Goal: Task Accomplishment & Management: Manage account settings

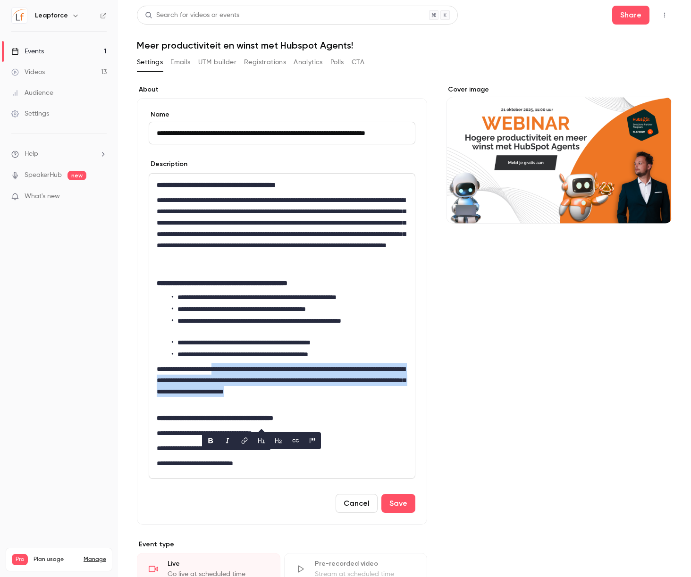
scroll to position [47, 0]
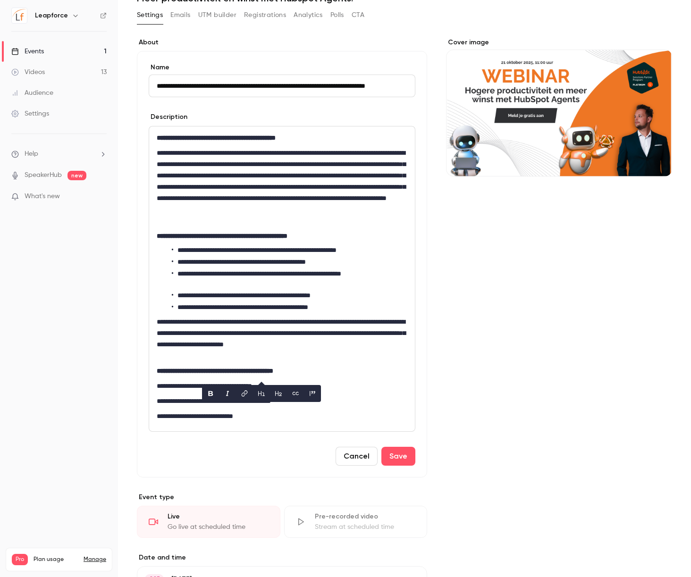
click at [211, 33] on div "**********" at bounding box center [404, 438] width 535 height 825
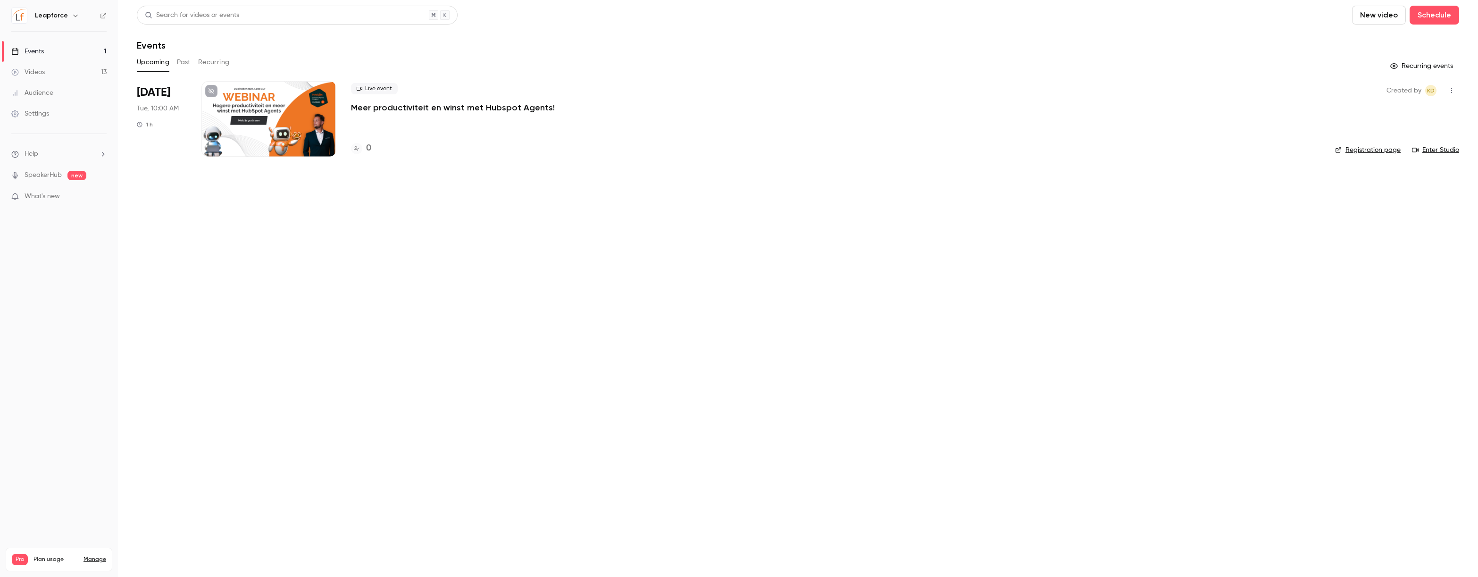
click at [392, 104] on p "Meer productiviteit en winst met Hubspot Agents!" at bounding box center [453, 107] width 204 height 11
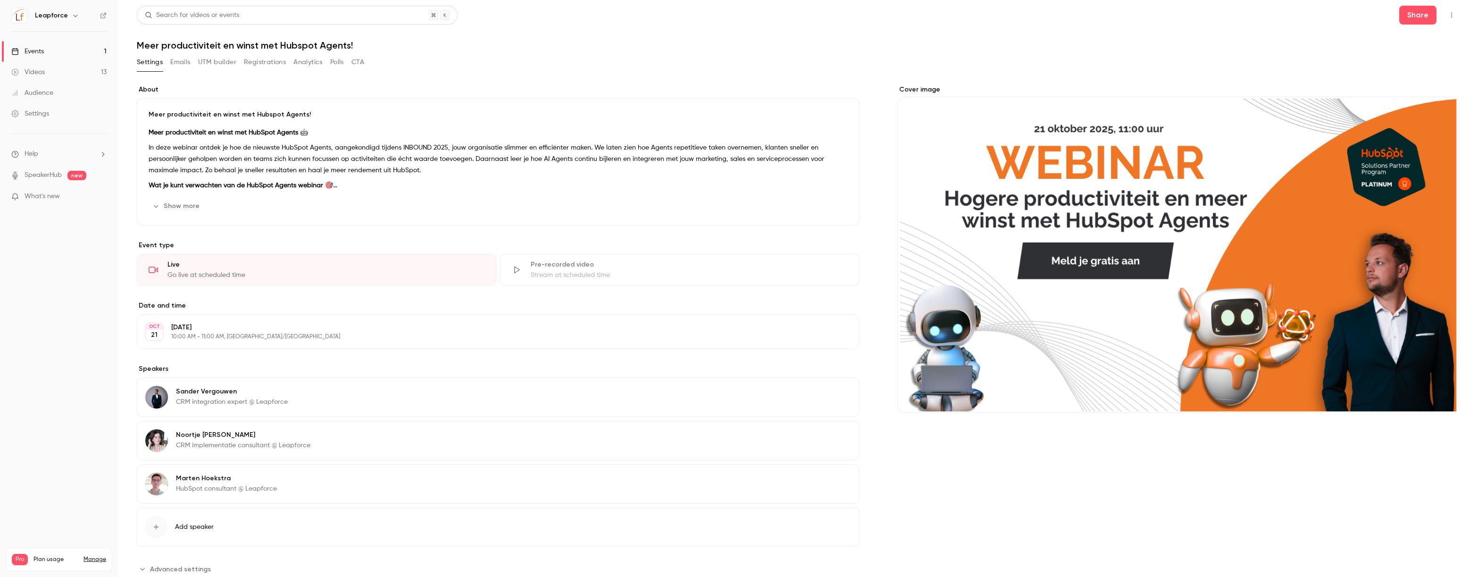
click at [171, 63] on button "Emails" at bounding box center [180, 62] width 20 height 15
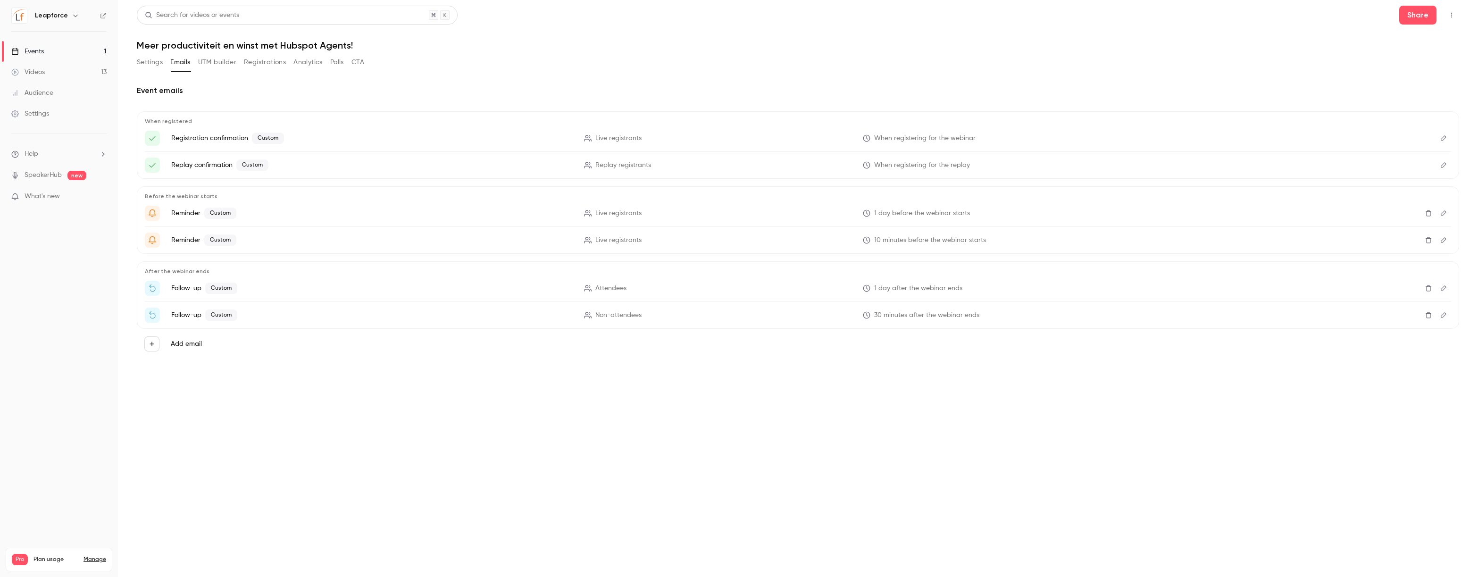
click at [315, 144] on li "Registration confirmation Custom Live registrants When registering for the webi…" at bounding box center [798, 138] width 1306 height 15
click at [1444, 138] on icon "Edit" at bounding box center [1444, 138] width 6 height 6
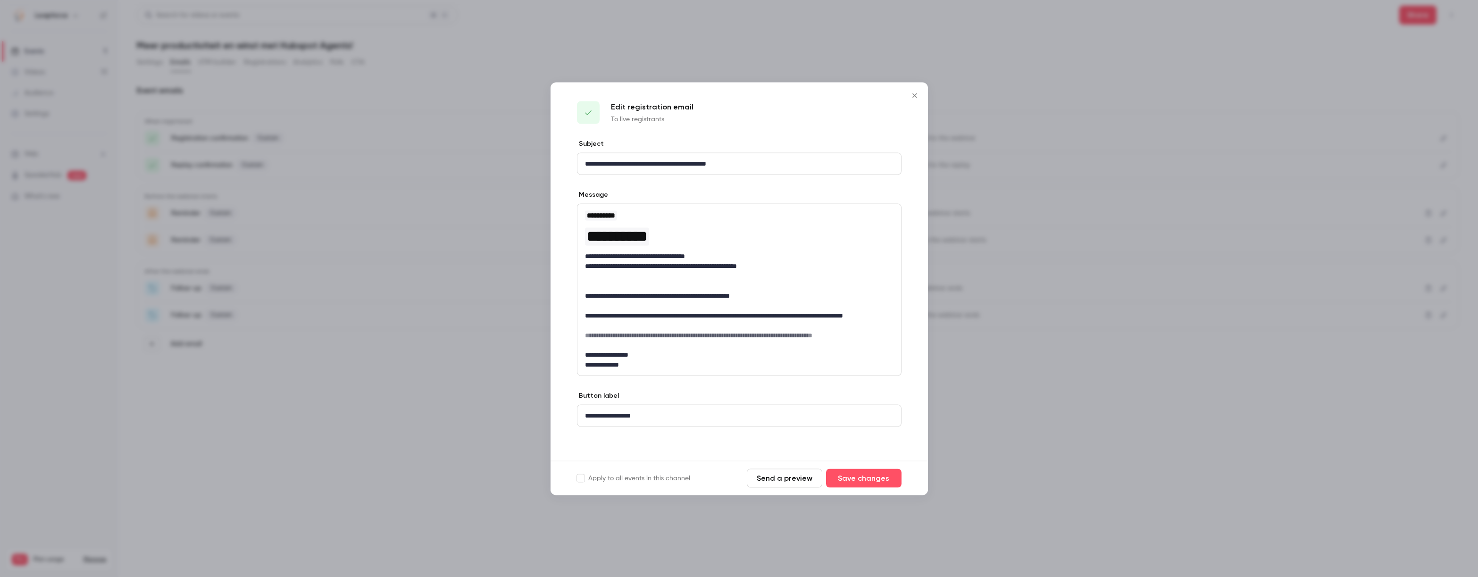
click at [913, 93] on icon "Close" at bounding box center [914, 96] width 11 height 8
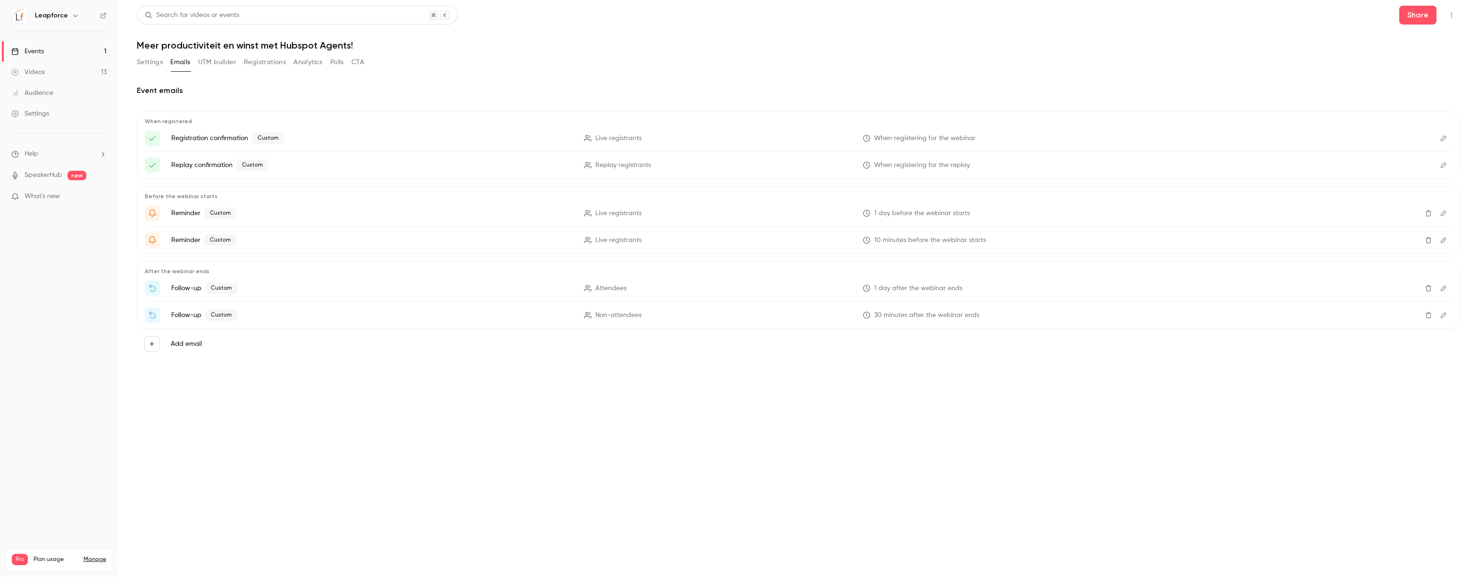
drag, startPoint x: 253, startPoint y: 105, endPoint x: 236, endPoint y: 148, distance: 46.2
click at [253, 105] on div "Event emails When registered Registration confirmation Custom Live registrants …" at bounding box center [798, 222] width 1322 height 274
click at [266, 68] on button "Registrations" at bounding box center [265, 62] width 42 height 15
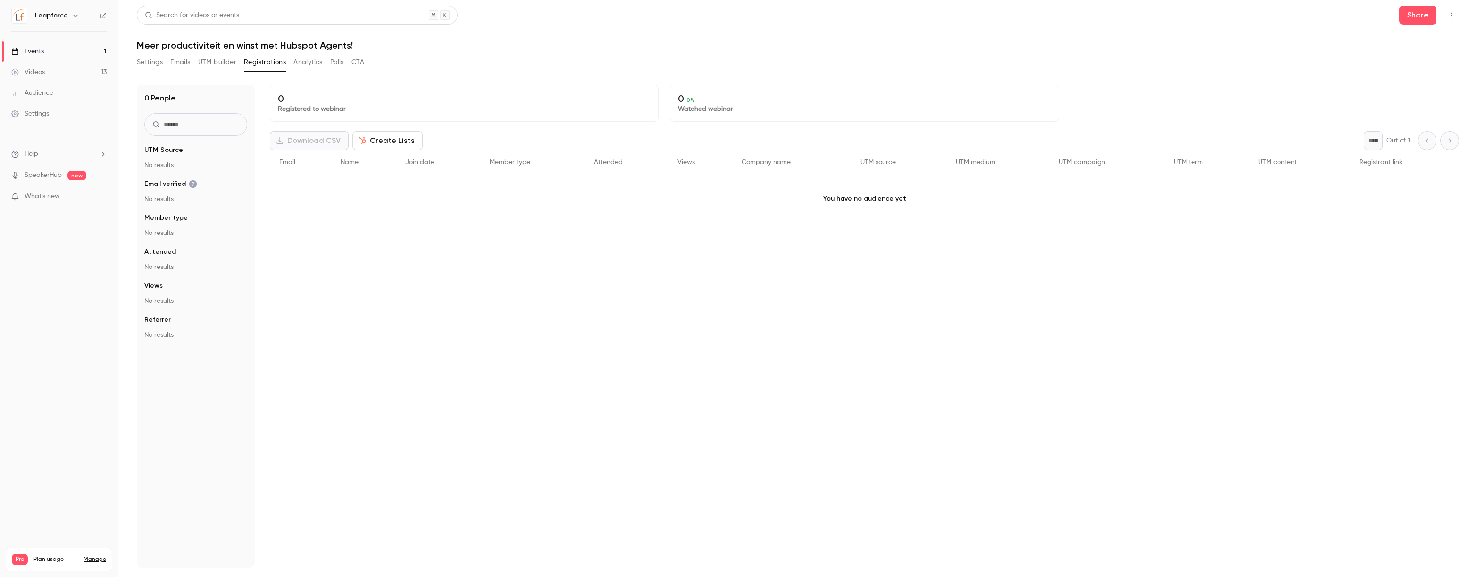
click at [57, 54] on link "Events 1" at bounding box center [59, 51] width 118 height 21
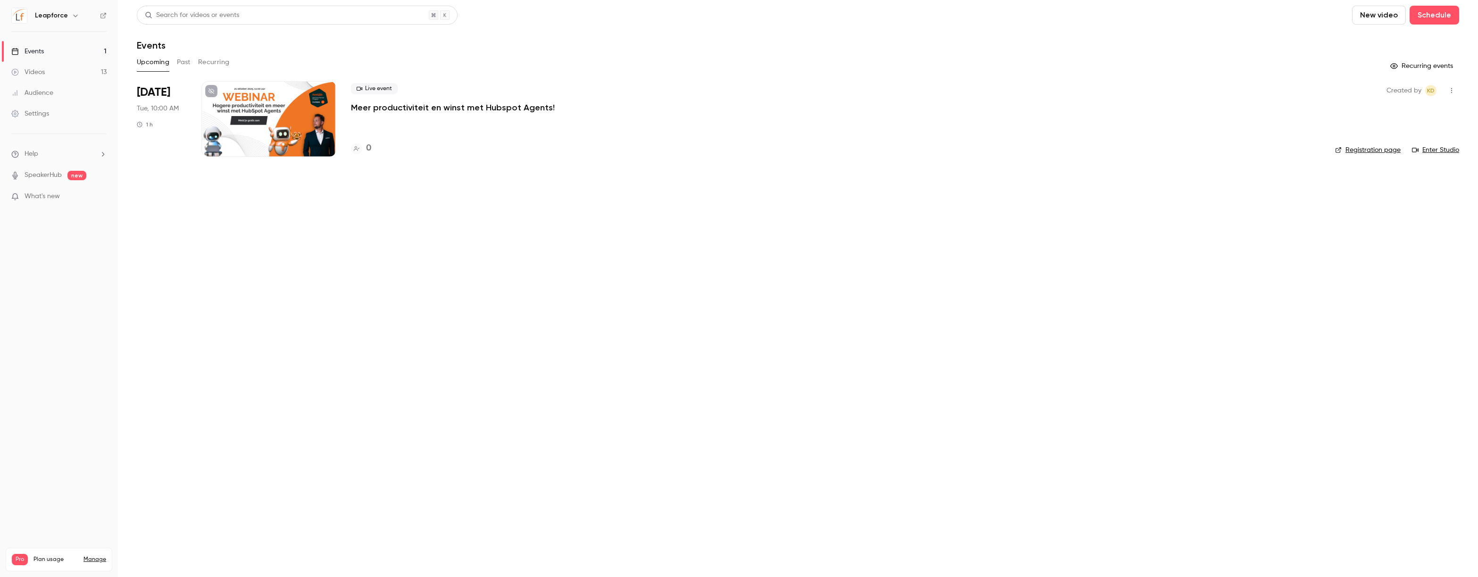
click at [526, 106] on p "Meer productiviteit en winst met Hubspot Agents!" at bounding box center [453, 107] width 204 height 11
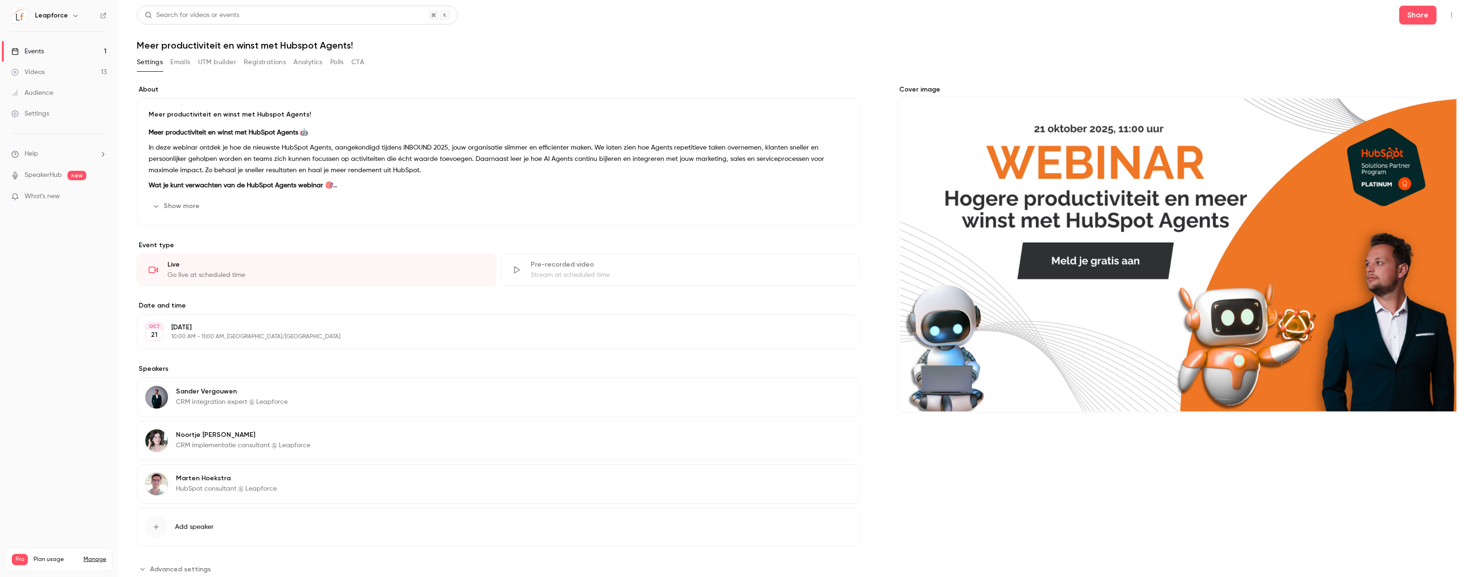
click at [181, 64] on button "Emails" at bounding box center [180, 62] width 20 height 15
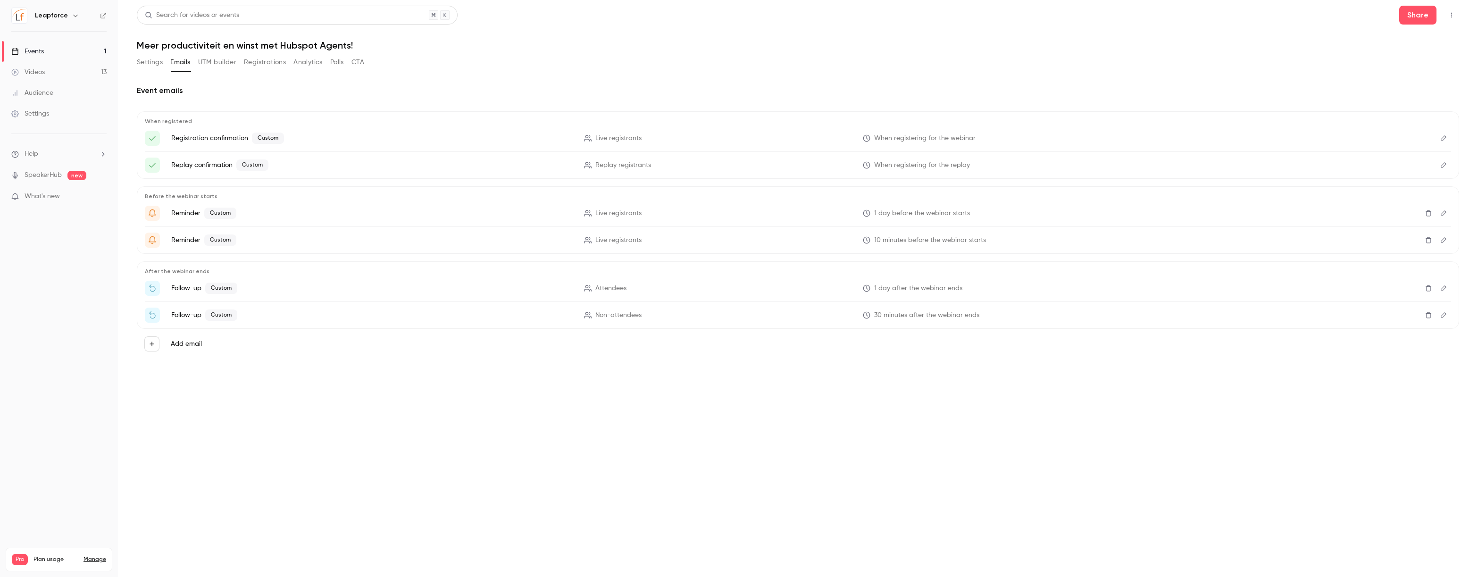
click at [323, 65] on div "Settings Emails UTM builder Registrations Analytics Polls CTA" at bounding box center [250, 62] width 227 height 15
click at [310, 65] on button "Analytics" at bounding box center [307, 62] width 29 height 15
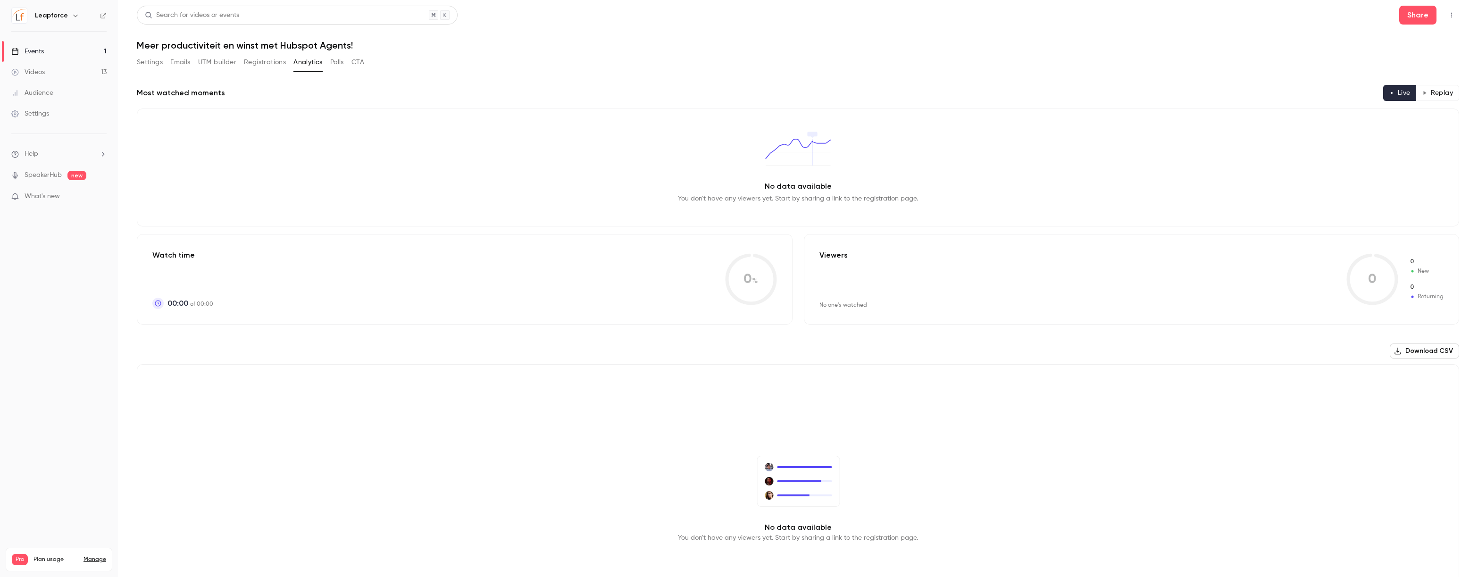
click at [158, 67] on button "Settings" at bounding box center [150, 62] width 26 height 15
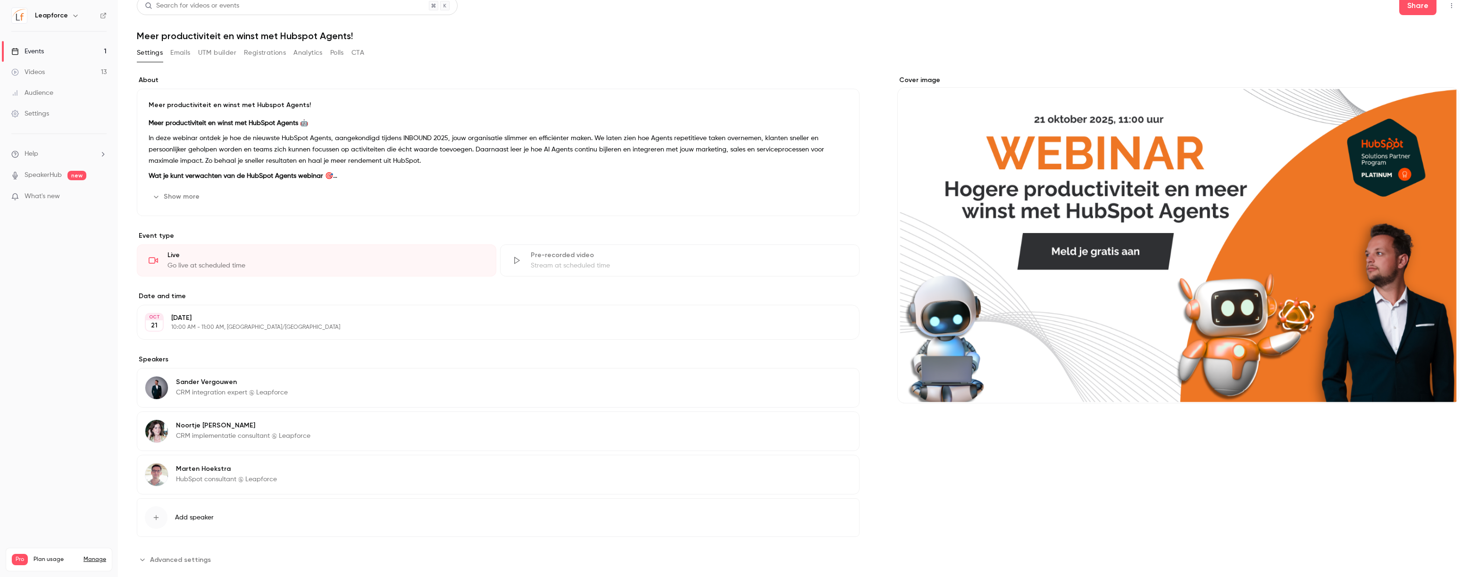
scroll to position [28, 0]
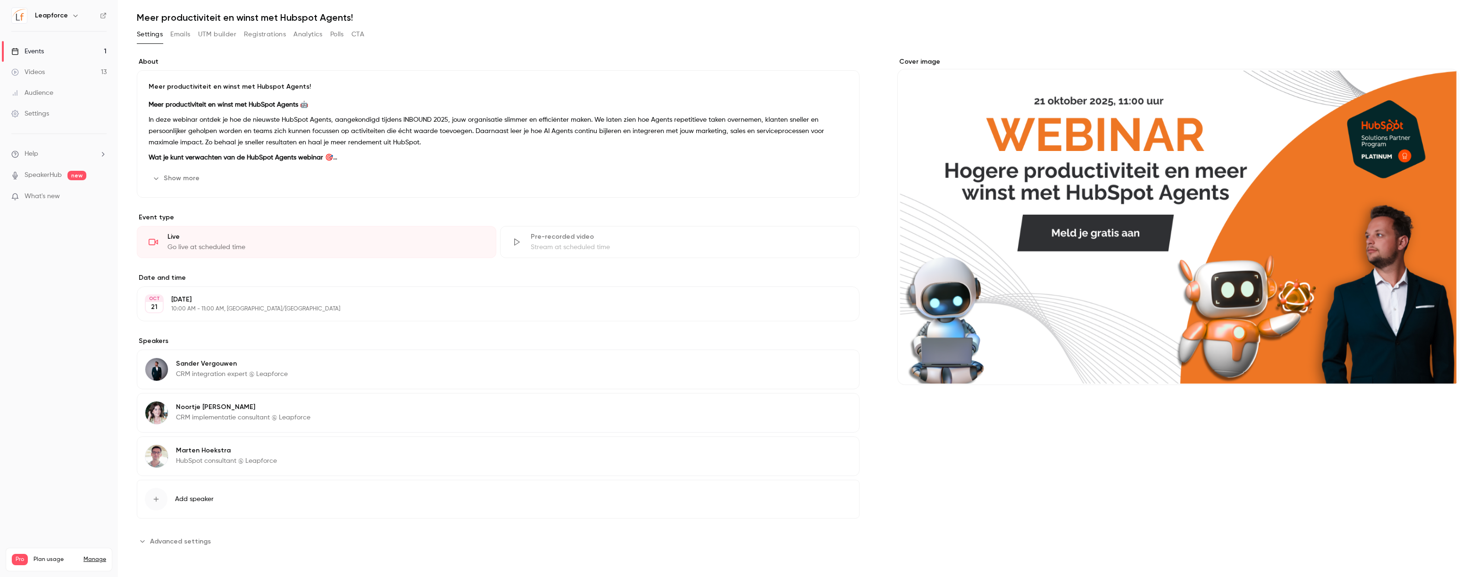
click at [196, 549] on div "About Meer productiviteit en winst met Hubspot Agents! Meer productiviteit en w…" at bounding box center [798, 314] width 1322 height 514
click at [198, 541] on span "Advanced settings" at bounding box center [180, 541] width 61 height 10
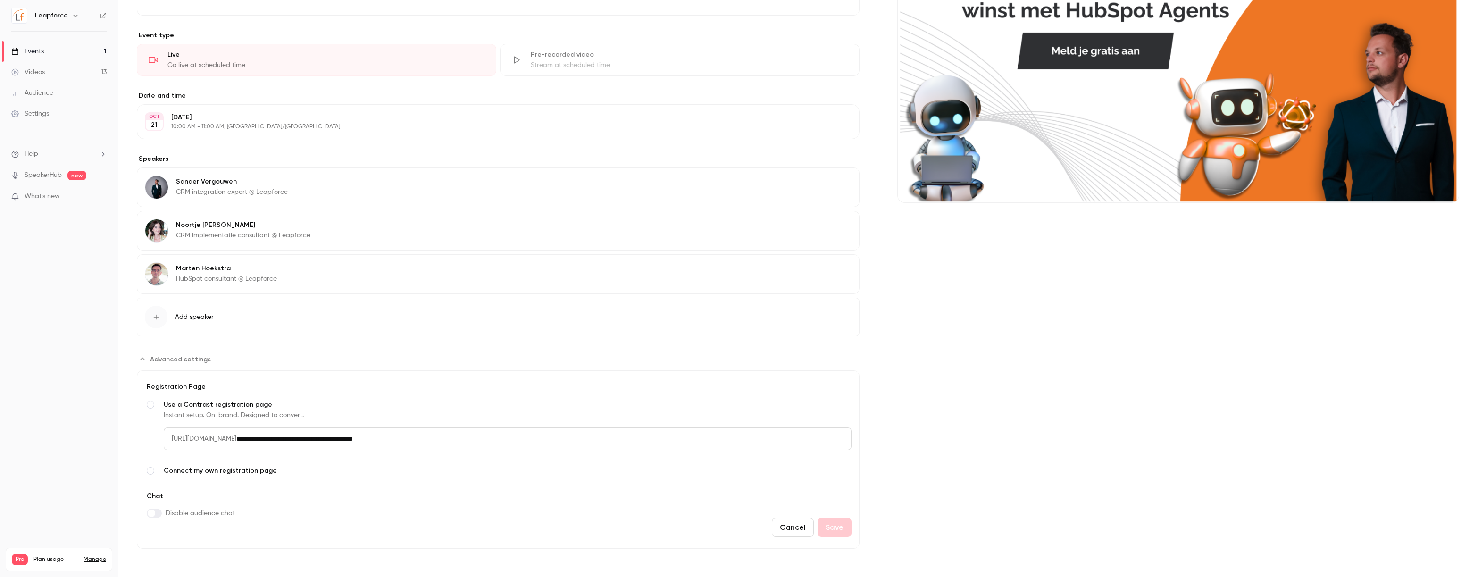
scroll to position [0, 0]
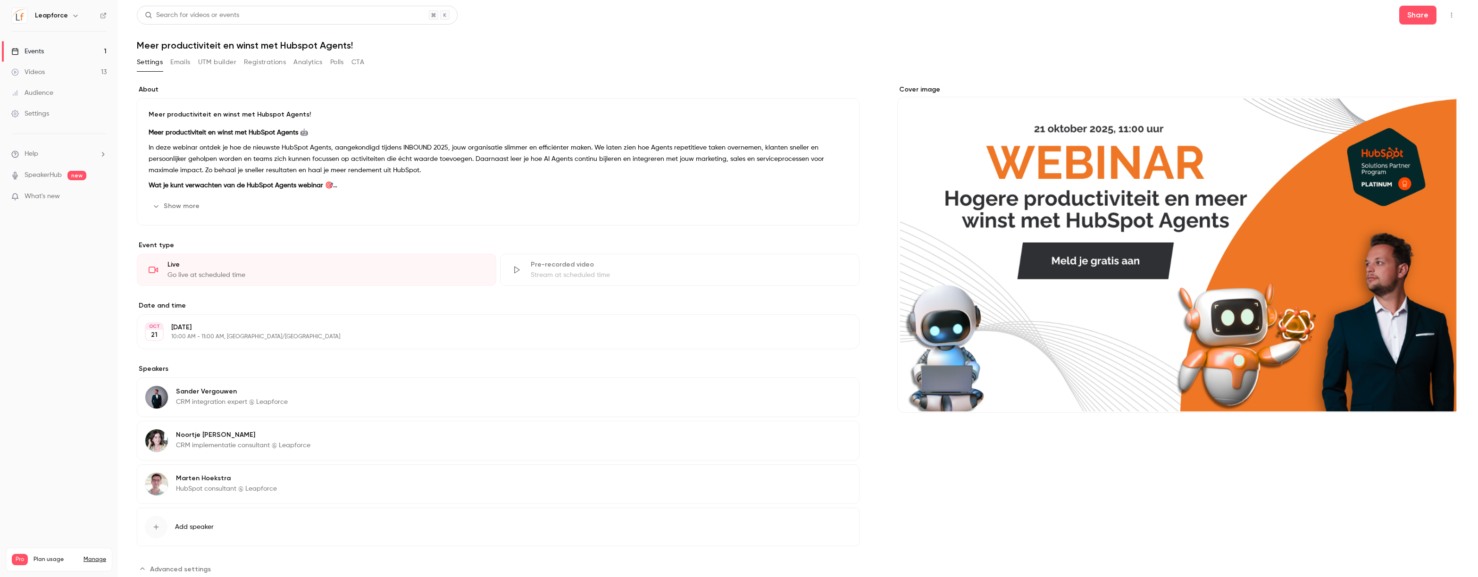
click at [182, 59] on button "Emails" at bounding box center [180, 62] width 20 height 15
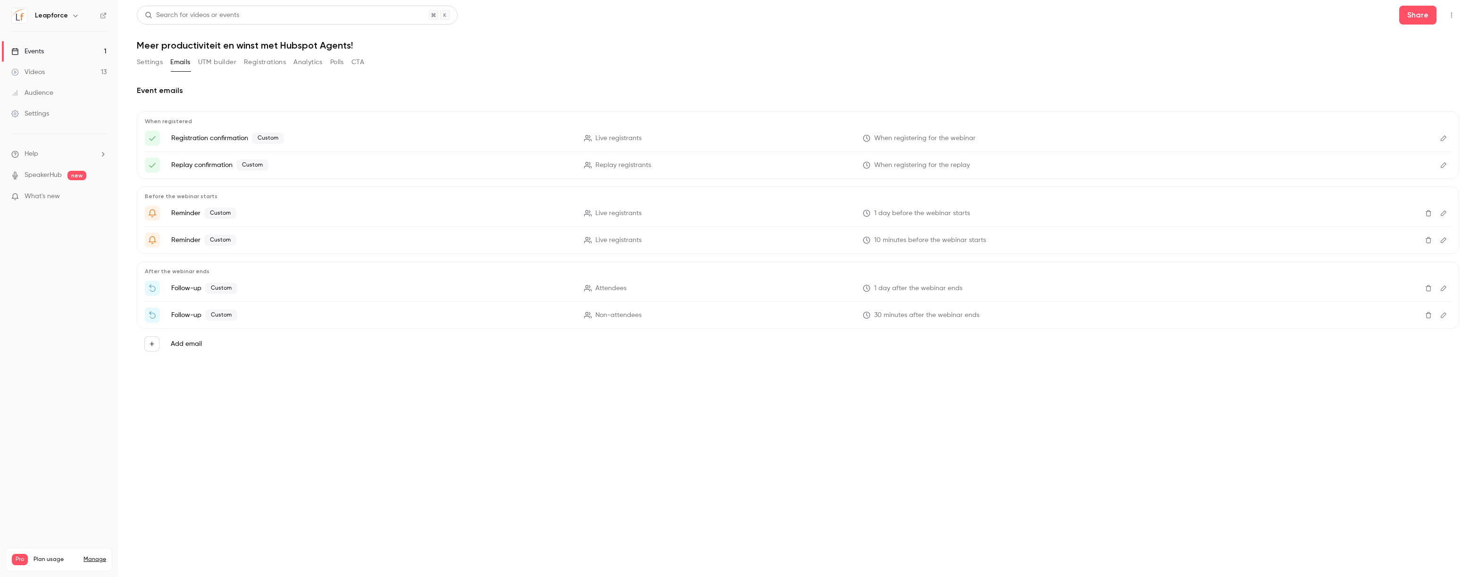
click at [217, 142] on p "Registration confirmation Custom" at bounding box center [371, 138] width 401 height 11
click at [266, 138] on span "Custom" at bounding box center [268, 138] width 32 height 11
click at [214, 138] on p "Registration confirmation Custom" at bounding box center [371, 138] width 401 height 11
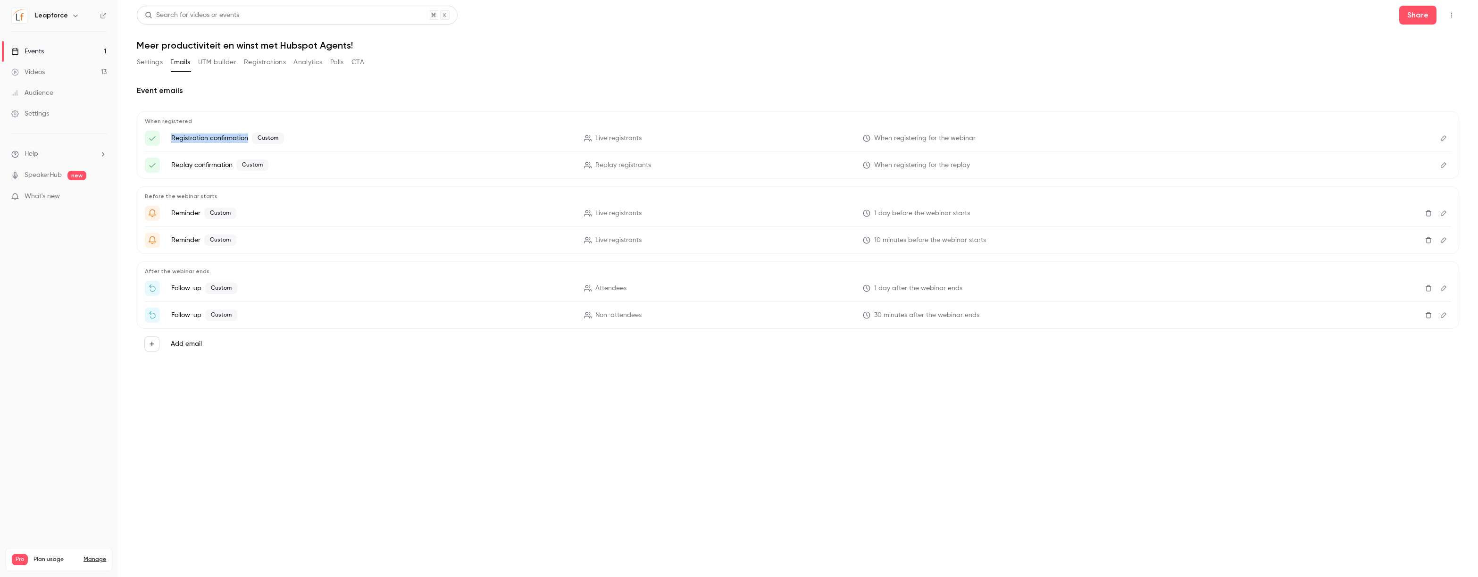
click at [1442, 137] on icon "Edit" at bounding box center [1444, 138] width 8 height 7
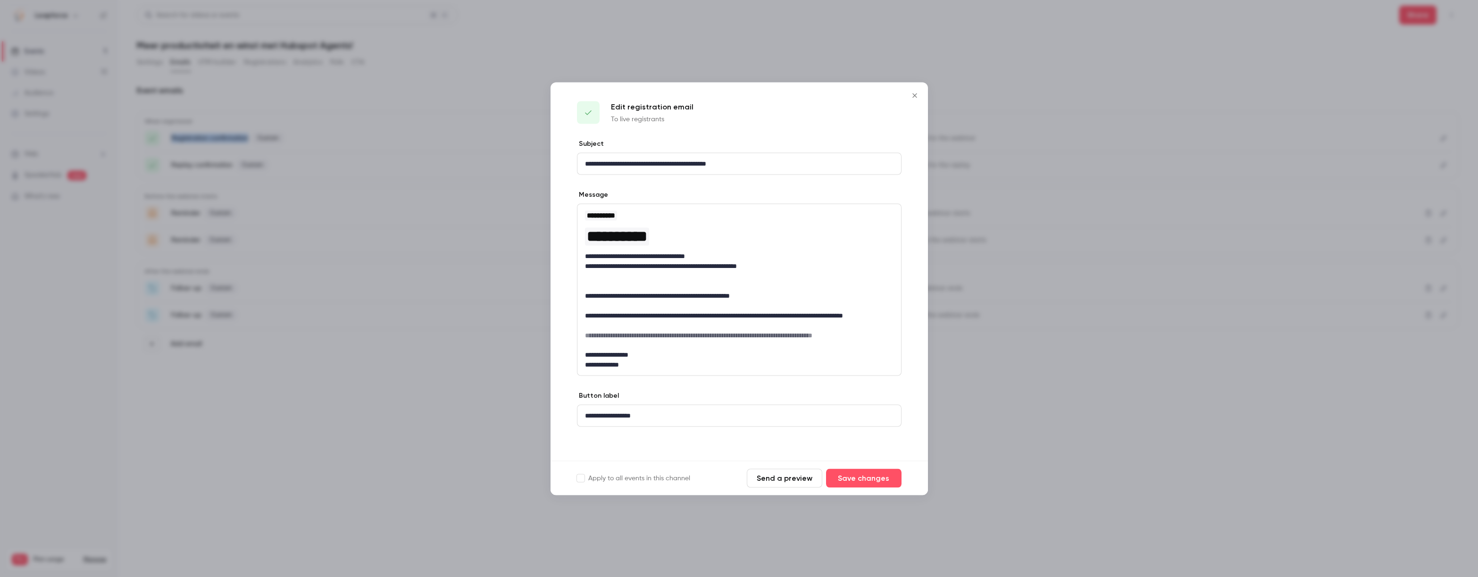
click at [909, 96] on icon "Close" at bounding box center [914, 96] width 11 height 8
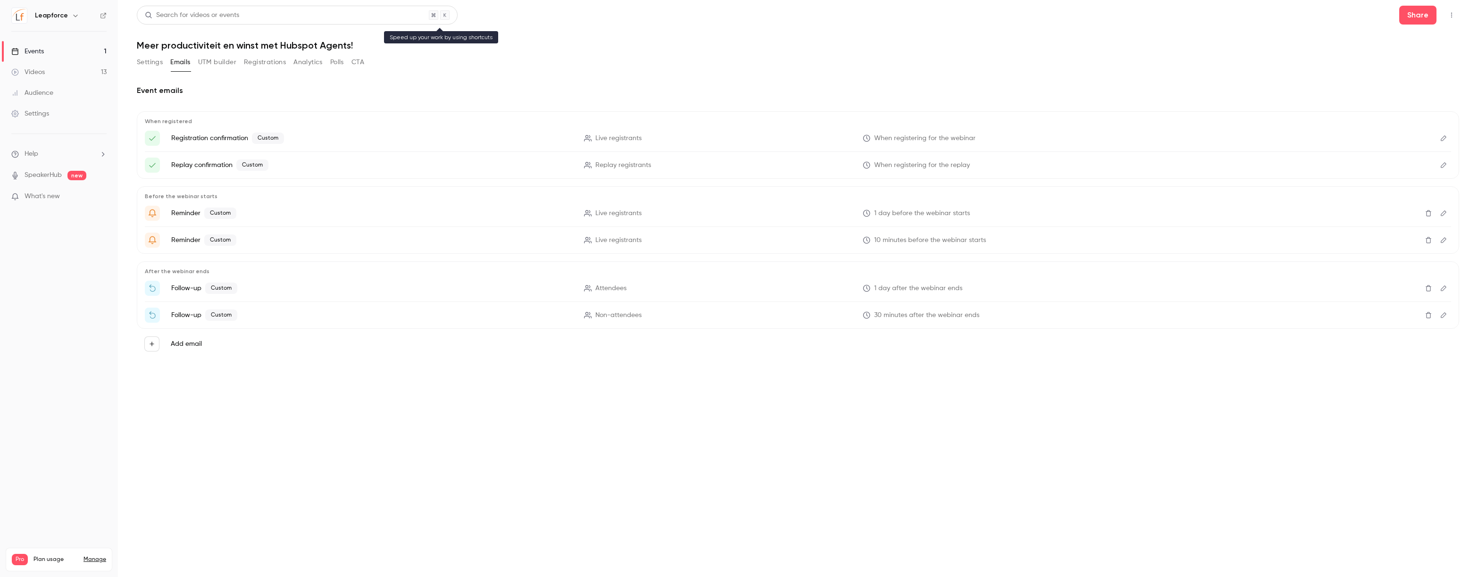
click at [189, 16] on div "Search for videos or events" at bounding box center [192, 15] width 94 height 10
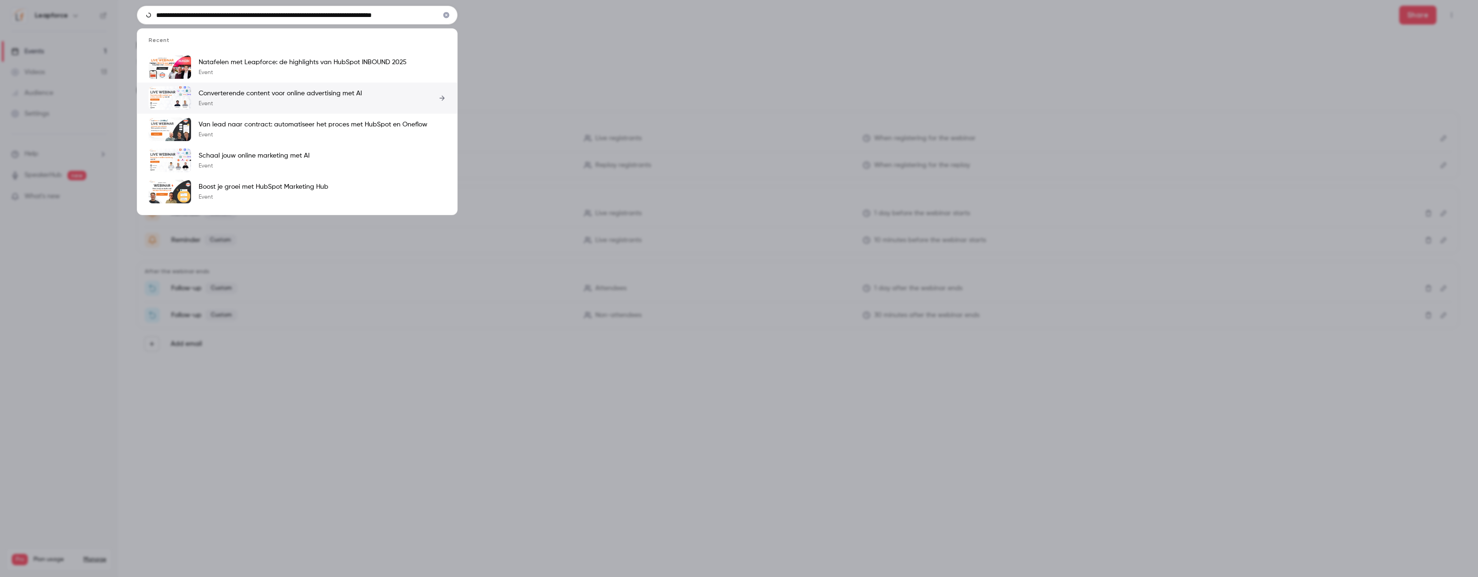
scroll to position [0, 9]
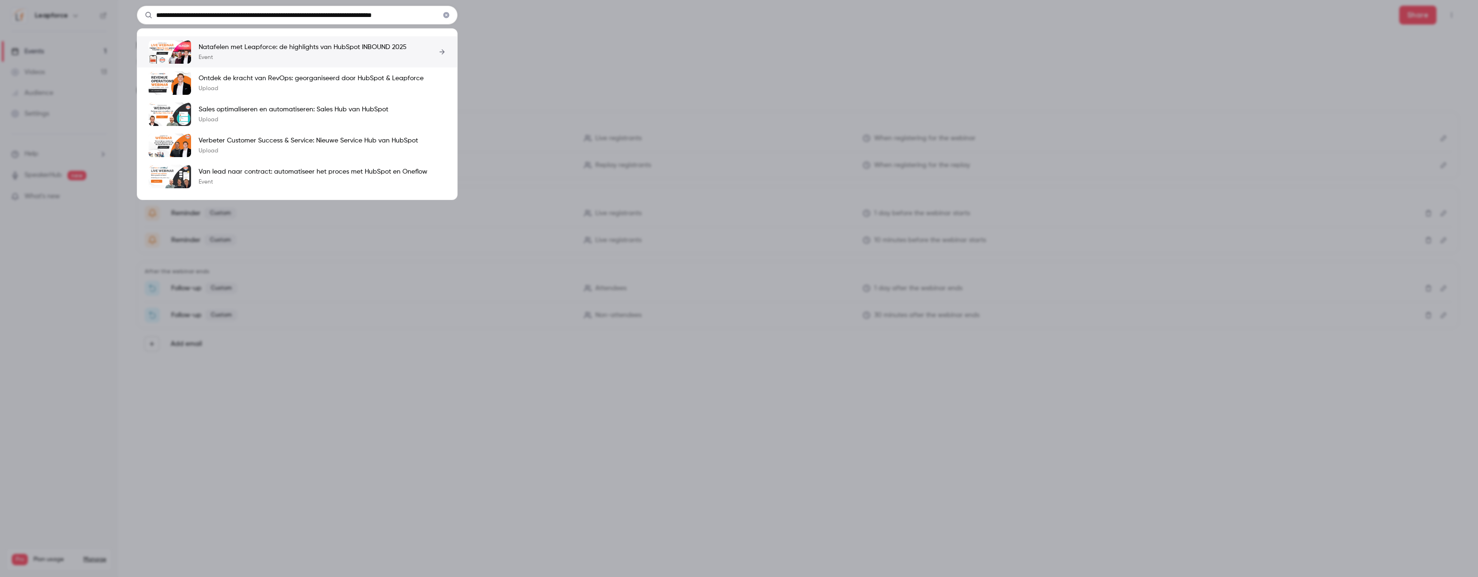
type input "**********"
click at [233, 50] on p "Natafelen met Leapforce: de highlights van HubSpot INBOUND 2025" at bounding box center [303, 46] width 208 height 9
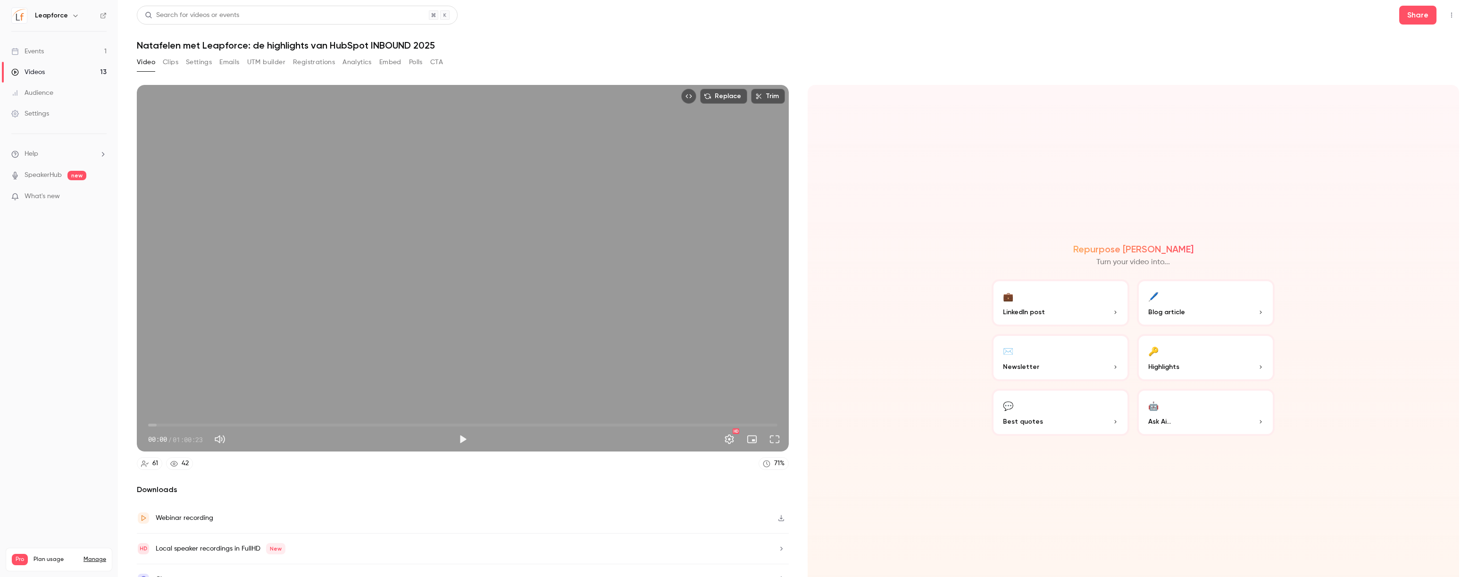
click at [231, 63] on button "Emails" at bounding box center [229, 62] width 20 height 15
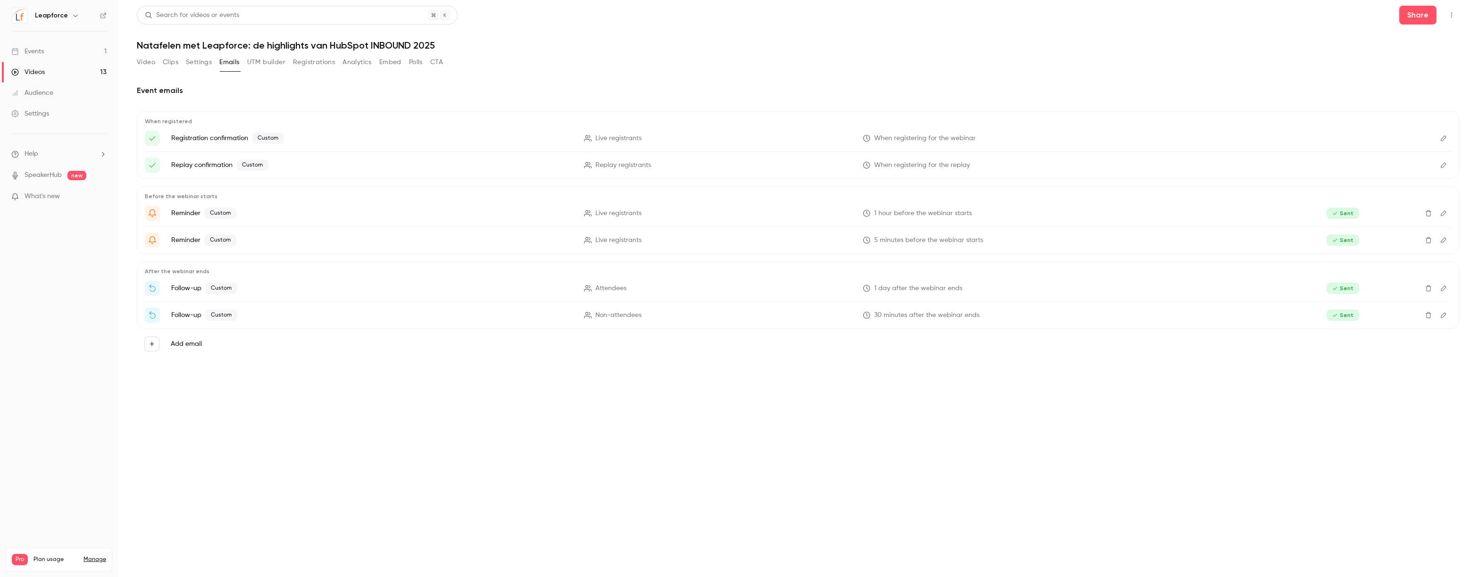
click at [1445, 137] on icon "Edit" at bounding box center [1444, 138] width 8 height 7
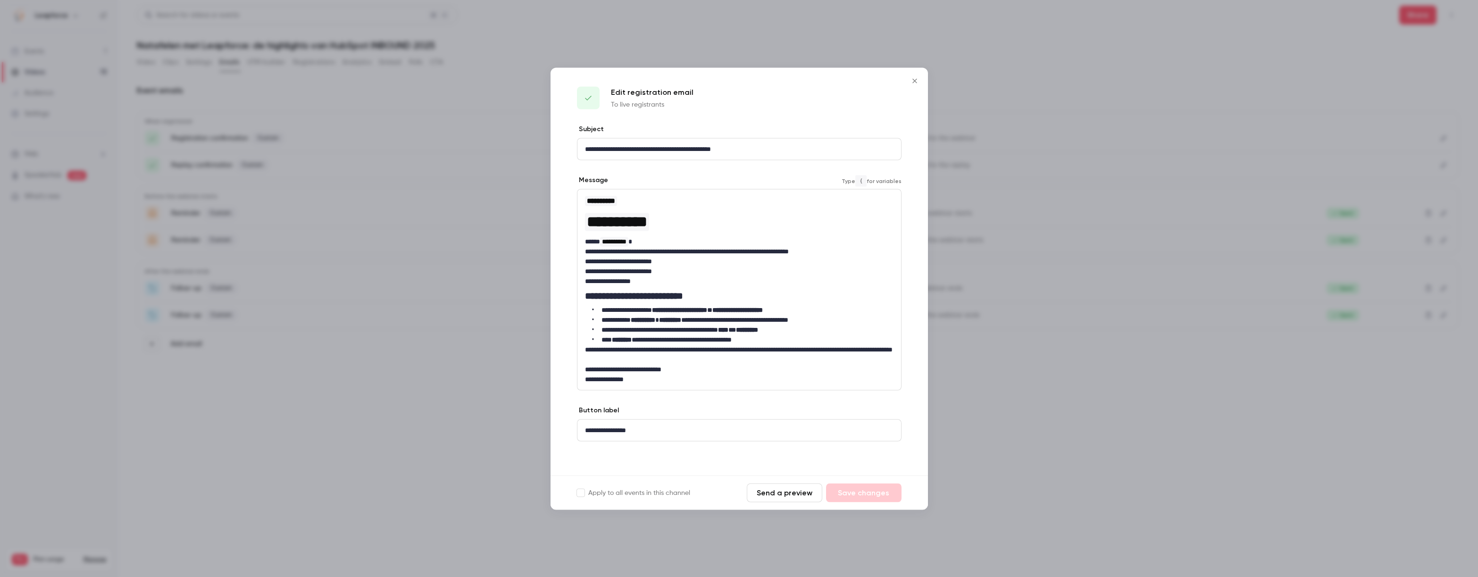
click at [683, 300] on h2 "**********" at bounding box center [739, 295] width 308 height 11
click at [909, 82] on icon "Close" at bounding box center [914, 81] width 11 height 8
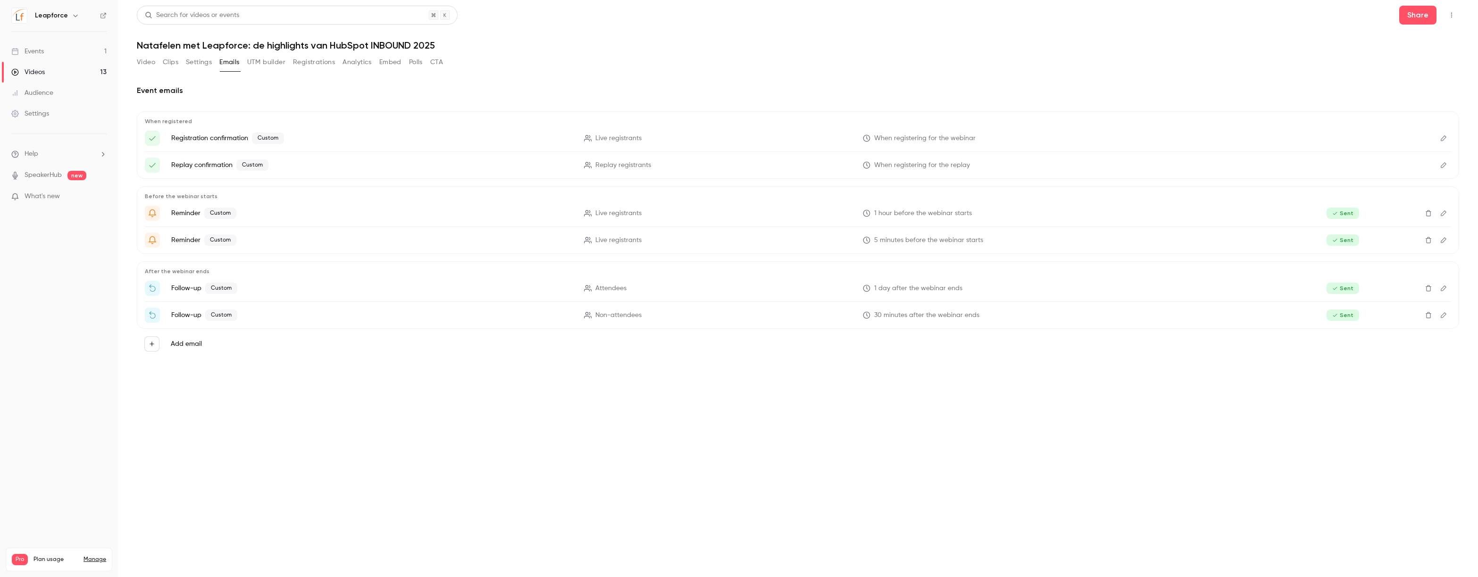
click at [927, 136] on span "When registering for the webinar" at bounding box center [924, 138] width 101 height 10
click at [1446, 140] on icon "Edit" at bounding box center [1444, 138] width 8 height 7
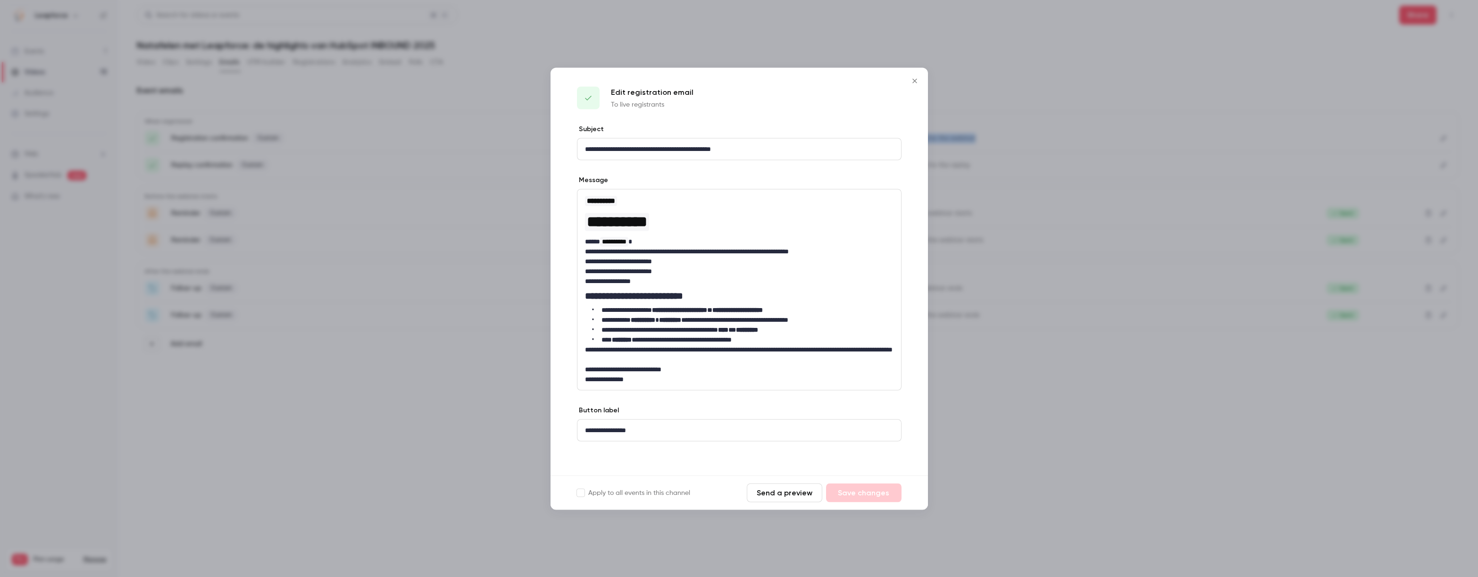
click at [915, 83] on icon "Close" at bounding box center [914, 81] width 11 height 8
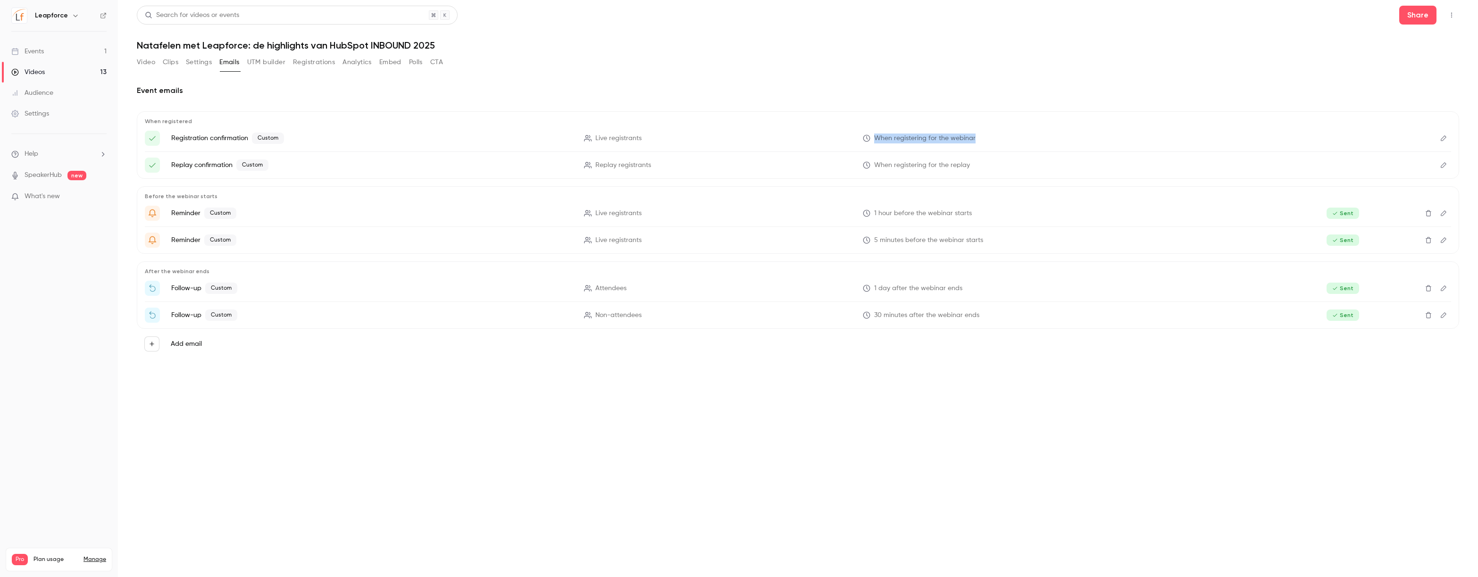
click at [1452, 16] on icon "Top Bar Actions" at bounding box center [1452, 15] width 8 height 7
click at [65, 47] on div at bounding box center [739, 288] width 1478 height 577
click at [31, 60] on link "Events 1" at bounding box center [59, 51] width 118 height 21
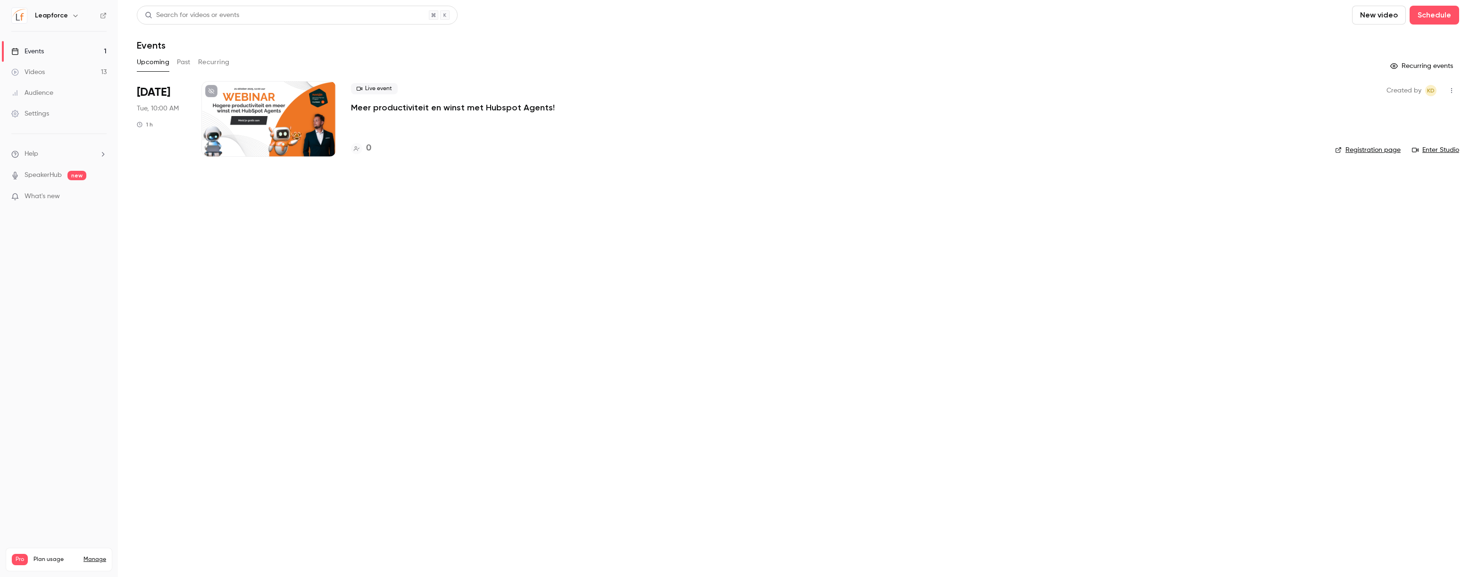
click at [403, 95] on div "Live event Meer productiviteit en winst met Hubspot Agents!" at bounding box center [835, 98] width 969 height 30
click at [371, 87] on span "Live event" at bounding box center [374, 88] width 47 height 11
click at [384, 95] on div "Live event Meer productiviteit en winst met Hubspot Agents!" at bounding box center [835, 98] width 969 height 30
click at [381, 108] on p "Meer productiviteit en winst met Hubspot Agents!" at bounding box center [453, 107] width 204 height 11
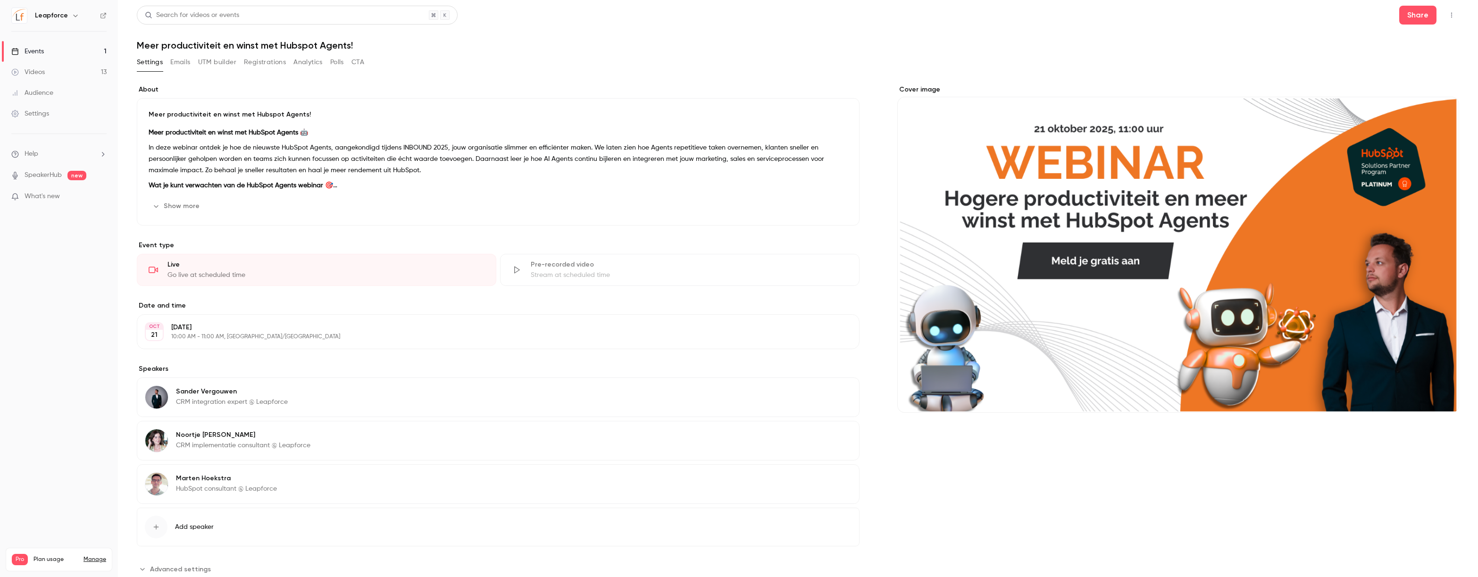
click at [1450, 10] on button "button" at bounding box center [1451, 15] width 15 height 15
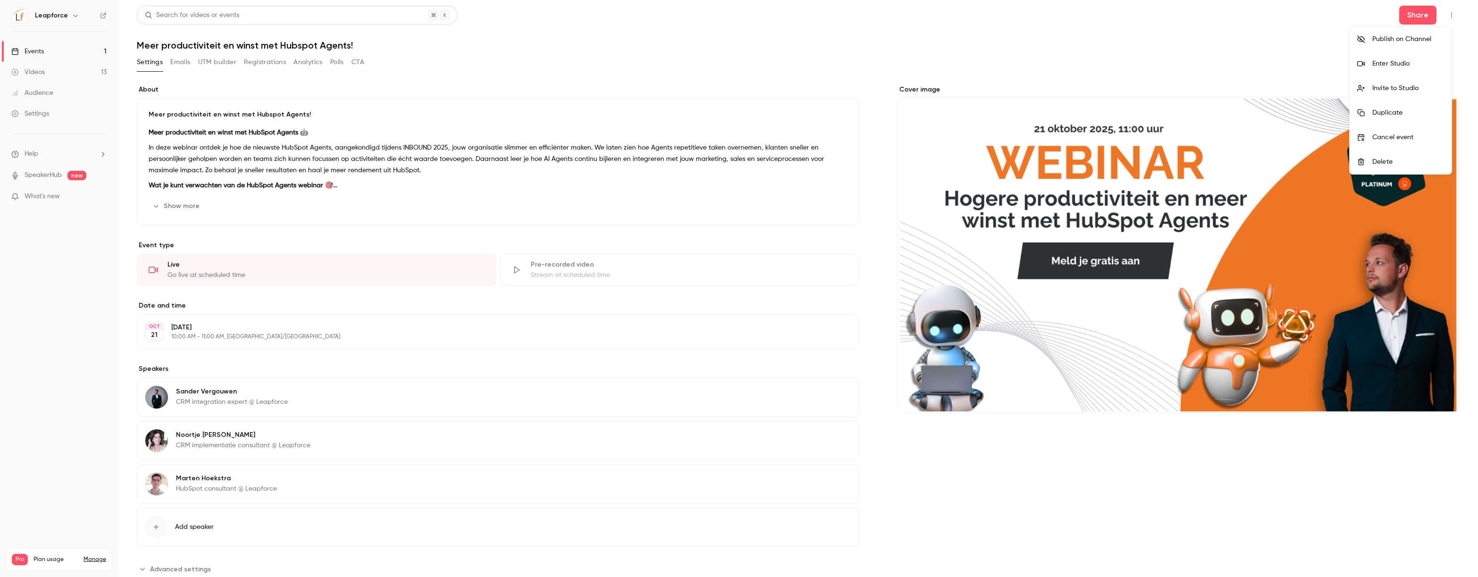
click at [1438, 36] on div "Publish on Channel" at bounding box center [1408, 38] width 72 height 9
click at [79, 73] on div at bounding box center [739, 288] width 1478 height 577
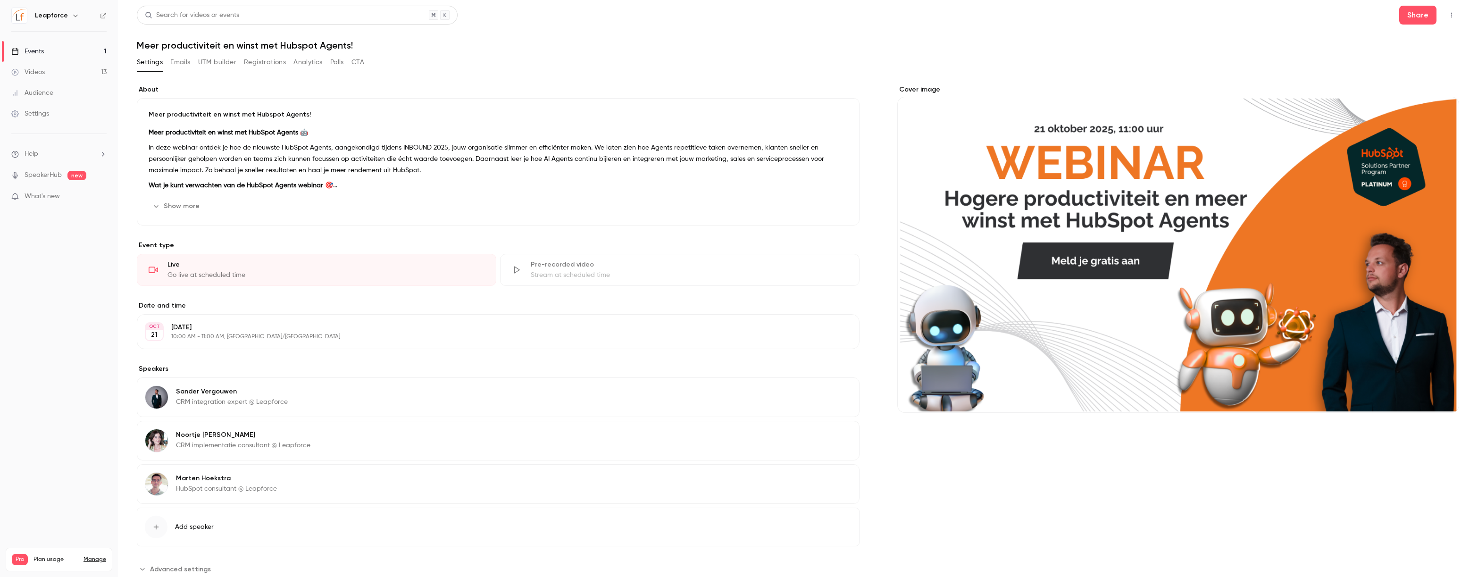
click at [80, 72] on link "Videos 13" at bounding box center [59, 72] width 118 height 21
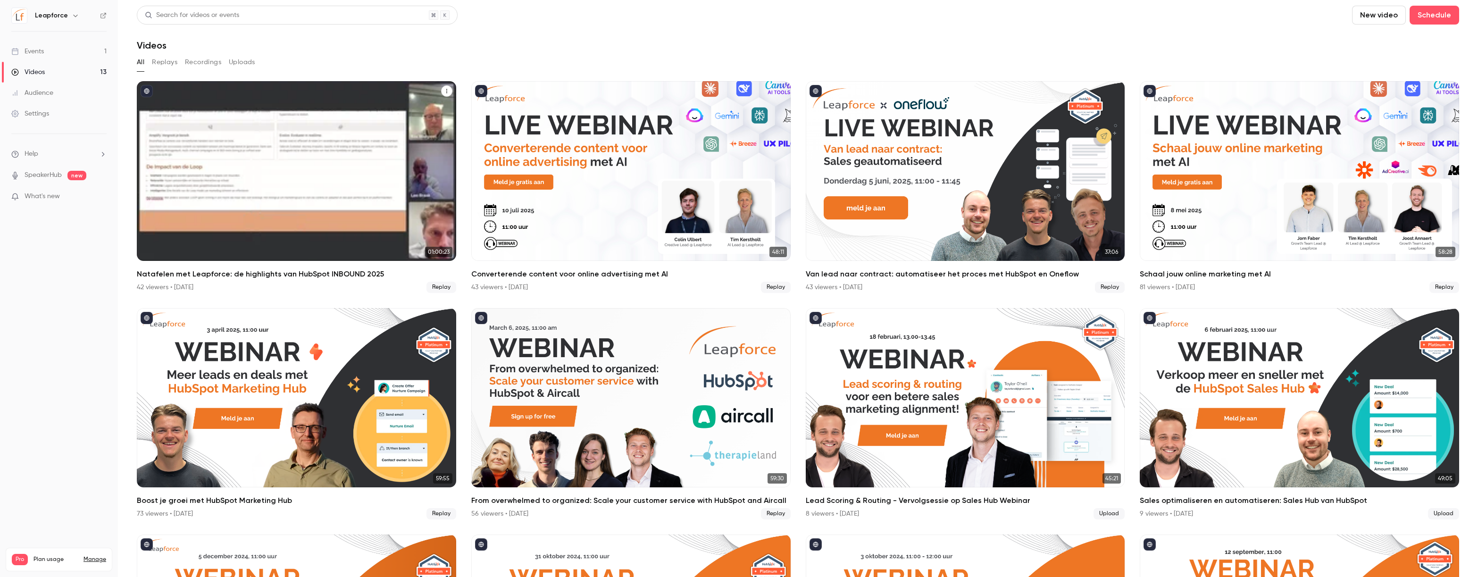
click at [242, 274] on h2 "Natafelen met Leapforce: de highlights van HubSpot INBOUND 2025" at bounding box center [296, 273] width 319 height 11
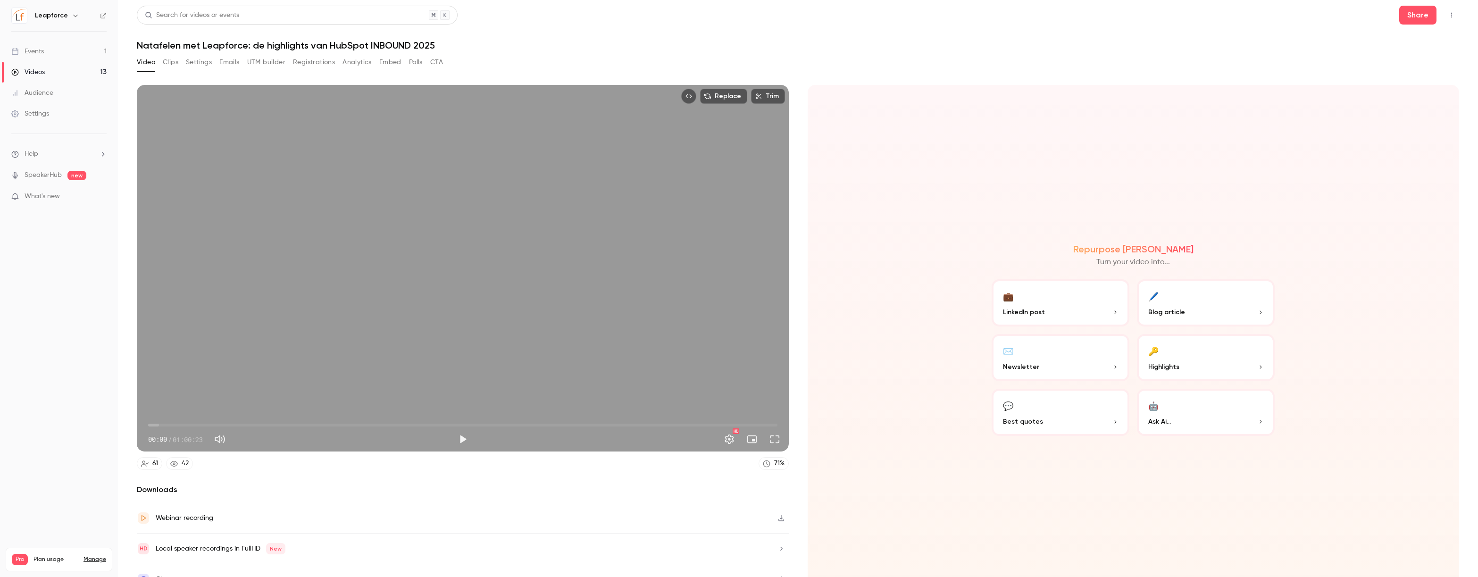
click at [1448, 17] on icon "Top Bar Actions" at bounding box center [1452, 15] width 8 height 7
click at [683, 37] on div at bounding box center [739, 288] width 1478 height 577
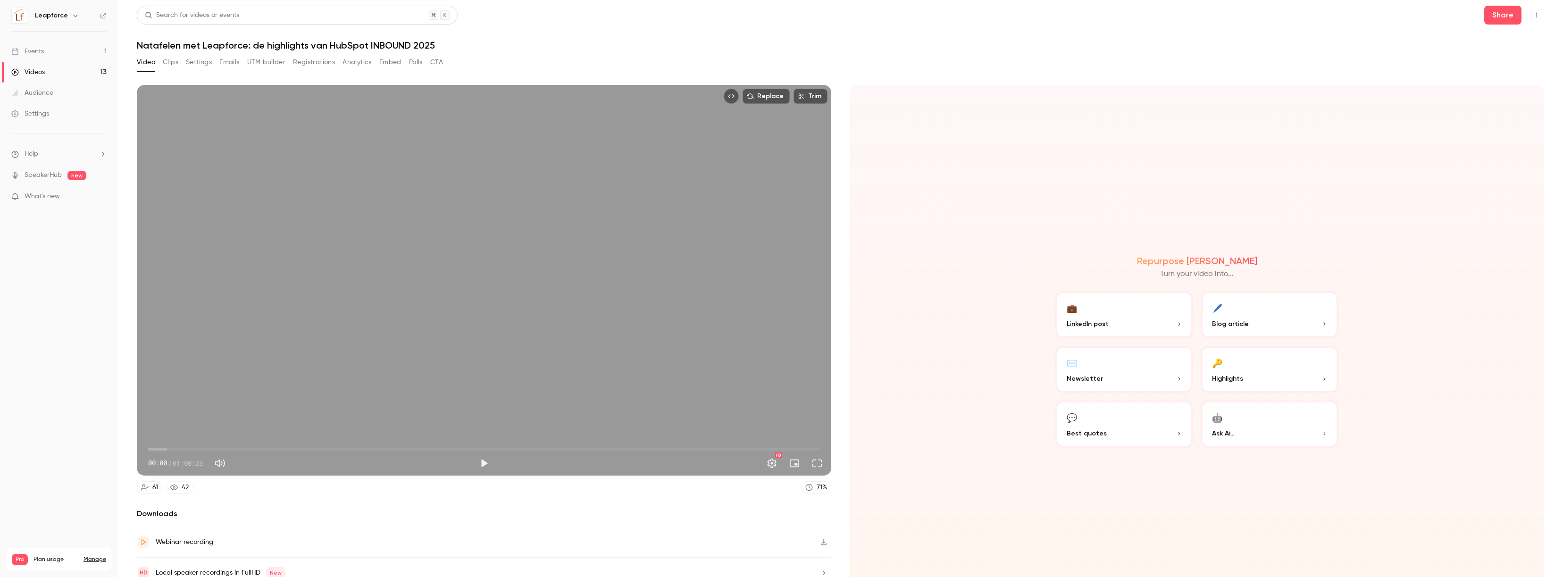
click at [191, 62] on button "Settings" at bounding box center [199, 62] width 26 height 15
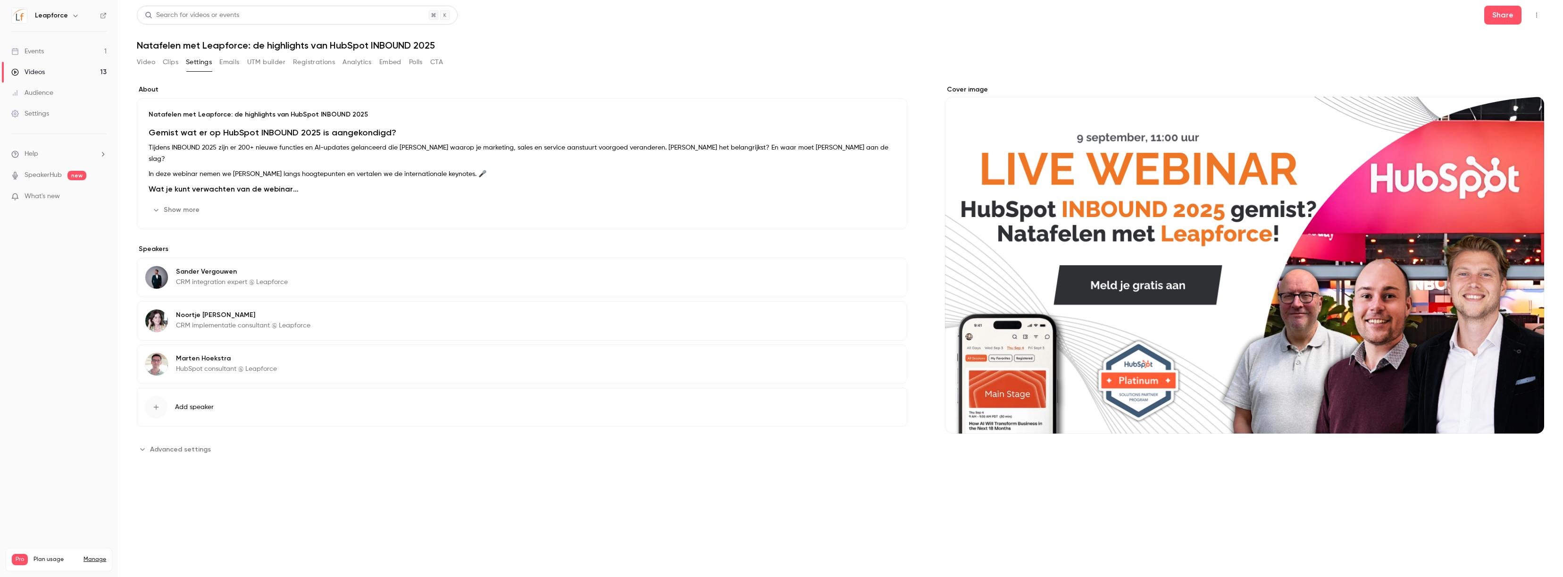
click at [73, 56] on link "Events 1" at bounding box center [59, 51] width 118 height 21
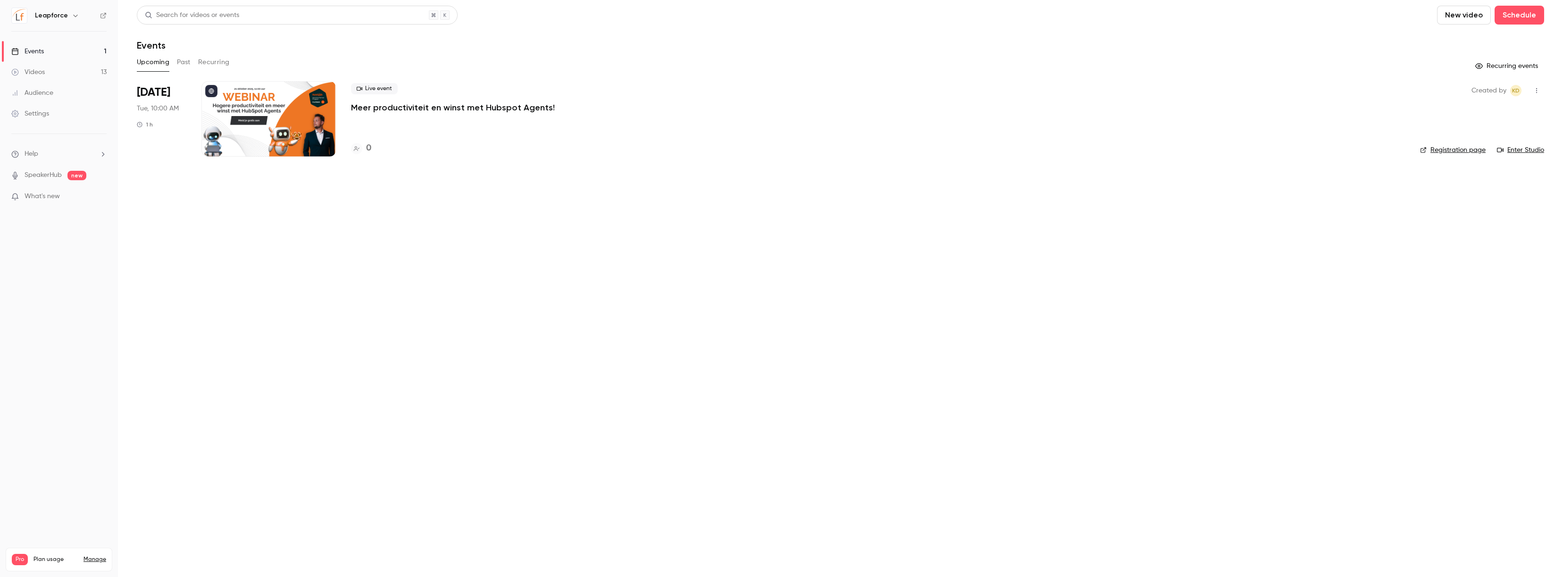
drag, startPoint x: 418, startPoint y: 235, endPoint x: 391, endPoint y: 226, distance: 29.4
click at [419, 236] on main "Search for videos or events New video Schedule Events Upcoming Past Recurring R…" at bounding box center [840, 288] width 1445 height 577
click at [409, 106] on p "Meer productiviteit en winst met Hubspot Agents!" at bounding box center [453, 107] width 204 height 11
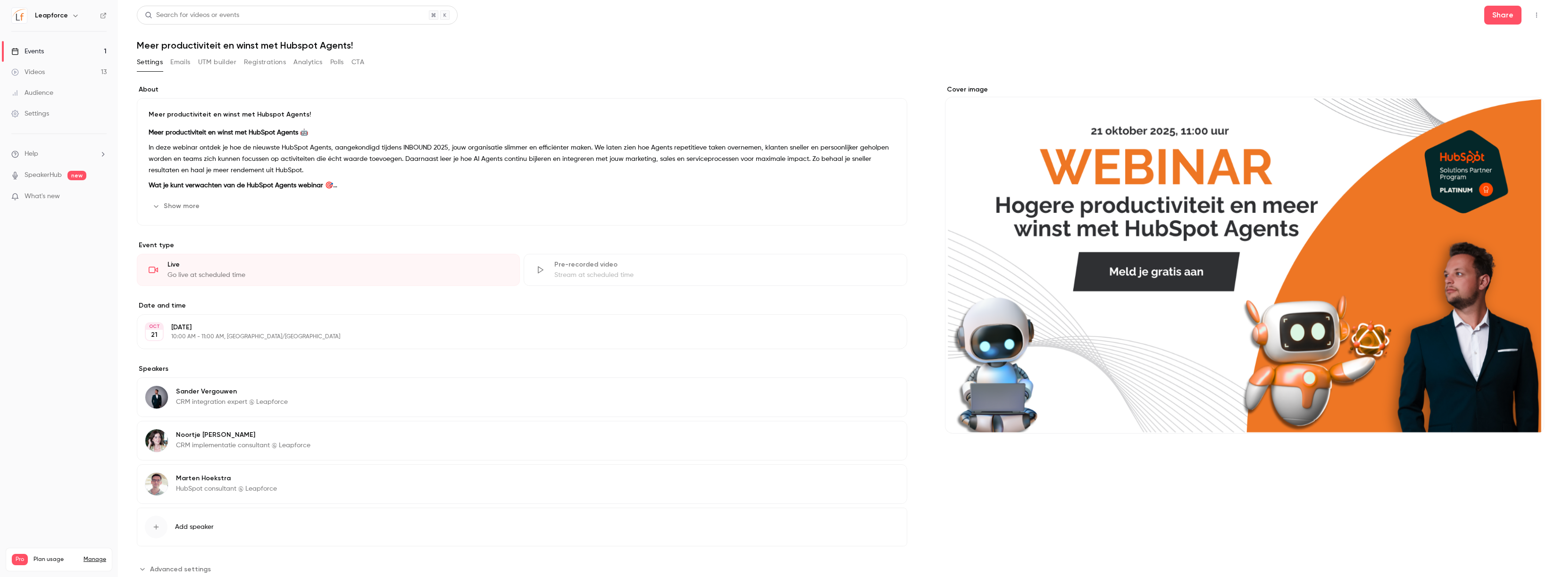
click at [181, 65] on button "Emails" at bounding box center [180, 62] width 20 height 15
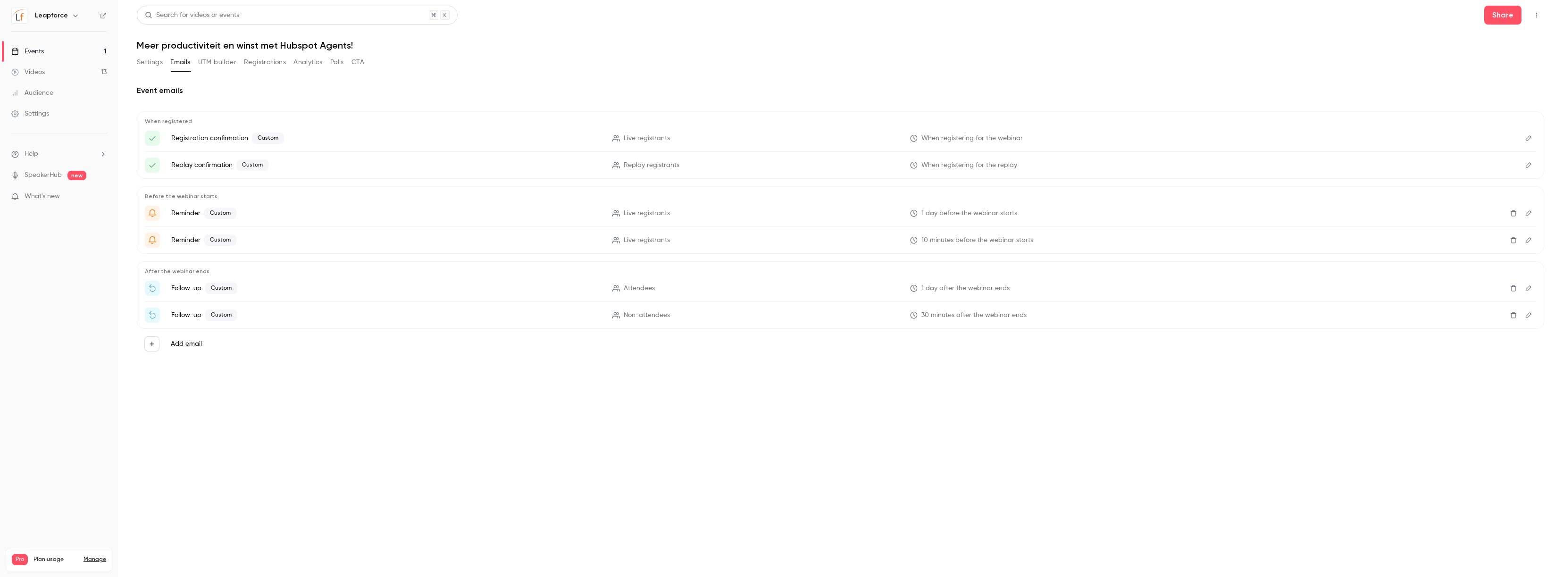
click at [980, 134] on span "When registering for the webinar" at bounding box center [971, 138] width 101 height 10
click at [982, 136] on span "When registering for the webinar" at bounding box center [971, 138] width 101 height 10
click at [982, 135] on span "When registering for the webinar" at bounding box center [971, 138] width 101 height 10
click at [196, 60] on div "Settings Emails UTM builder Registrations Analytics Polls CTA" at bounding box center [250, 62] width 227 height 15
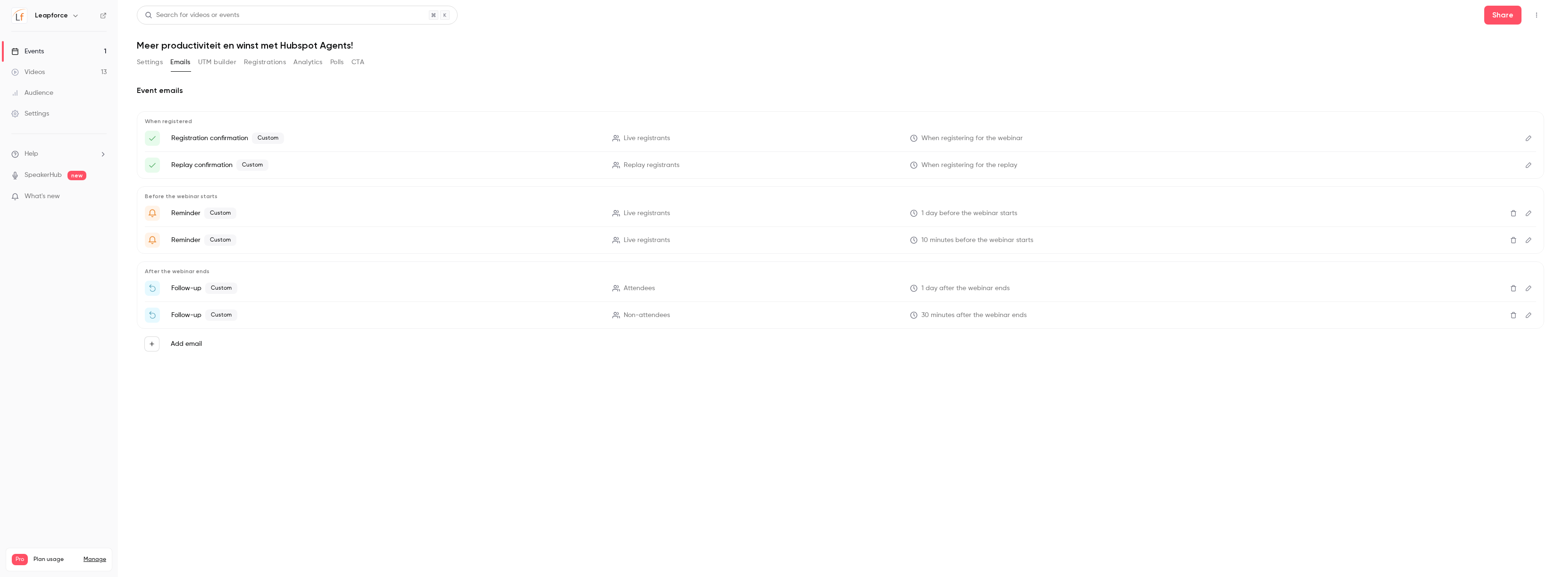
drag, startPoint x: 216, startPoint y: 61, endPoint x: 224, endPoint y: 61, distance: 7.5
click at [216, 61] on button "UTM builder" at bounding box center [217, 62] width 38 height 15
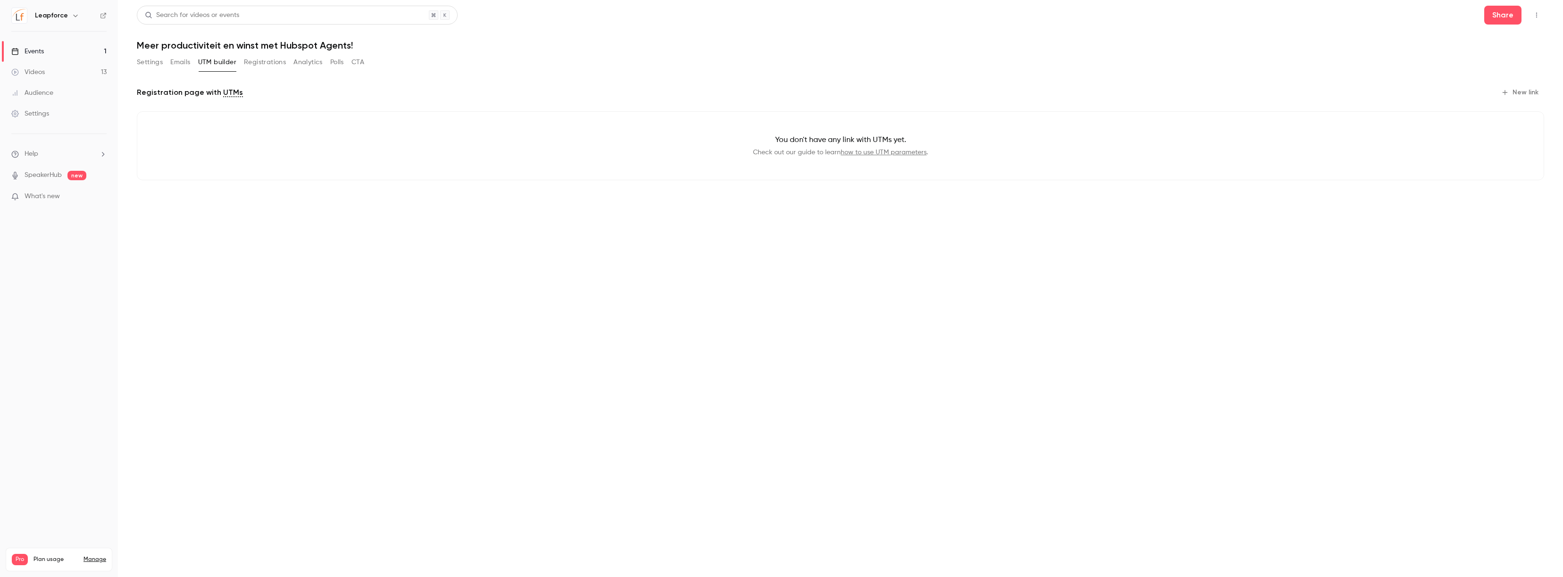
click at [257, 61] on button "Registrations" at bounding box center [265, 62] width 42 height 15
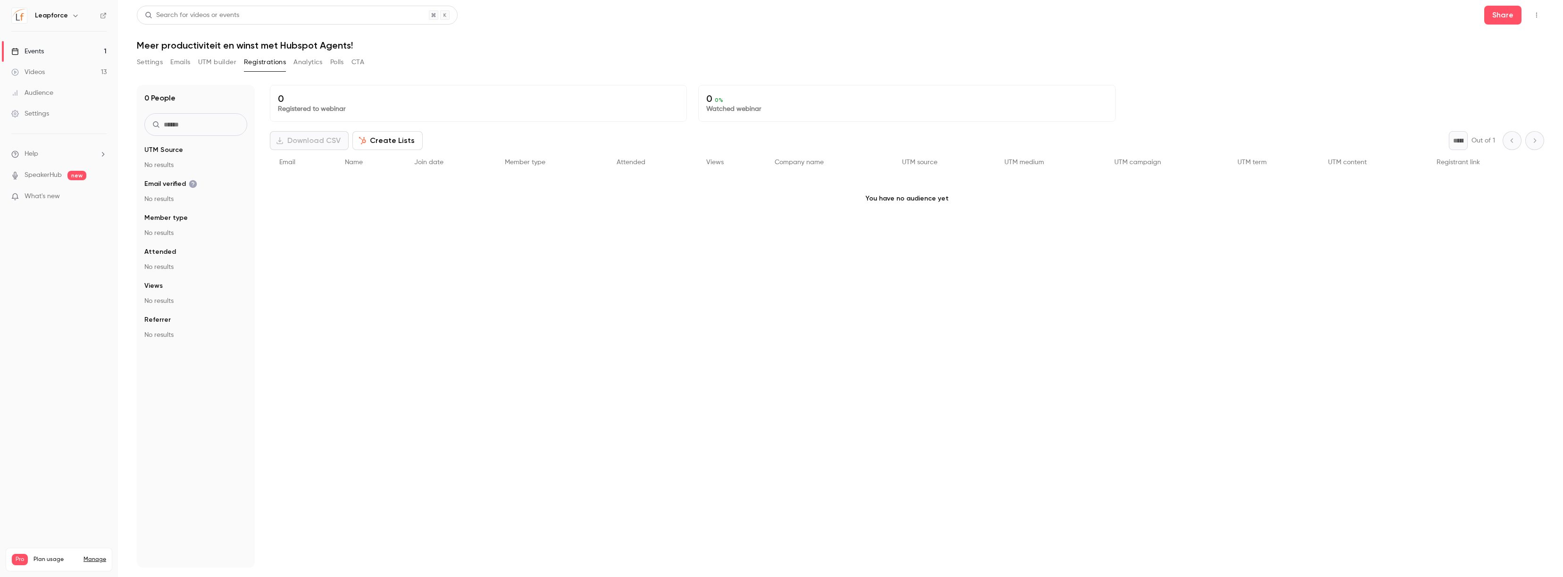
click at [310, 54] on div "Search for videos or events Share Meer productiviteit en winst met Hubspot Agen…" at bounding box center [840, 287] width 1407 height 562
click at [309, 62] on button "Analytics" at bounding box center [307, 62] width 29 height 15
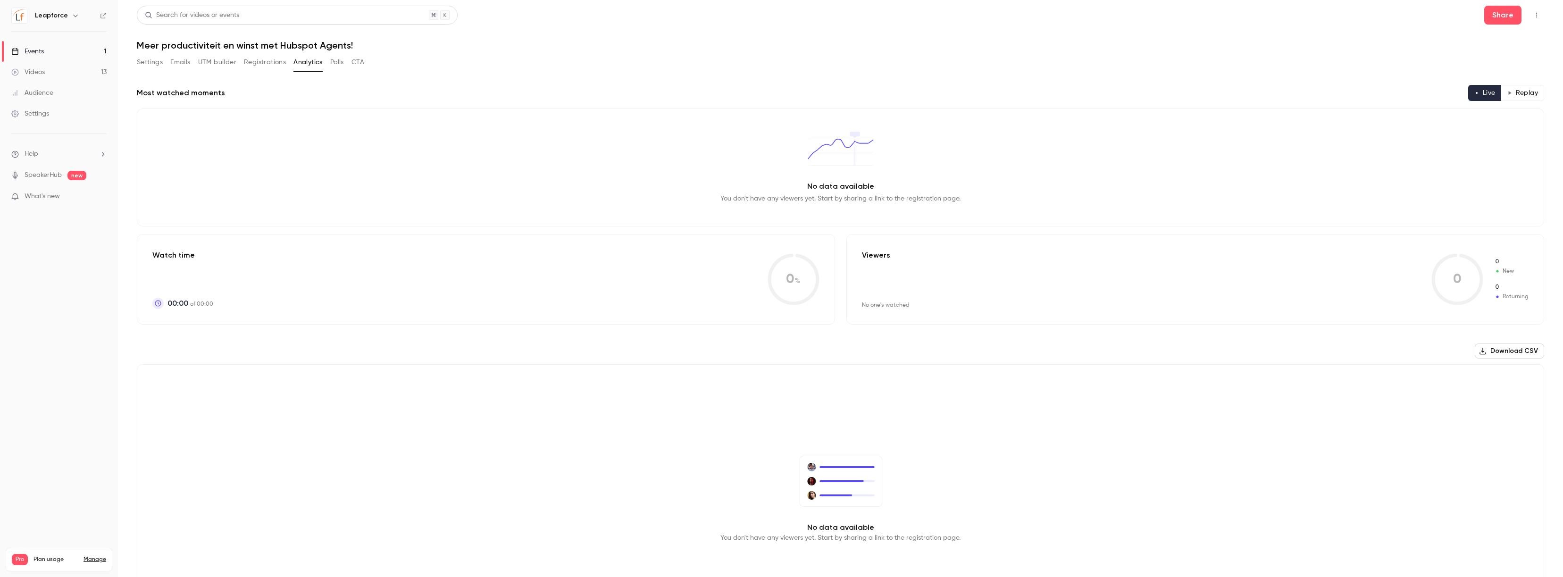
click at [274, 65] on button "Registrations" at bounding box center [265, 62] width 42 height 15
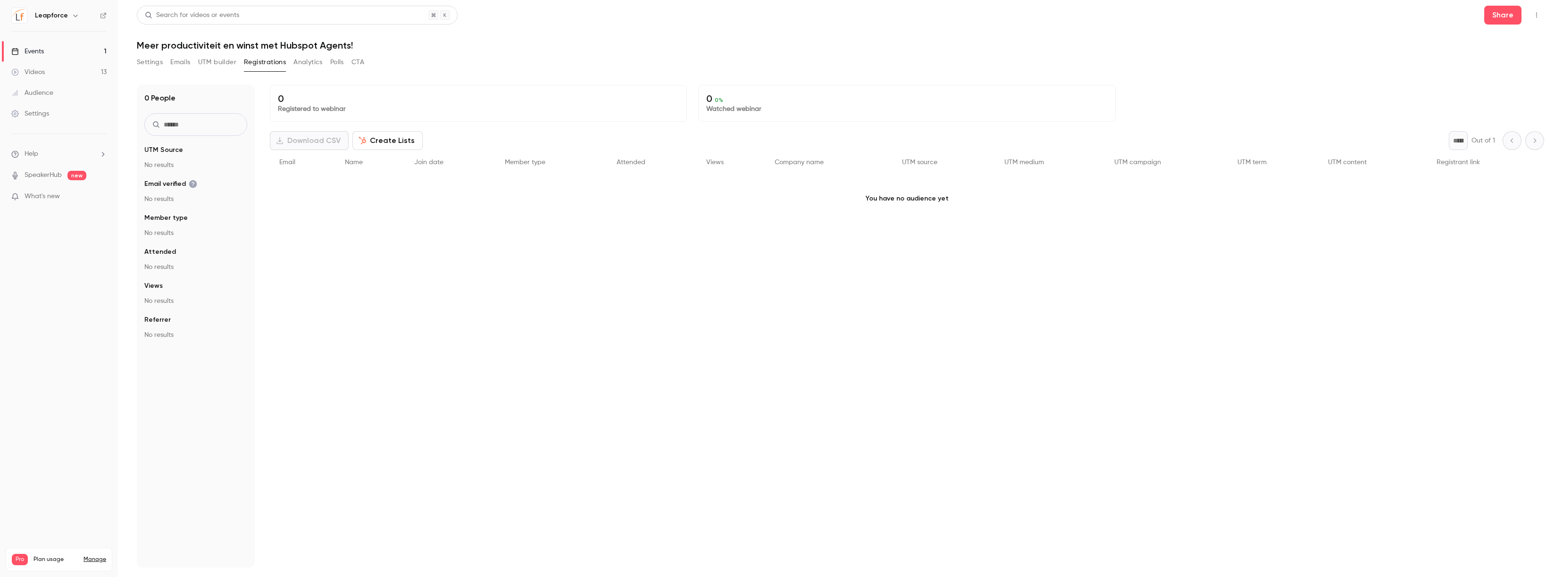
click at [268, 64] on button "Registrations" at bounding box center [265, 62] width 42 height 15
click at [400, 142] on button "Create Lists" at bounding box center [387, 140] width 70 height 19
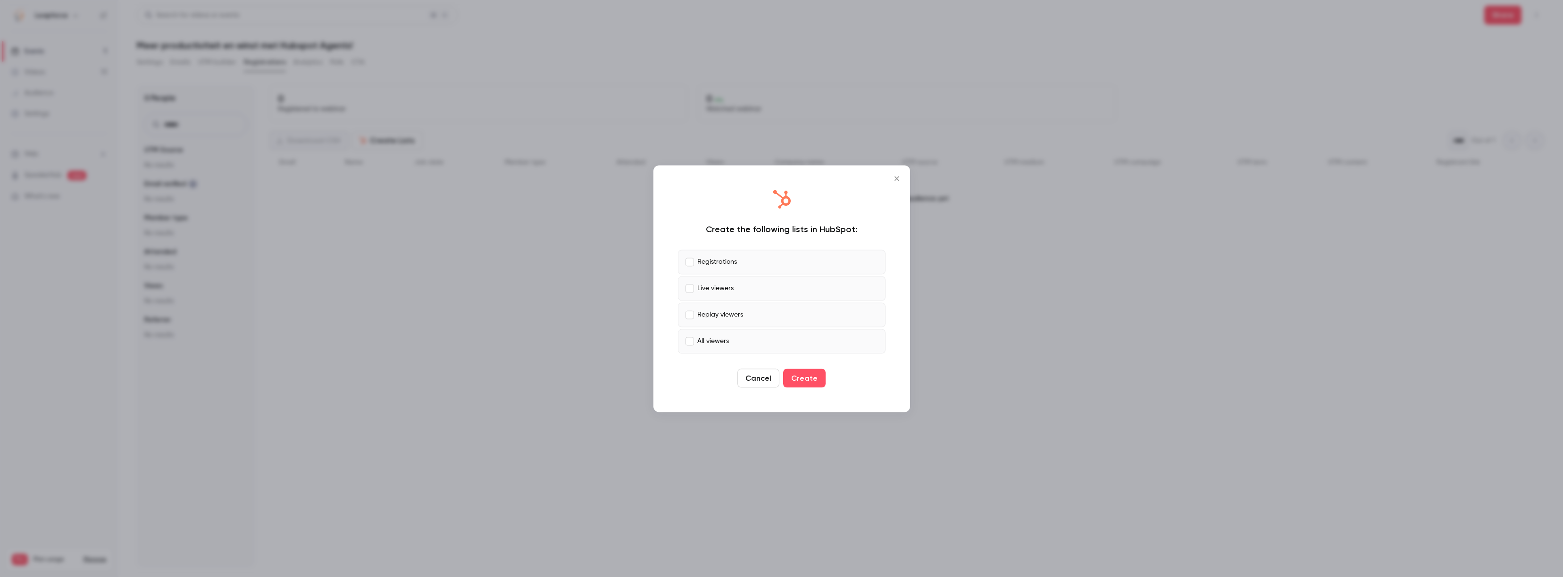
drag, startPoint x: 757, startPoint y: 377, endPoint x: 735, endPoint y: 377, distance: 22.2
click at [757, 377] on button "Cancel" at bounding box center [758, 377] width 42 height 19
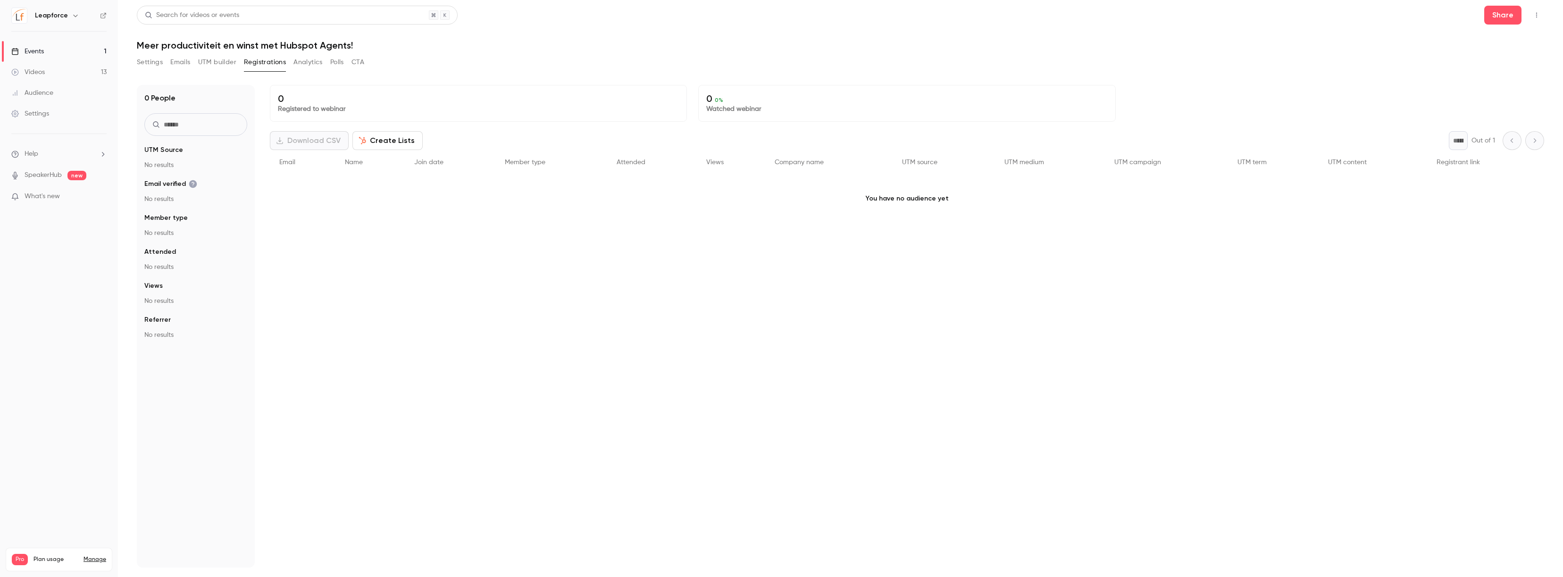
click at [422, 103] on p "0" at bounding box center [478, 98] width 401 height 11
click at [367, 135] on button "Create Lists" at bounding box center [387, 140] width 70 height 19
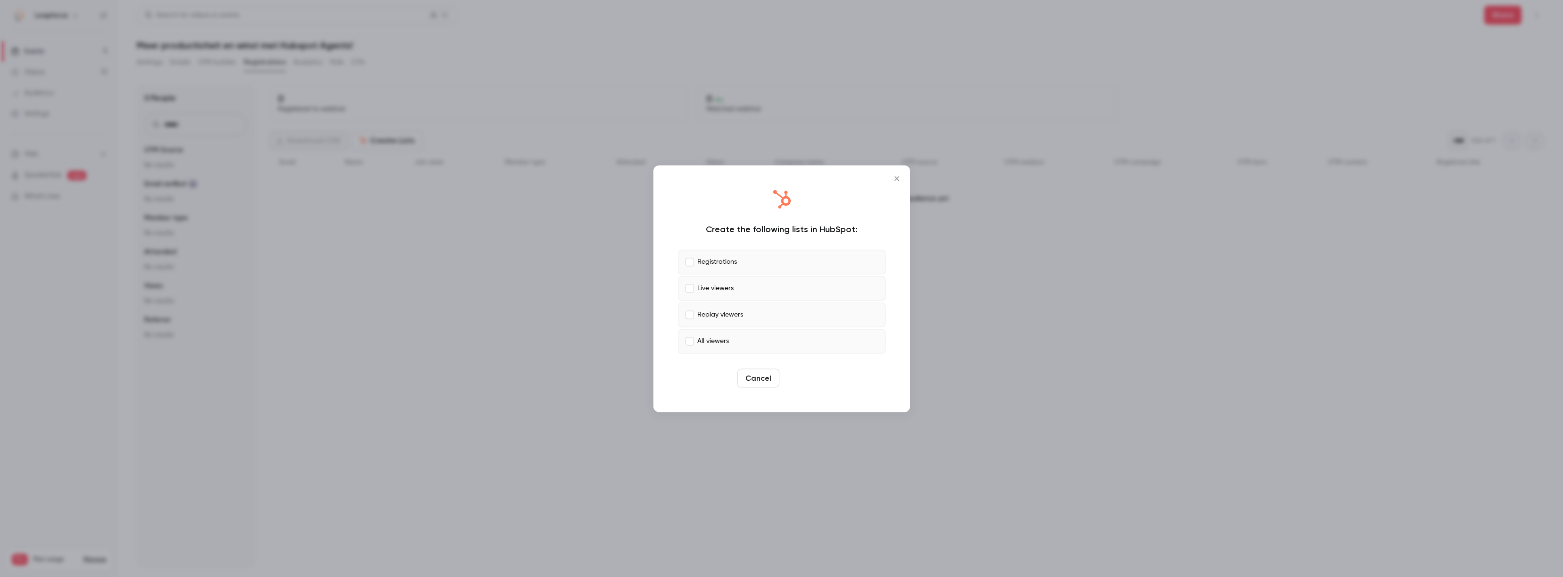
click at [815, 376] on button "Create" at bounding box center [804, 377] width 42 height 19
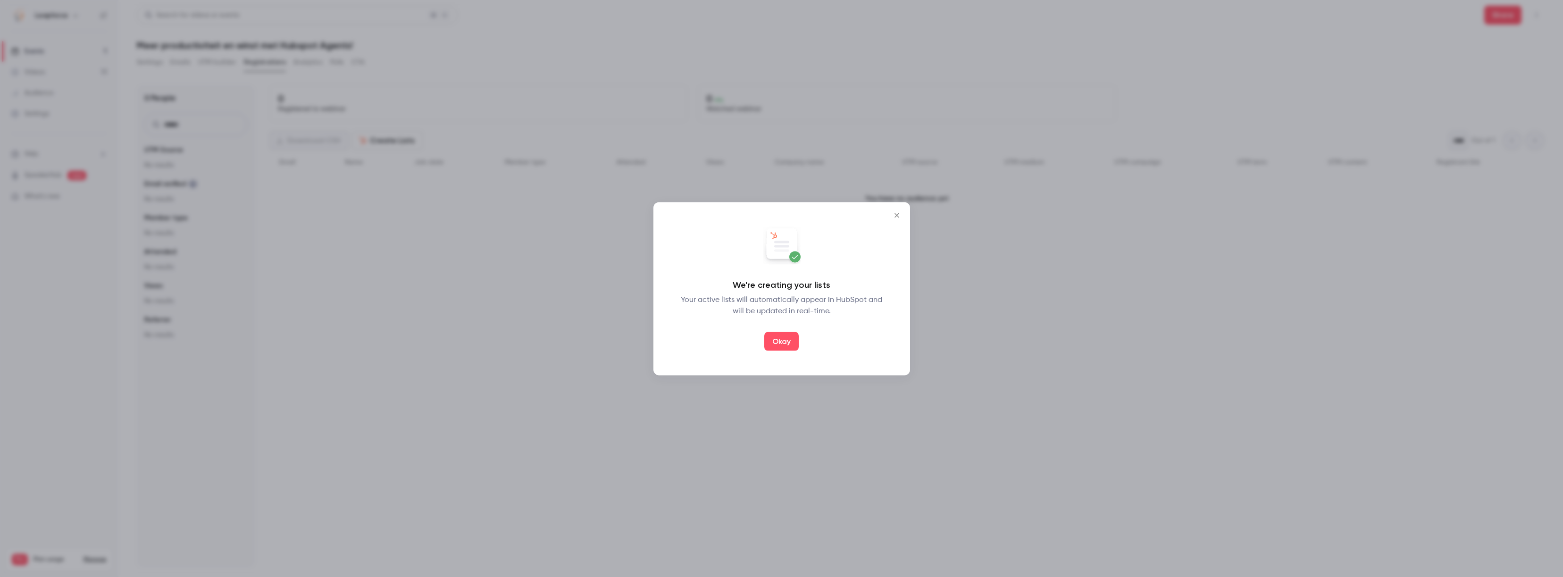
drag, startPoint x: 777, startPoint y: 341, endPoint x: 792, endPoint y: 342, distance: 14.6
click at [776, 342] on button "Okay" at bounding box center [781, 341] width 34 height 19
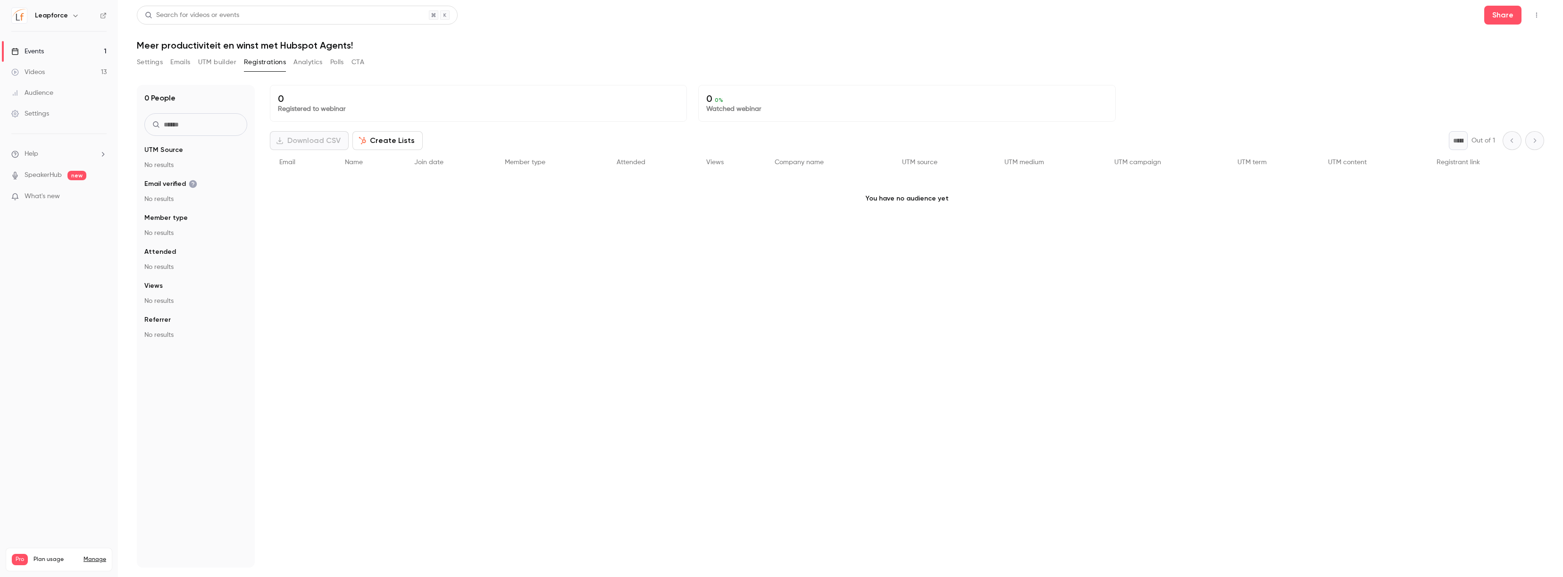
click at [1477, 14] on icon "button" at bounding box center [1537, 15] width 8 height 7
drag, startPoint x: 996, startPoint y: 26, endPoint x: 986, endPoint y: 27, distance: 10.0
click at [996, 26] on div at bounding box center [781, 288] width 1563 height 577
click at [39, 70] on div "Videos" at bounding box center [27, 71] width 33 height 9
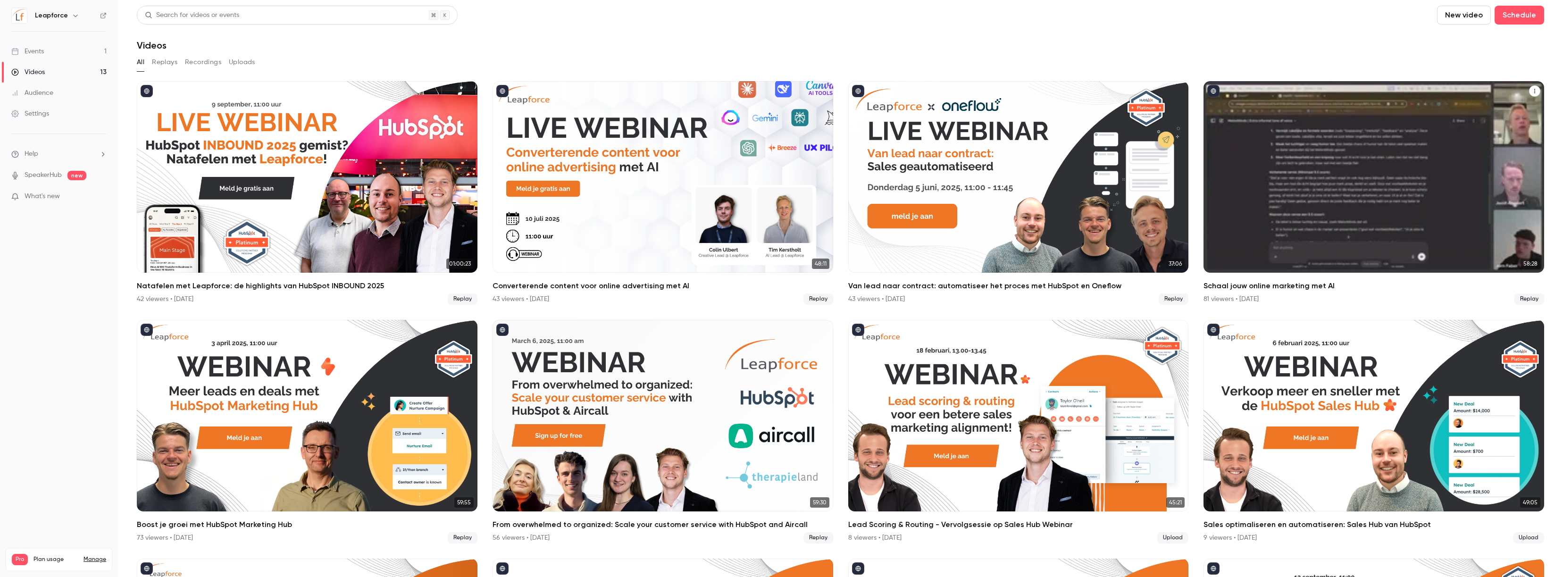
click at [1265, 282] on h2 "Schaal jouw online marketing met AI" at bounding box center [1373, 285] width 341 height 11
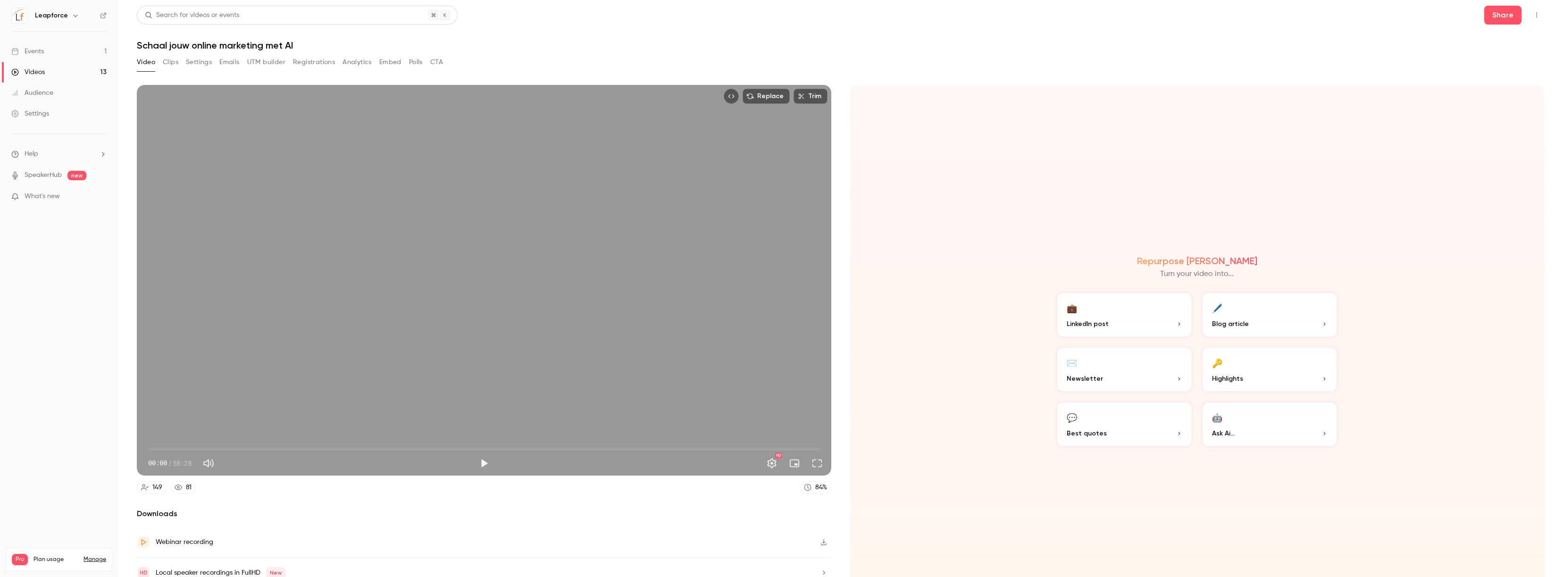
click at [1477, 18] on icon "Top Bar Actions" at bounding box center [1537, 15] width 8 height 7
click at [1273, 40] on div at bounding box center [781, 288] width 1563 height 577
click at [183, 62] on div "Video Clips Settings Emails UTM builder Registrations Analytics Embed Polls CTA" at bounding box center [290, 62] width 306 height 15
click at [223, 63] on button "Emails" at bounding box center [229, 62] width 20 height 15
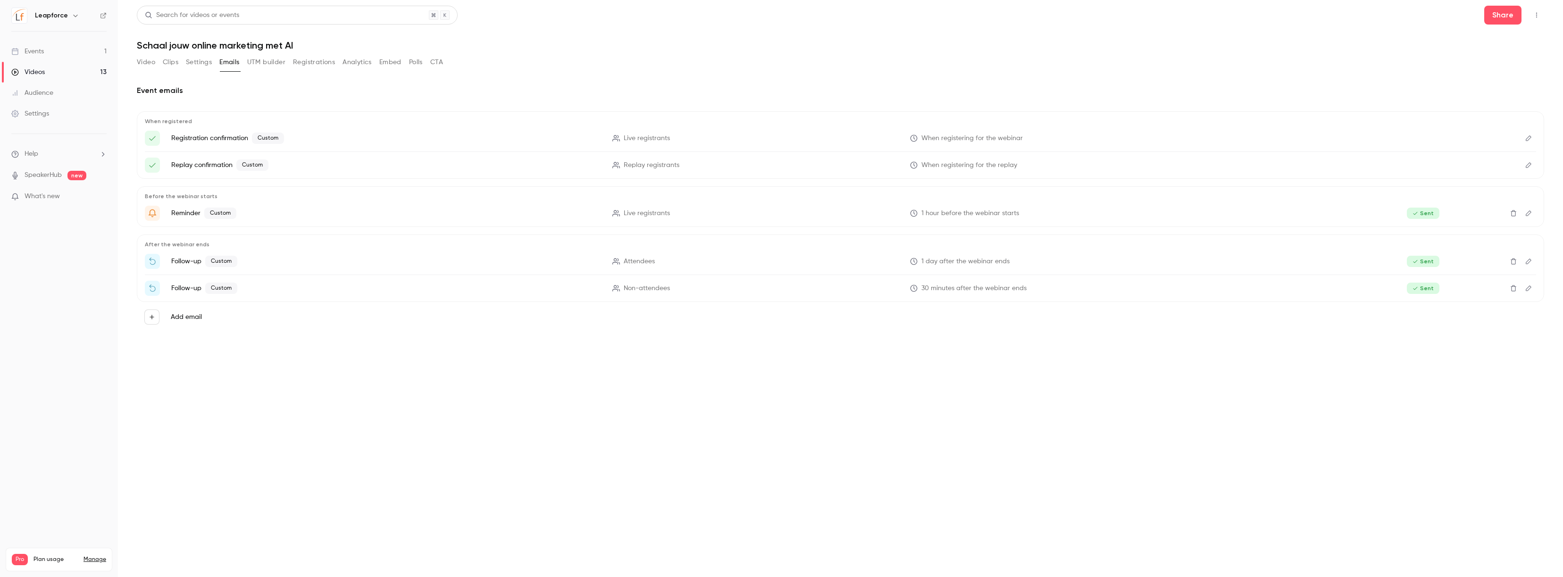
click at [310, 60] on button "Registrations" at bounding box center [314, 62] width 42 height 15
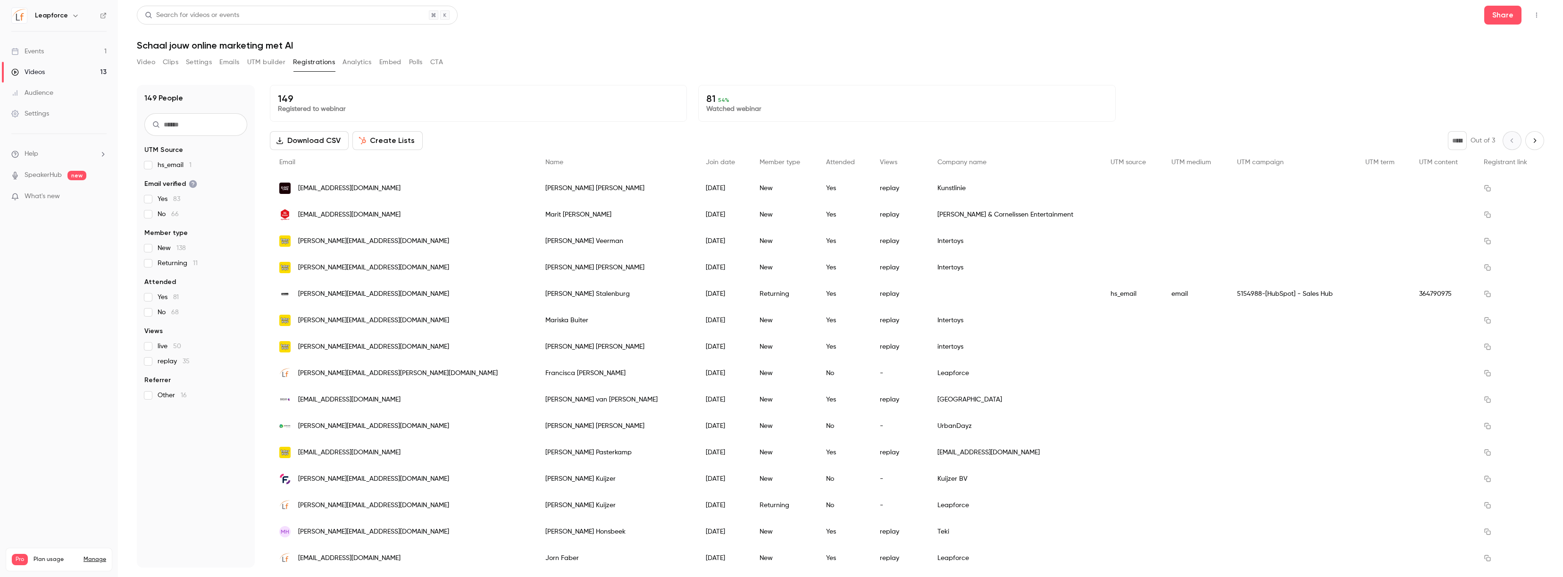
click at [513, 85] on div "149 Registered to webinar" at bounding box center [478, 103] width 417 height 37
click at [323, 188] on span "[EMAIL_ADDRESS][DOMAIN_NAME]" at bounding box center [349, 188] width 102 height 10
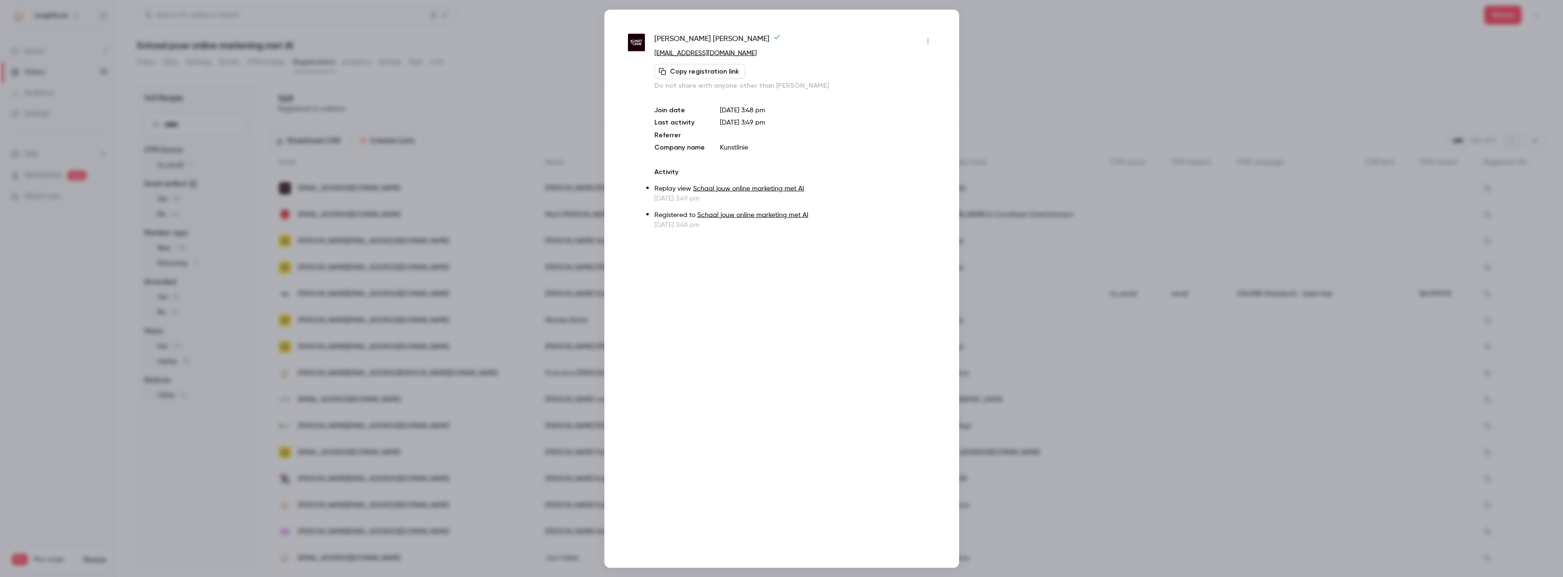
click at [723, 273] on div "Lisa van Doorn-Meeldijk lisavandoorn-meeldijk@kunstlinie.nl Copy registration l…" at bounding box center [781, 288] width 355 height 558
click at [725, 215] on link "Schaal jouw online marketing met AI" at bounding box center [752, 214] width 111 height 7
click at [983, 58] on div at bounding box center [781, 288] width 1563 height 577
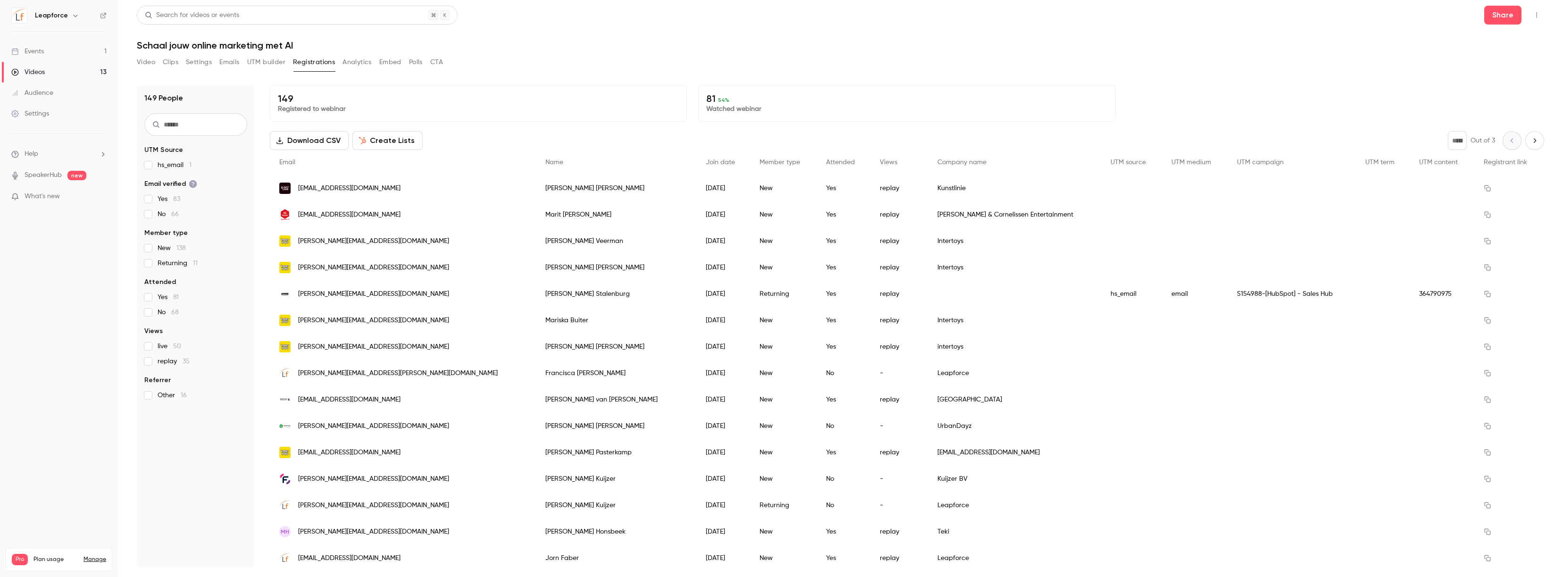
click at [363, 61] on button "Analytics" at bounding box center [356, 62] width 29 height 15
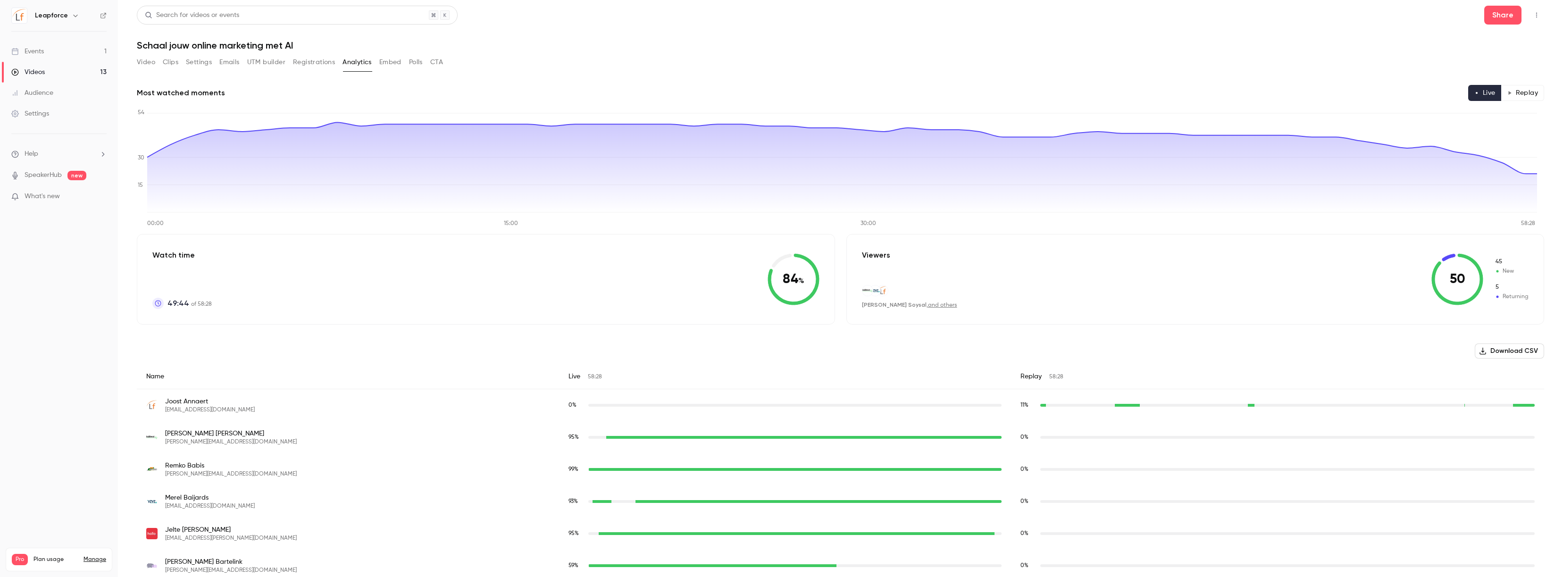
click at [312, 62] on button "Registrations" at bounding box center [314, 62] width 42 height 15
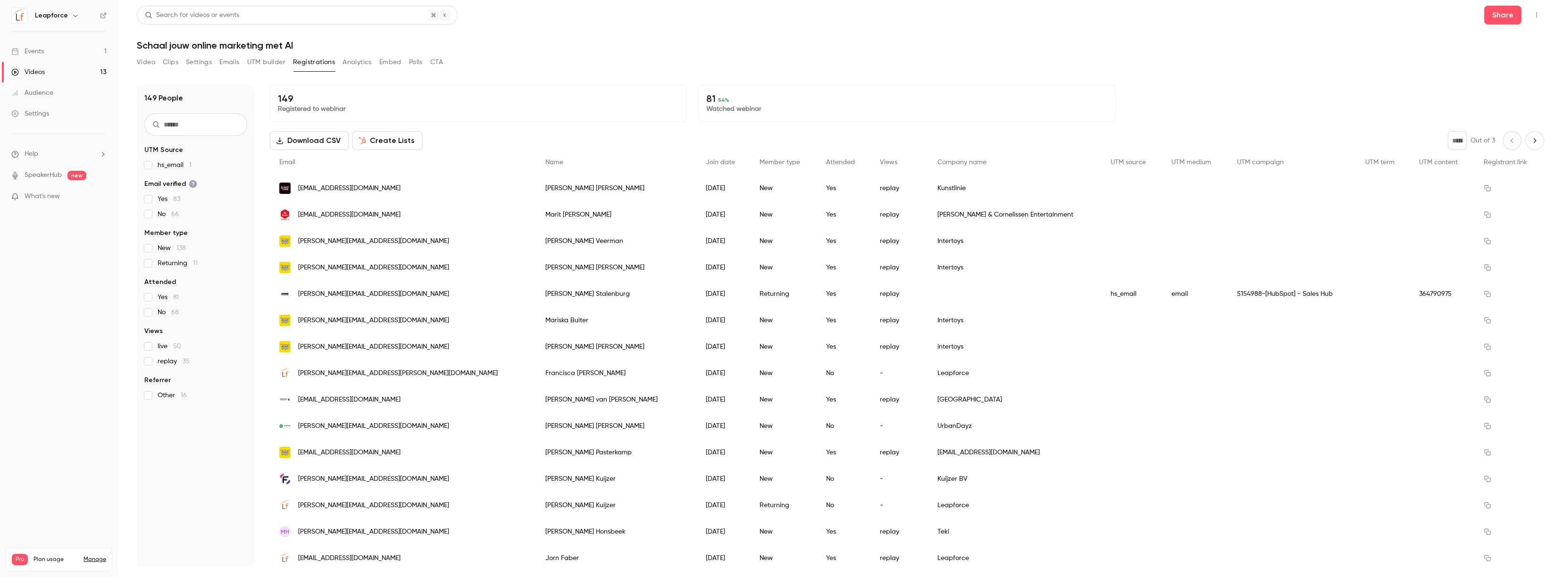
click at [43, 50] on div "Events" at bounding box center [27, 51] width 33 height 9
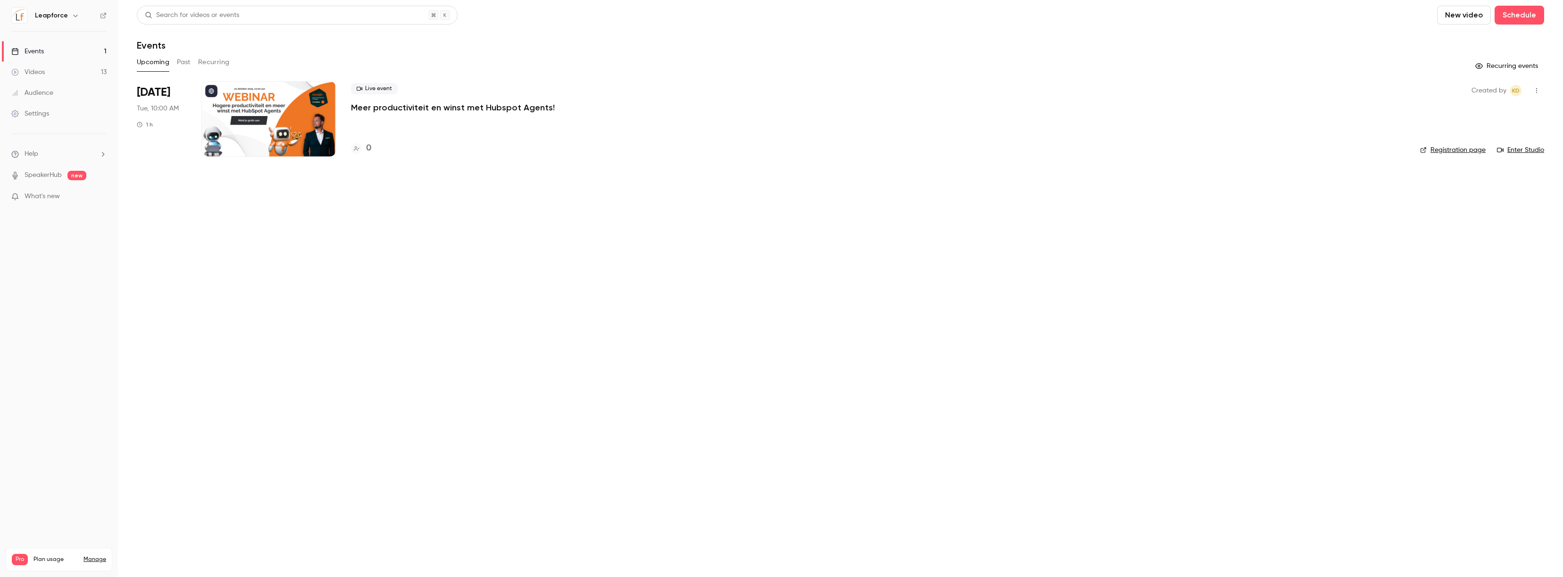
click at [379, 109] on p "Meer productiviteit en winst met Hubspot Agents!" at bounding box center [453, 107] width 204 height 11
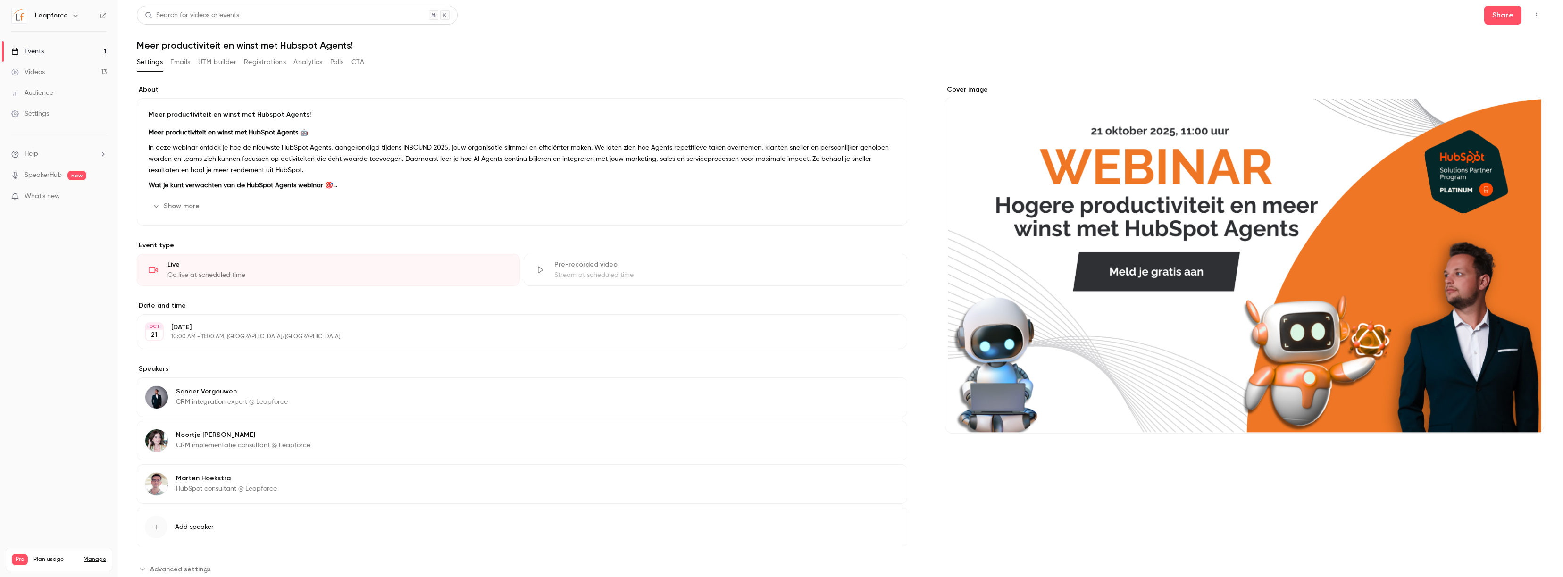
click at [259, 67] on button "Registrations" at bounding box center [265, 62] width 42 height 15
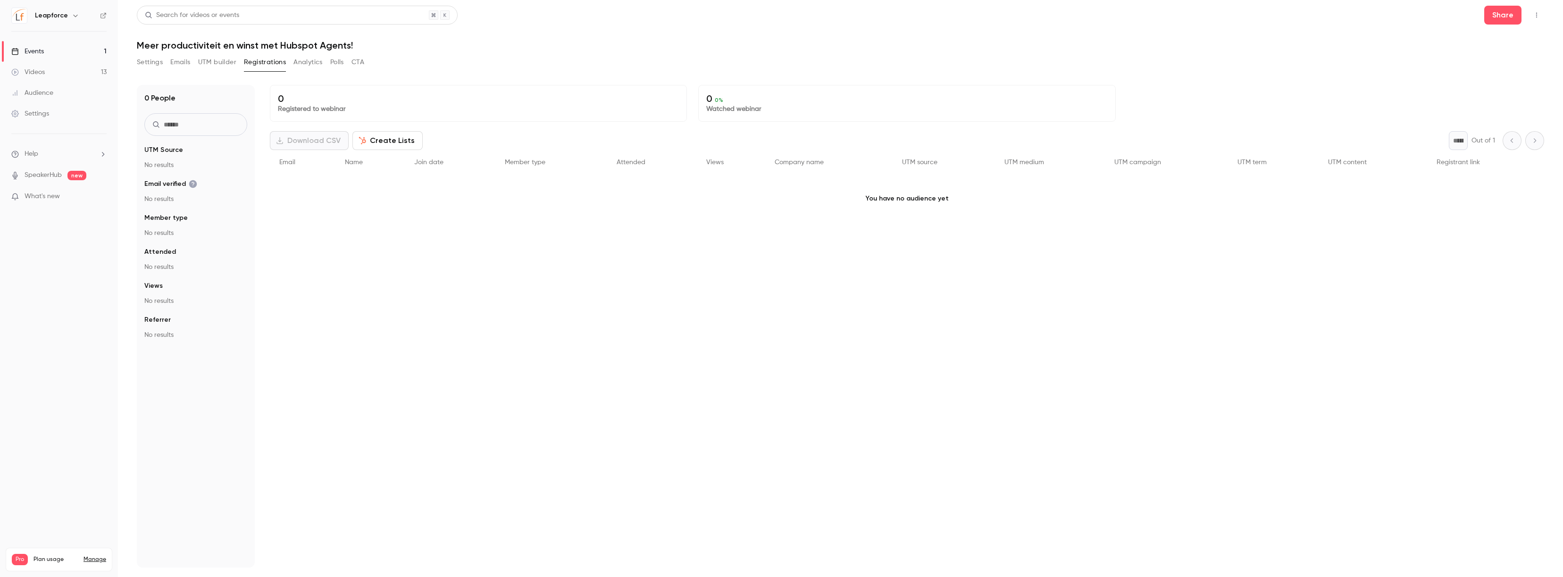
click at [182, 65] on button "Emails" at bounding box center [180, 62] width 20 height 15
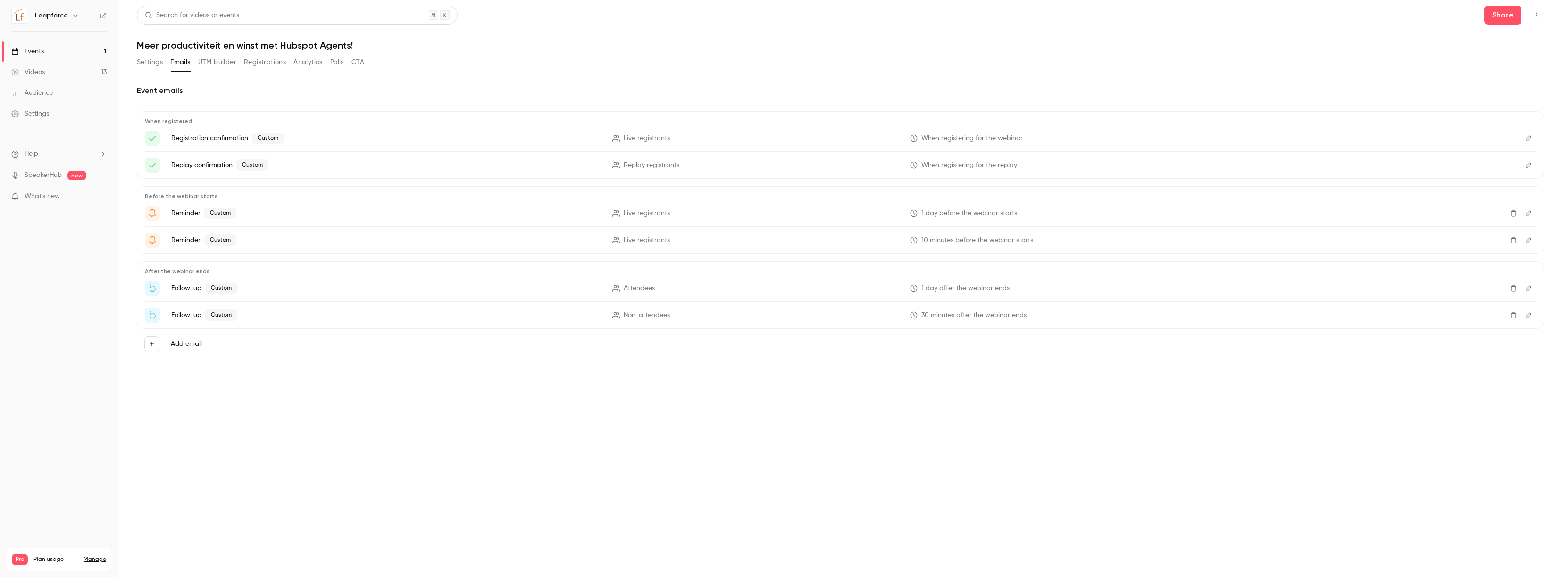
click at [1477, 139] on icon "Edit" at bounding box center [1529, 138] width 8 height 7
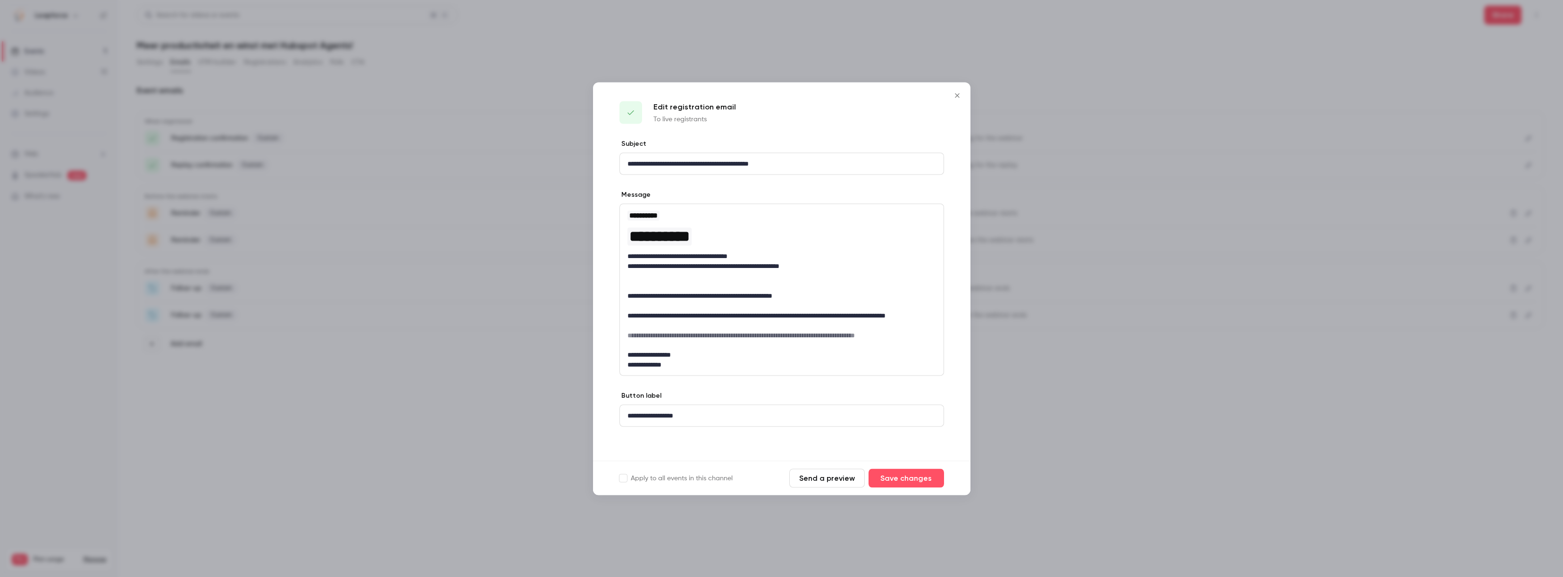
click at [709, 305] on p "editor" at bounding box center [781, 305] width 308 height 10
click at [657, 349] on p "editor" at bounding box center [781, 345] width 308 height 10
drag, startPoint x: 661, startPoint y: 342, endPoint x: 731, endPoint y: 366, distance: 73.6
click at [731, 366] on div "**********" at bounding box center [782, 289] width 324 height 171
click at [733, 349] on p "editor" at bounding box center [781, 345] width 308 height 10
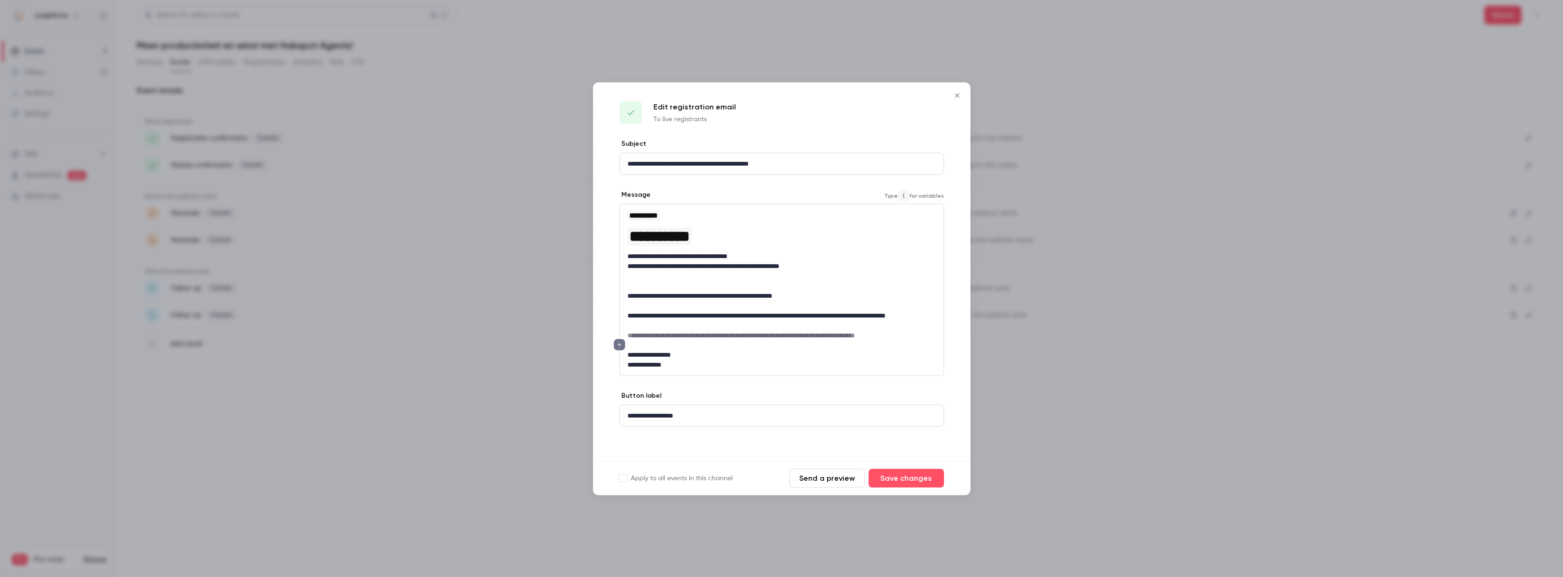
click at [800, 285] on p "editor" at bounding box center [781, 286] width 308 height 10
click at [959, 94] on icon "Close" at bounding box center [956, 96] width 11 height 8
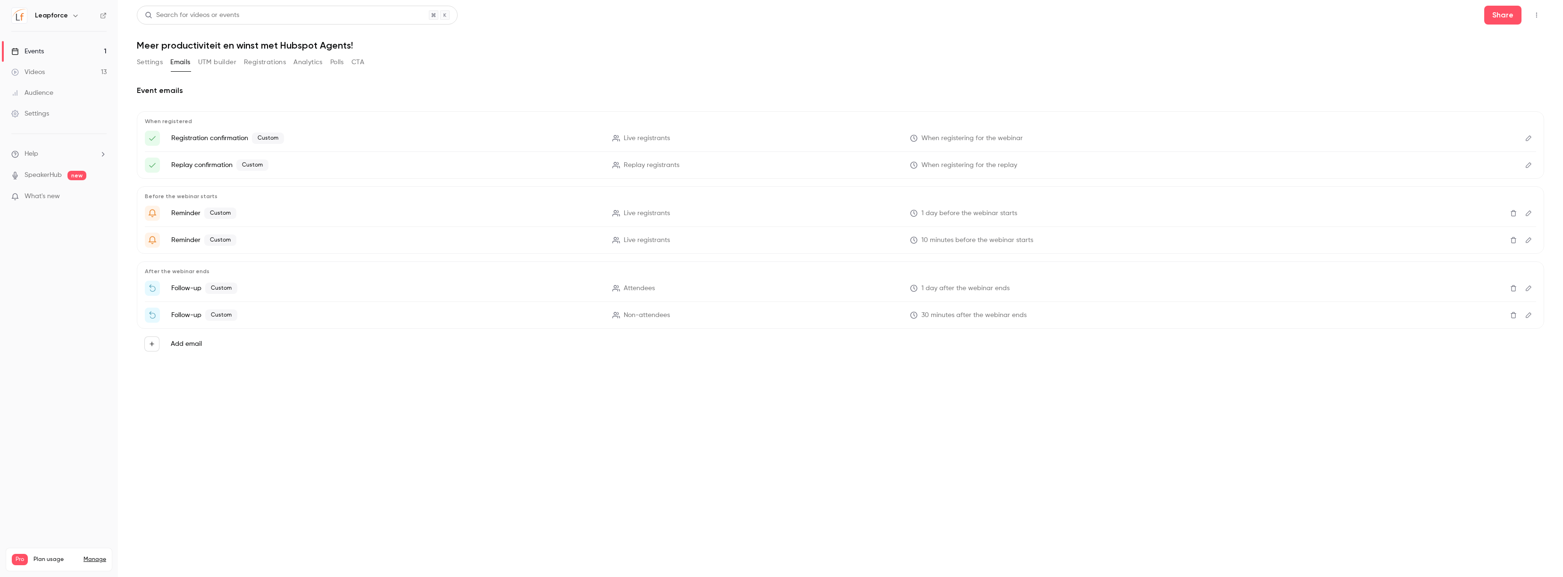
drag, startPoint x: 256, startPoint y: 61, endPoint x: 369, endPoint y: 84, distance: 115.1
click at [256, 61] on button "Registrations" at bounding box center [265, 62] width 42 height 15
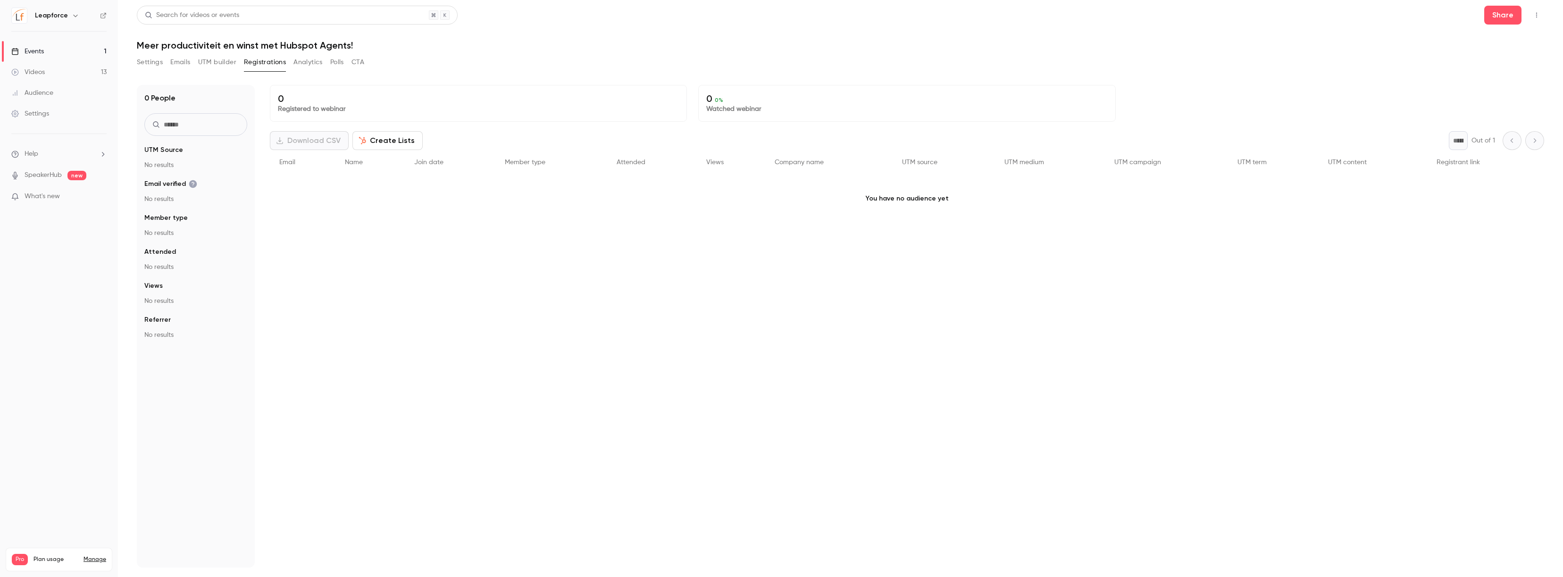
click at [469, 208] on p "You have no audience yet" at bounding box center [907, 198] width 1274 height 47
click at [873, 202] on p "You have no audience yet" at bounding box center [907, 198] width 1274 height 47
click at [877, 198] on p "You have no audience yet" at bounding box center [907, 198] width 1274 height 47
click at [877, 197] on p "You have no audience yet" at bounding box center [907, 198] width 1274 height 47
drag, startPoint x: 877, startPoint y: 197, endPoint x: 707, endPoint y: 215, distance: 171.2
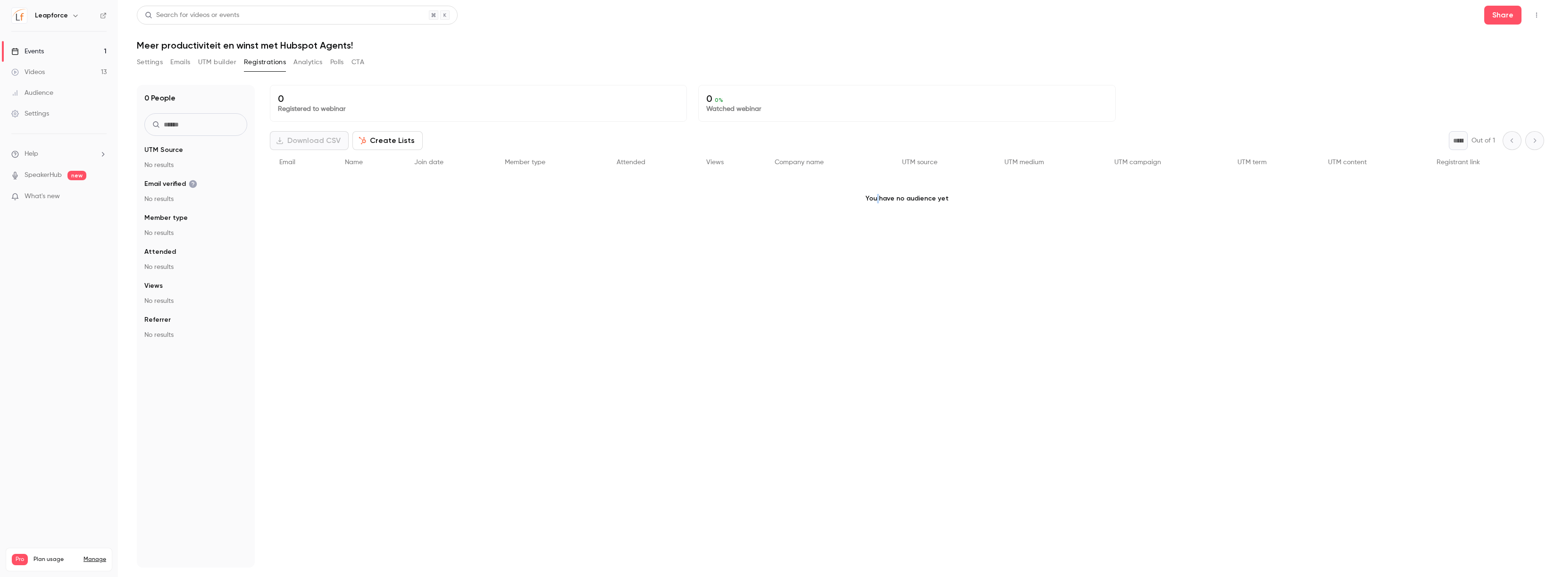
click at [877, 197] on p "You have no audience yet" at bounding box center [907, 198] width 1274 height 47
click at [44, 49] on link "Events 1" at bounding box center [59, 51] width 118 height 21
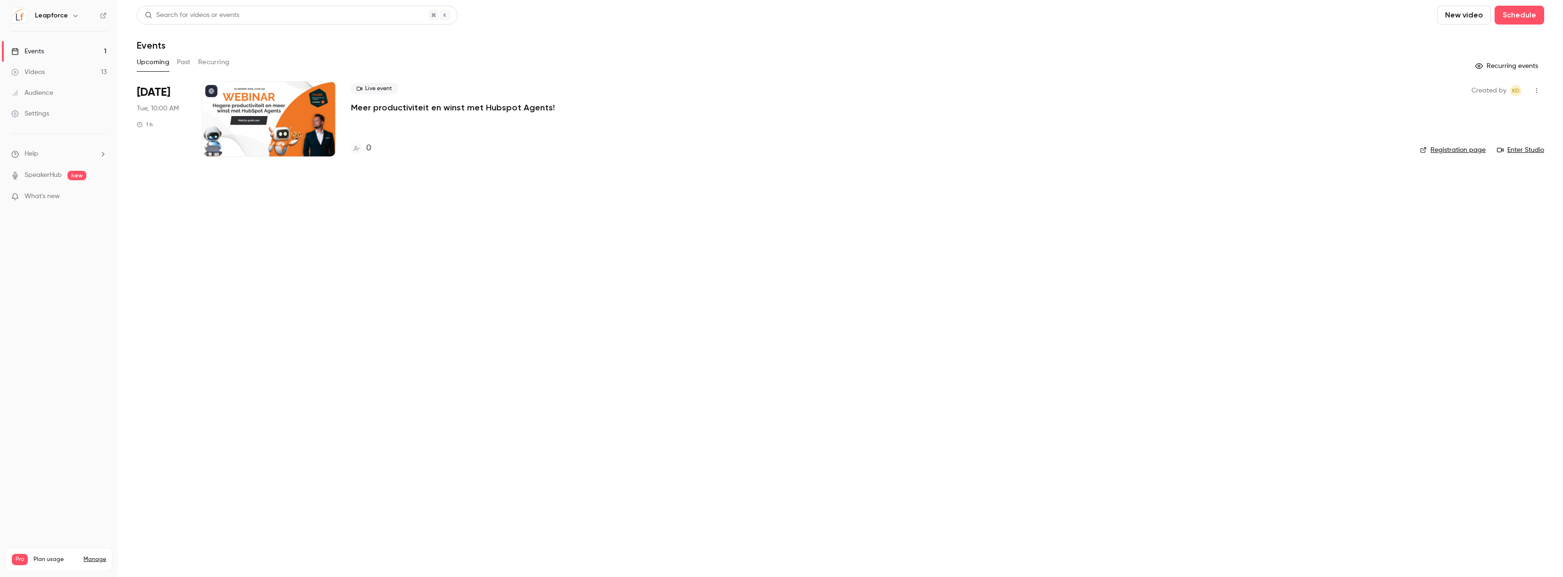
click at [322, 117] on div at bounding box center [268, 118] width 134 height 75
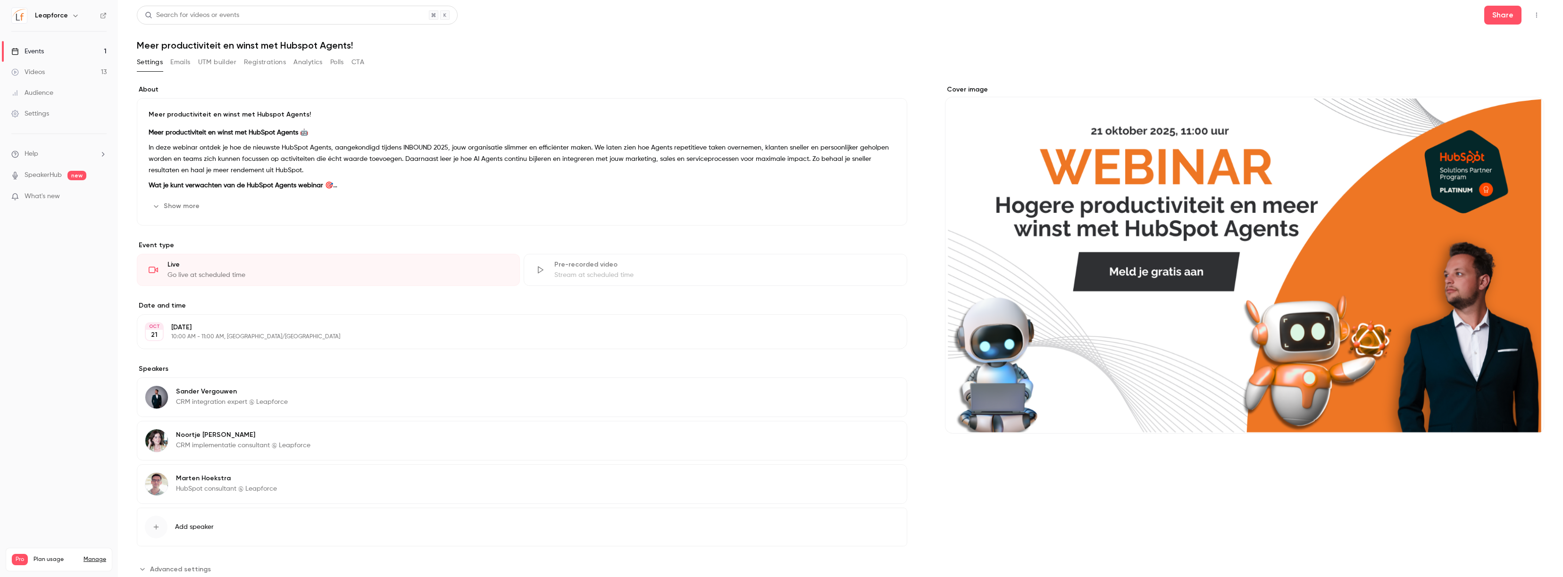
click at [271, 65] on button "Registrations" at bounding box center [265, 62] width 42 height 15
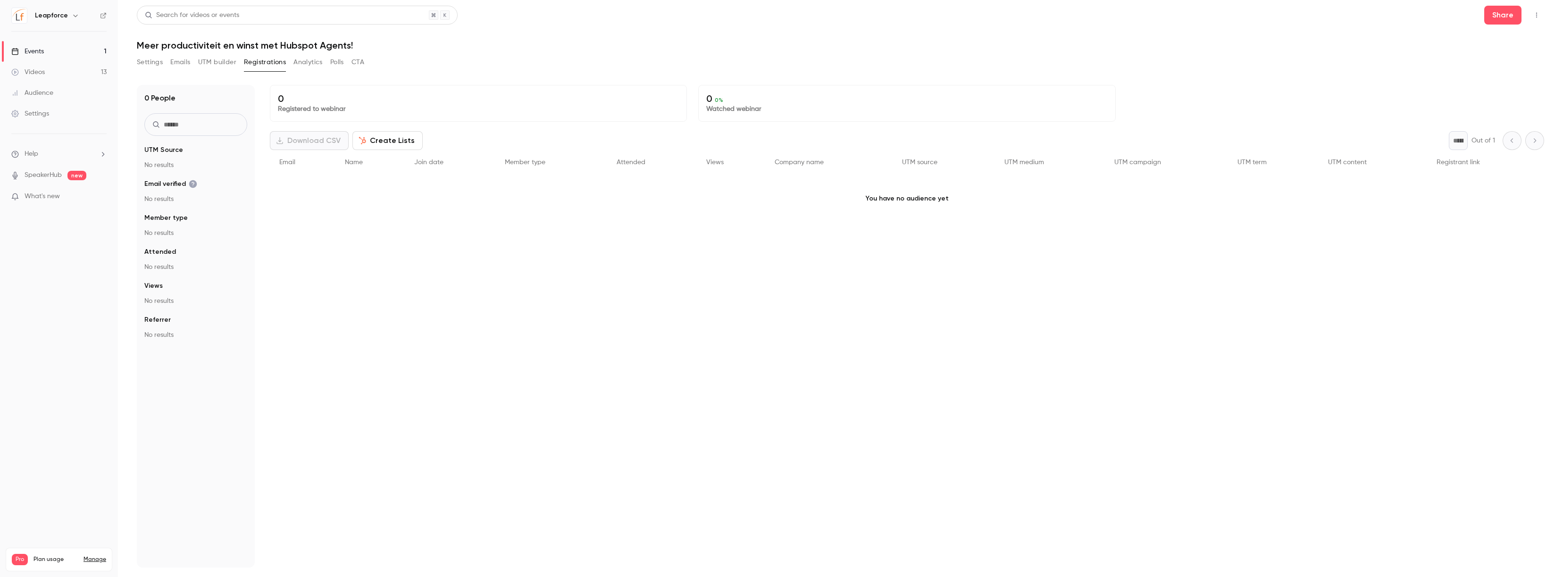
click at [69, 74] on link "Videos 13" at bounding box center [59, 72] width 118 height 21
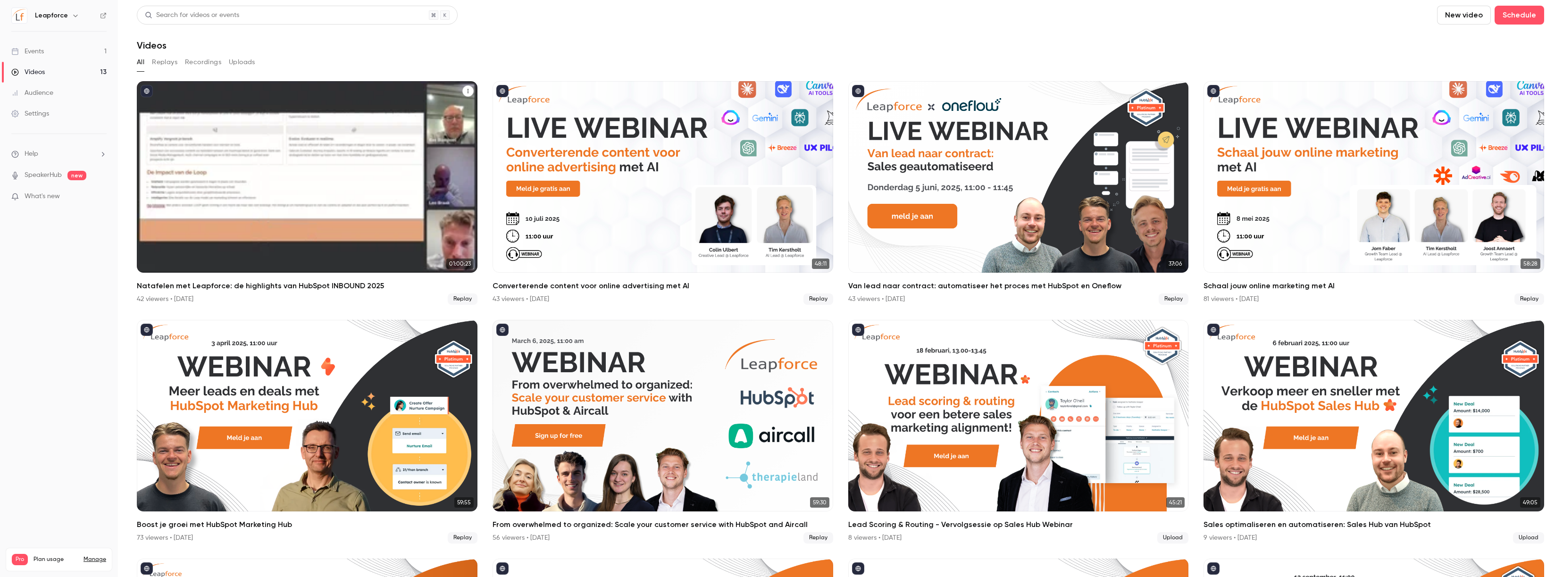
click at [193, 285] on h2 "Natafelen met Leapforce: de highlights van HubSpot INBOUND 2025" at bounding box center [307, 285] width 341 height 11
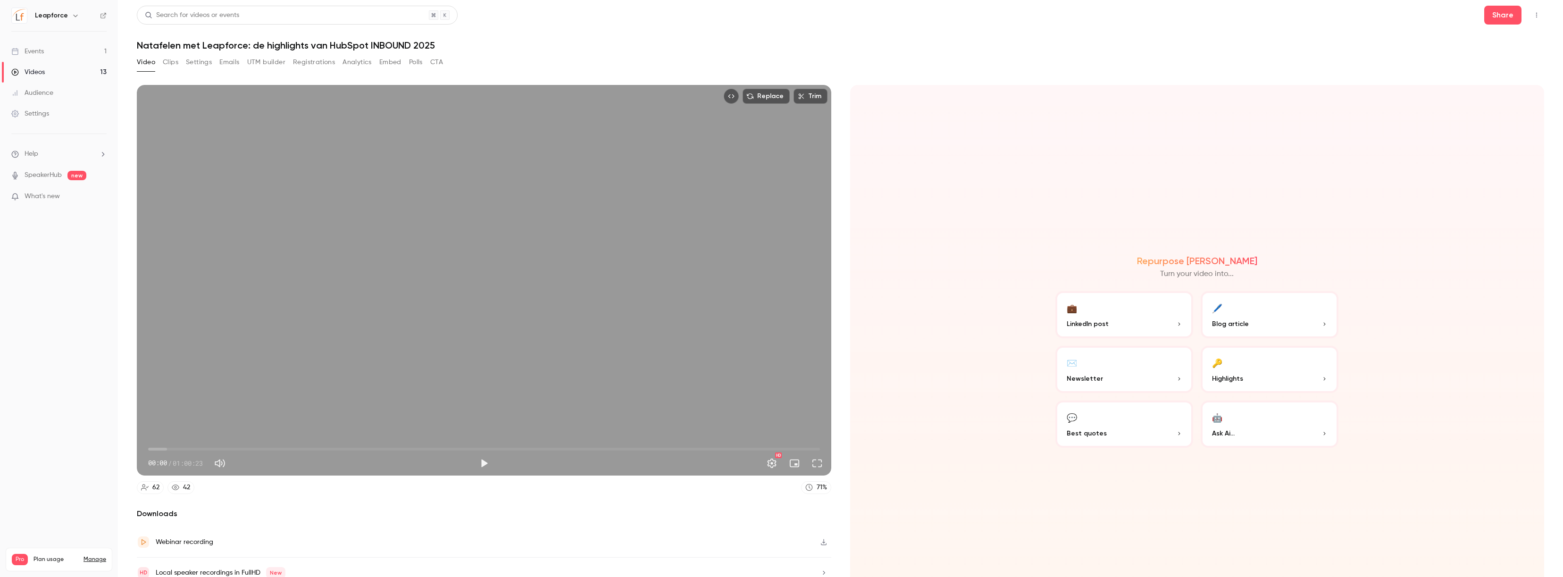
click at [302, 62] on button "Registrations" at bounding box center [314, 62] width 42 height 15
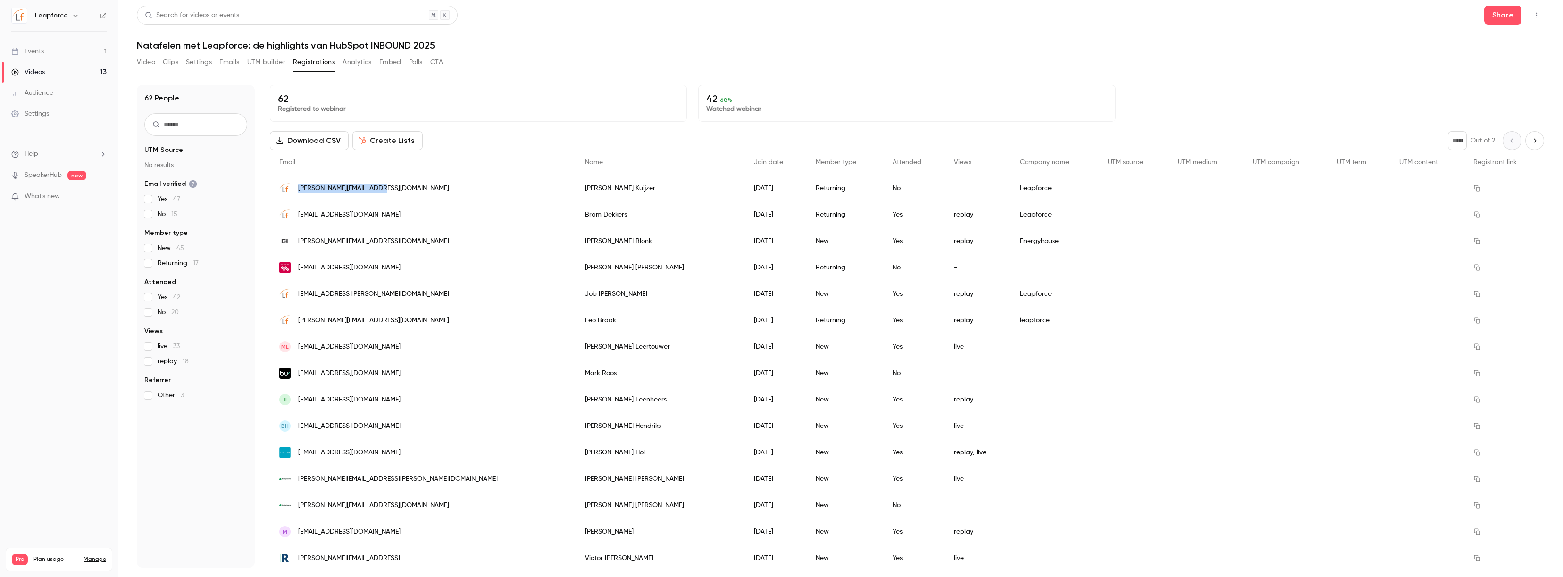
drag, startPoint x: 295, startPoint y: 189, endPoint x: 375, endPoint y: 184, distance: 79.4
click at [375, 184] on div "[PERSON_NAME][EMAIL_ADDRESS][DOMAIN_NAME]" at bounding box center [423, 188] width 306 height 26
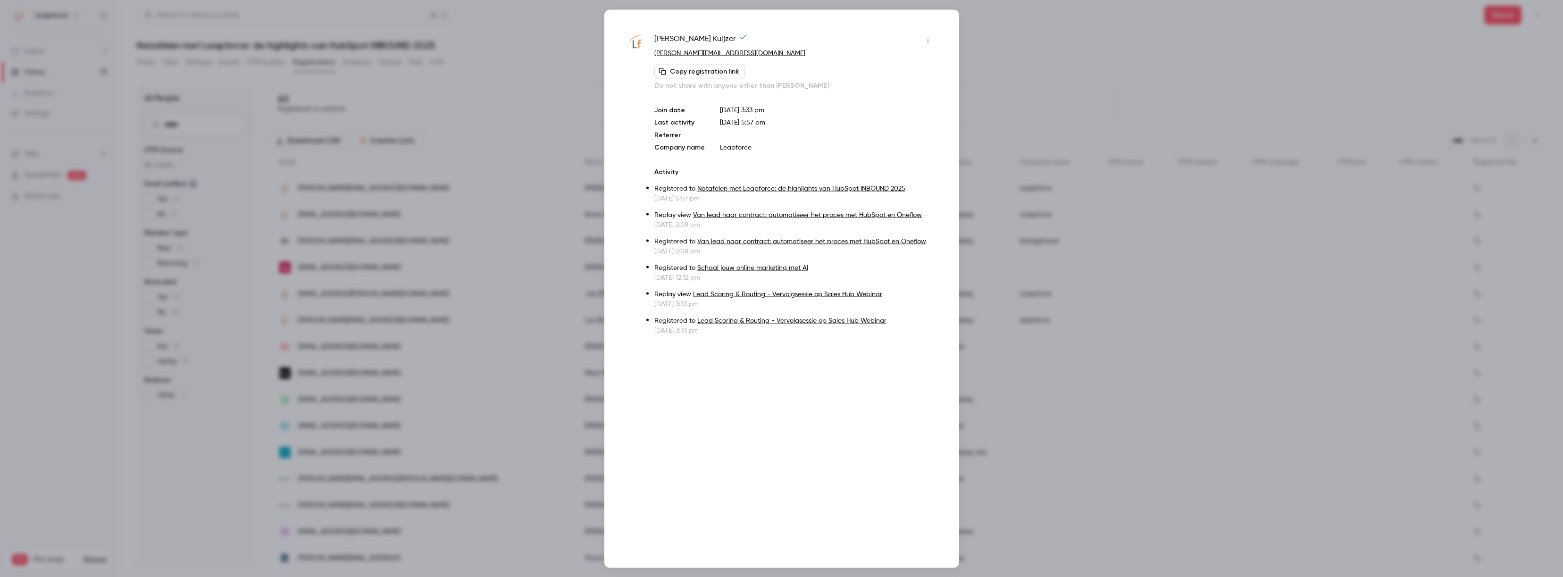
click at [1025, 227] on div at bounding box center [781, 288] width 1563 height 577
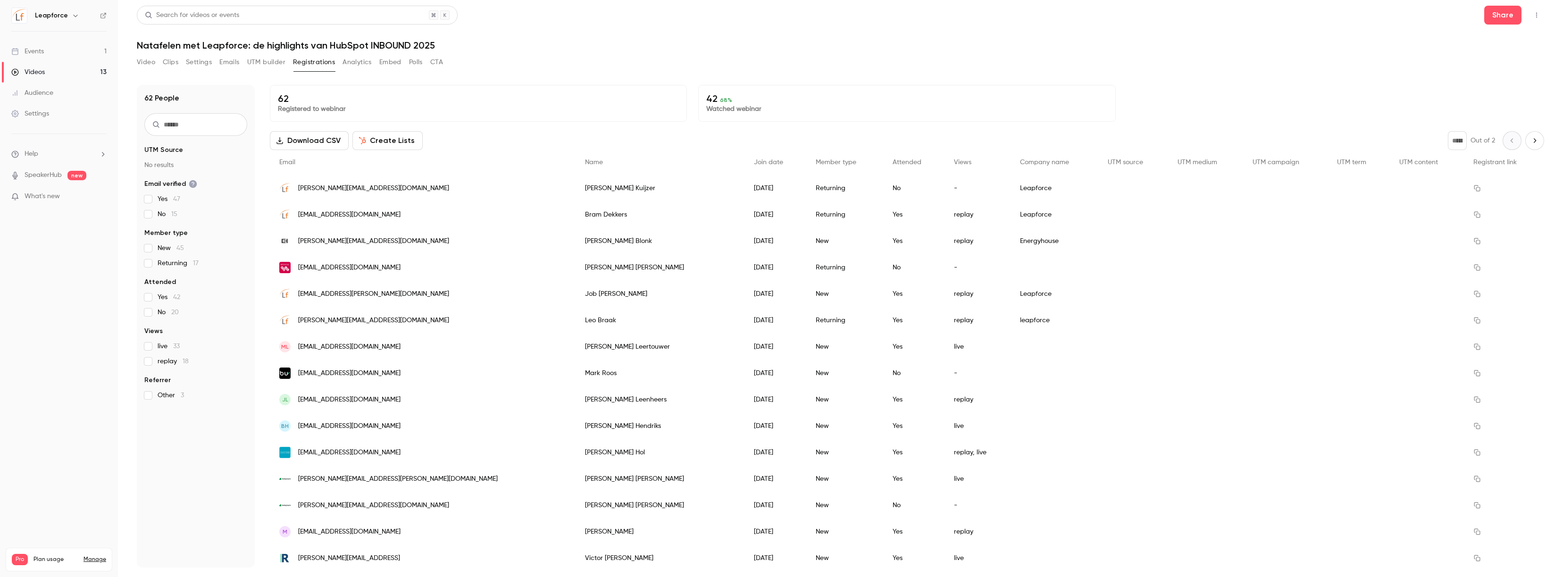
click at [383, 58] on button "Embed" at bounding box center [390, 62] width 22 height 15
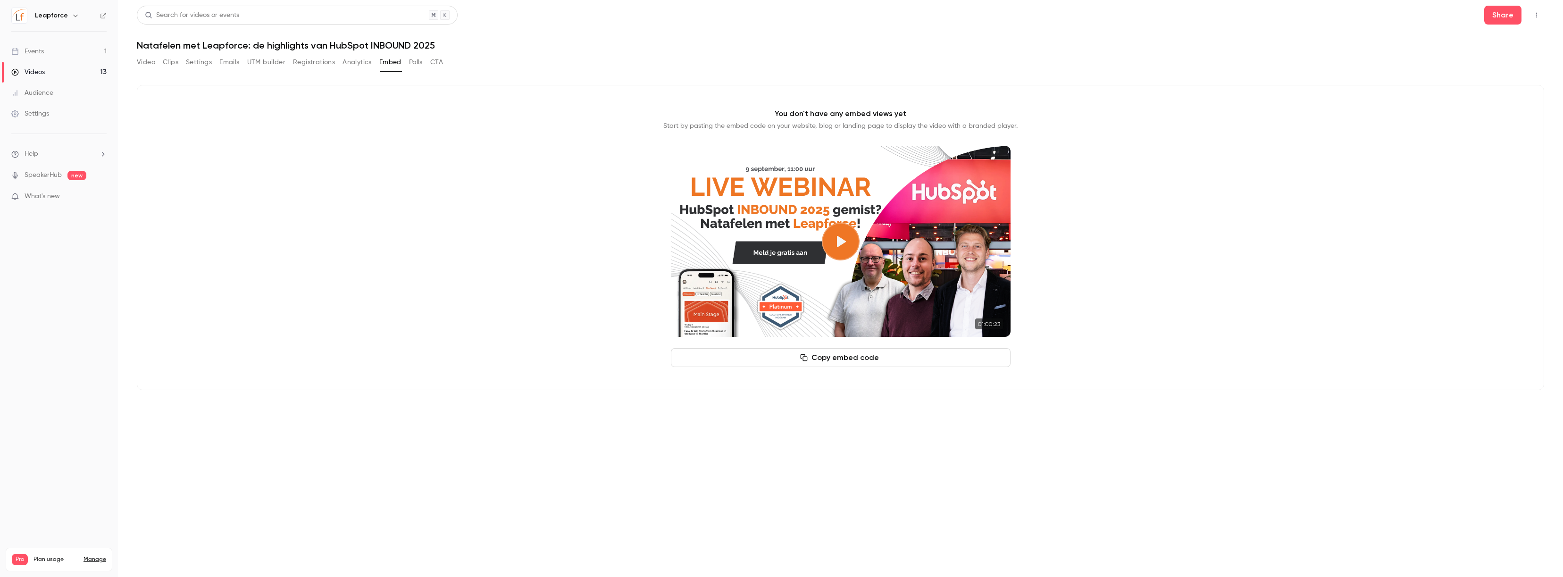
drag, startPoint x: 454, startPoint y: 187, endPoint x: 466, endPoint y: 180, distance: 13.9
click at [454, 186] on div "You don't have any embed views yet Start by pasting the embed code on your webs…" at bounding box center [840, 237] width 1407 height 305
click at [356, 64] on button "Analytics" at bounding box center [356, 62] width 29 height 15
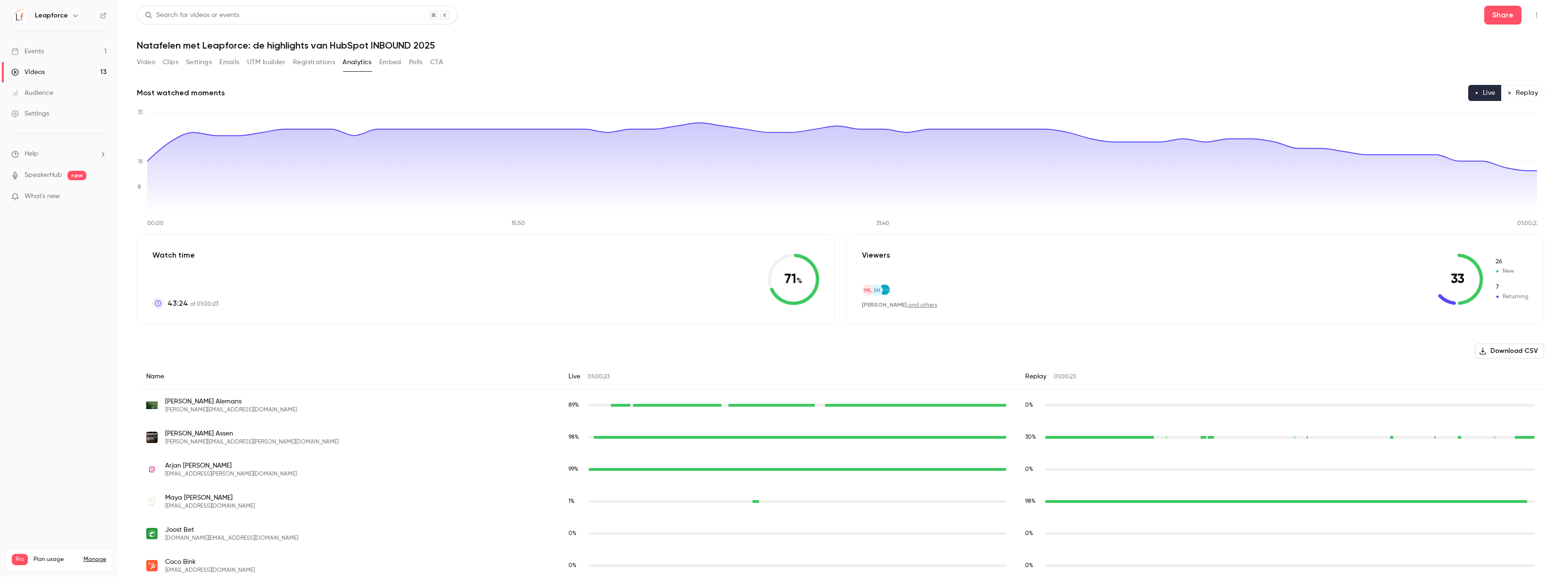
click at [410, 65] on button "Polls" at bounding box center [416, 62] width 14 height 15
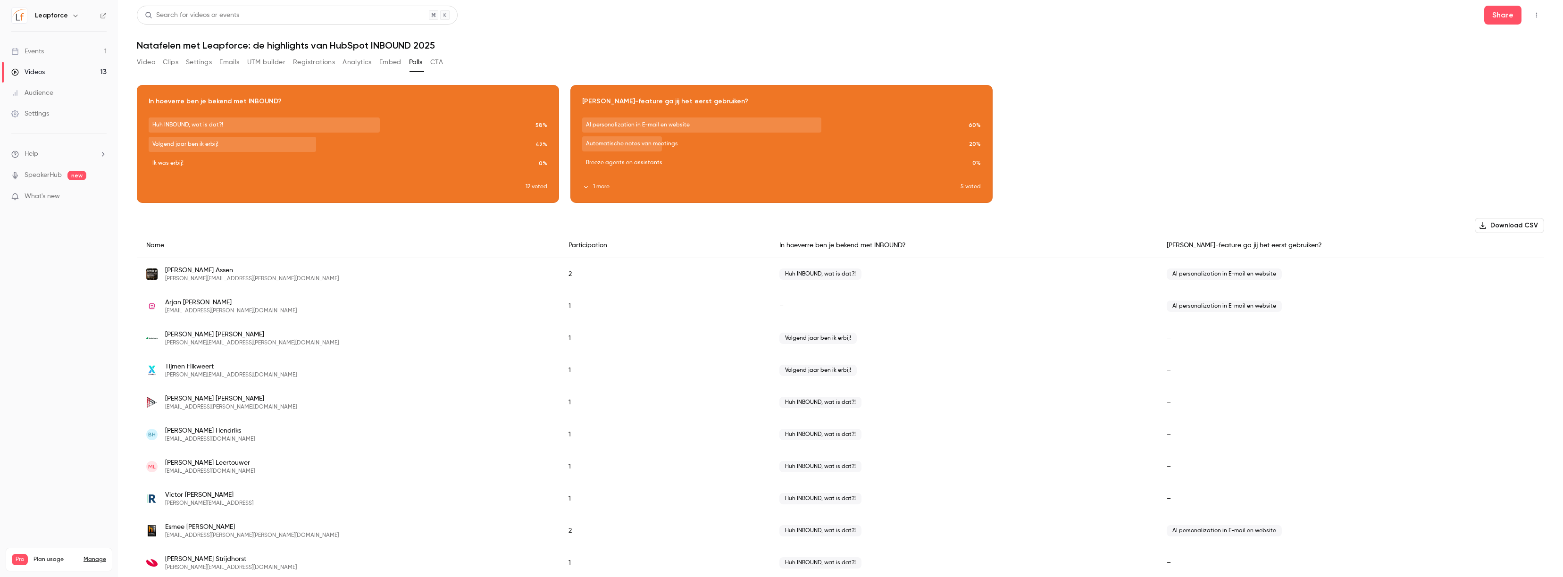
click at [437, 62] on button "CTA" at bounding box center [436, 62] width 13 height 15
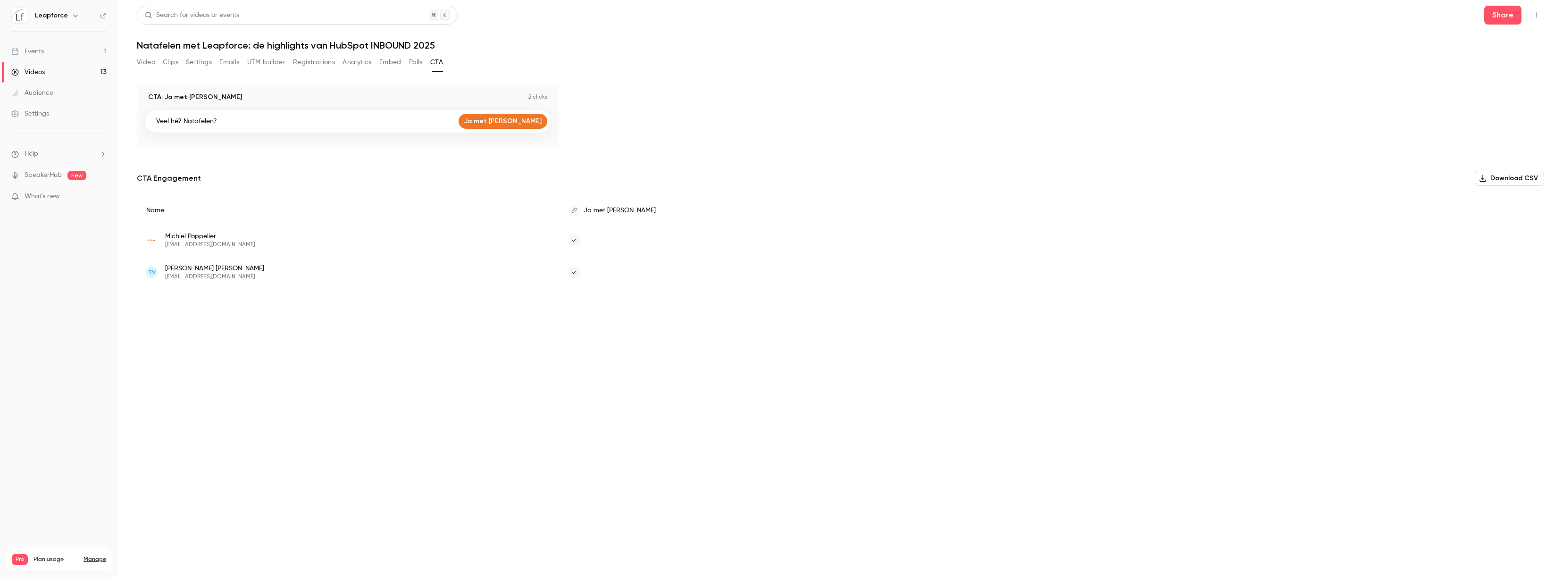
click at [188, 67] on button "Settings" at bounding box center [199, 62] width 26 height 15
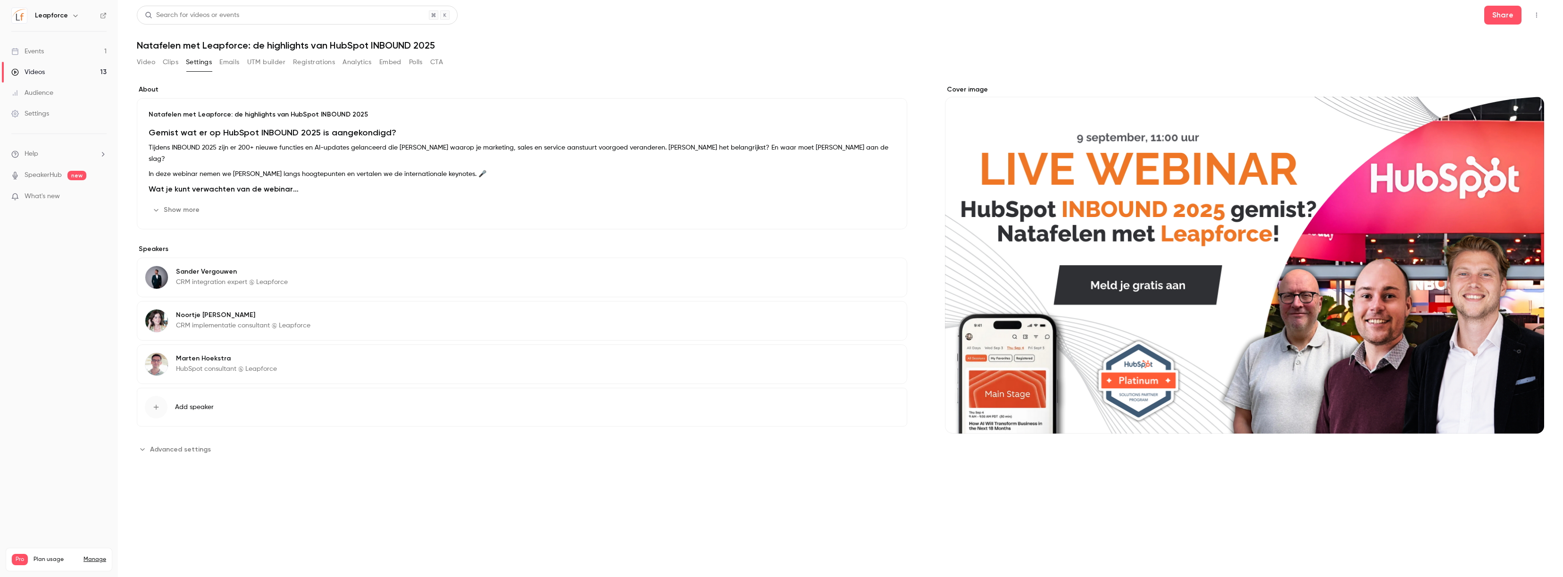
click at [199, 454] on span "Advanced settings" at bounding box center [180, 449] width 61 height 10
drag, startPoint x: 181, startPoint y: 212, endPoint x: 221, endPoint y: 220, distance: 41.4
click at [181, 212] on button "Show more" at bounding box center [177, 209] width 57 height 15
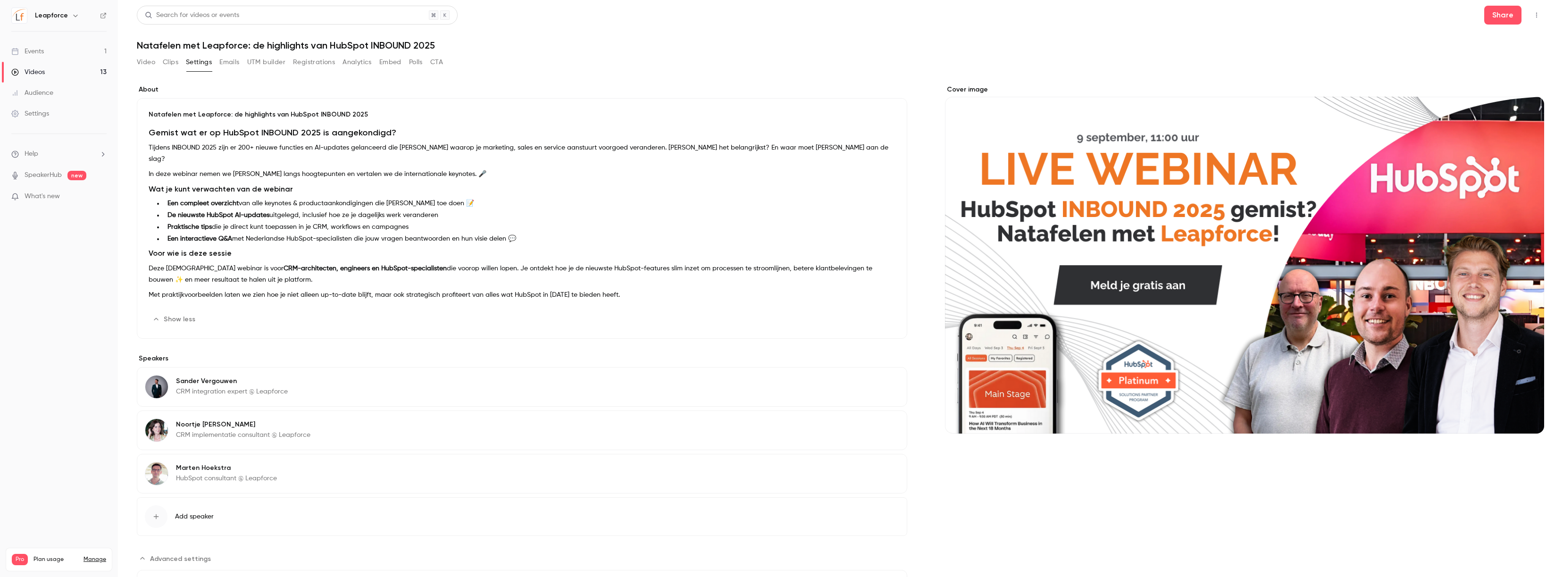
click at [150, 68] on button "Video" at bounding box center [146, 62] width 18 height 15
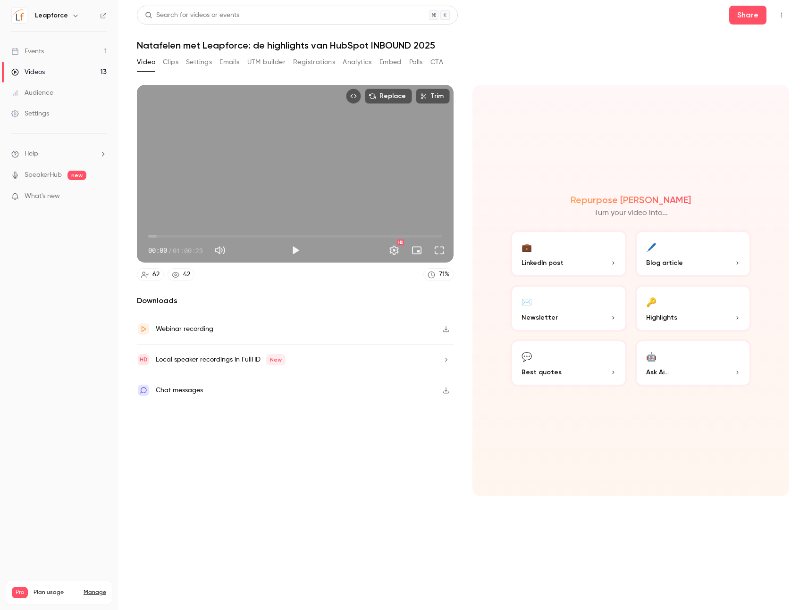
click at [175, 65] on button "Clips" at bounding box center [171, 62] width 16 height 15
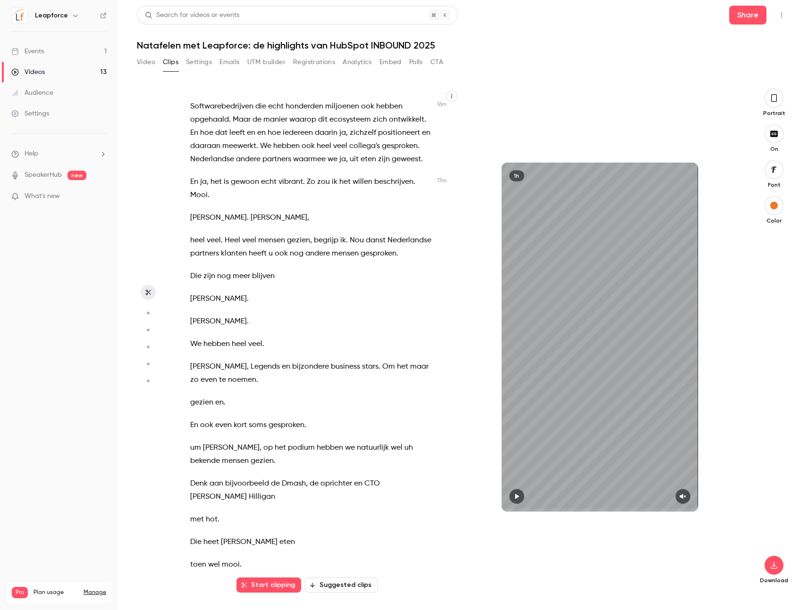
scroll to position [5475, 0]
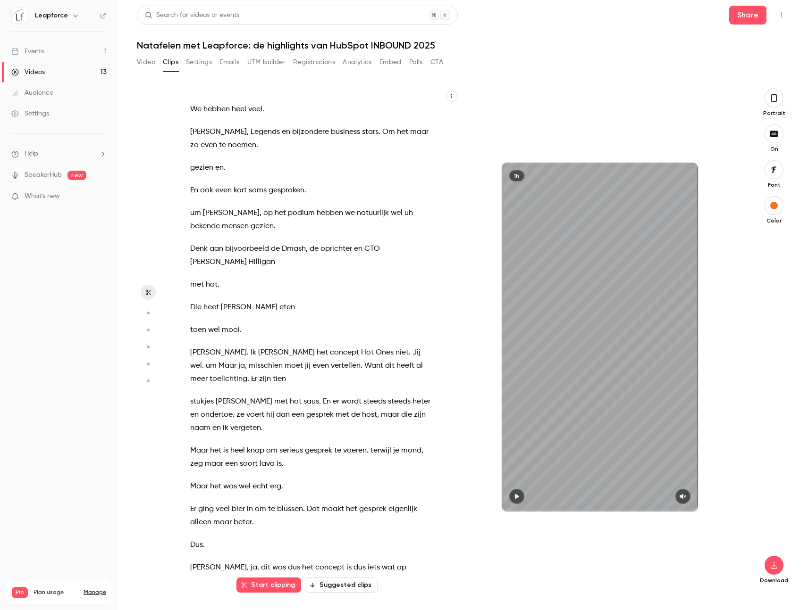
drag, startPoint x: 196, startPoint y: 63, endPoint x: 204, endPoint y: 78, distance: 16.9
click at [196, 63] on button "Settings" at bounding box center [199, 62] width 26 height 15
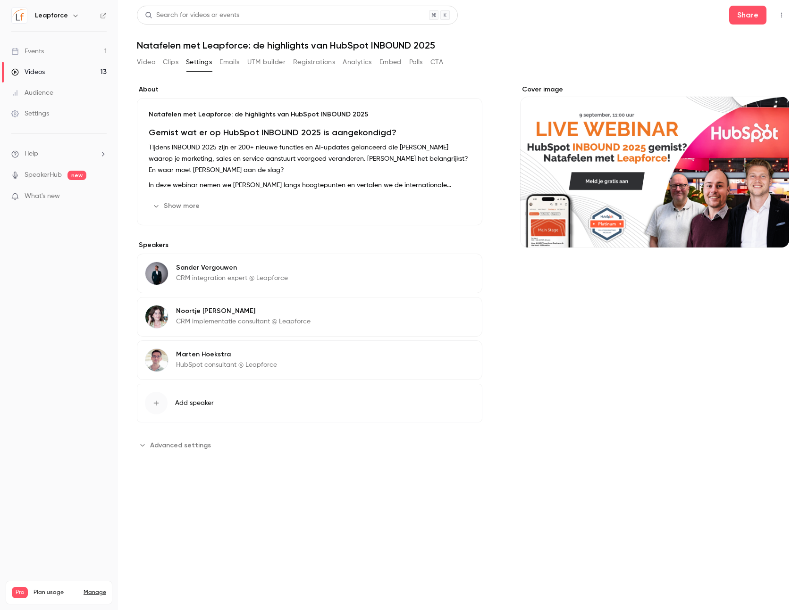
click at [169, 445] on span "Advanced settings" at bounding box center [180, 446] width 61 height 10
click at [230, 60] on button "Emails" at bounding box center [229, 62] width 20 height 15
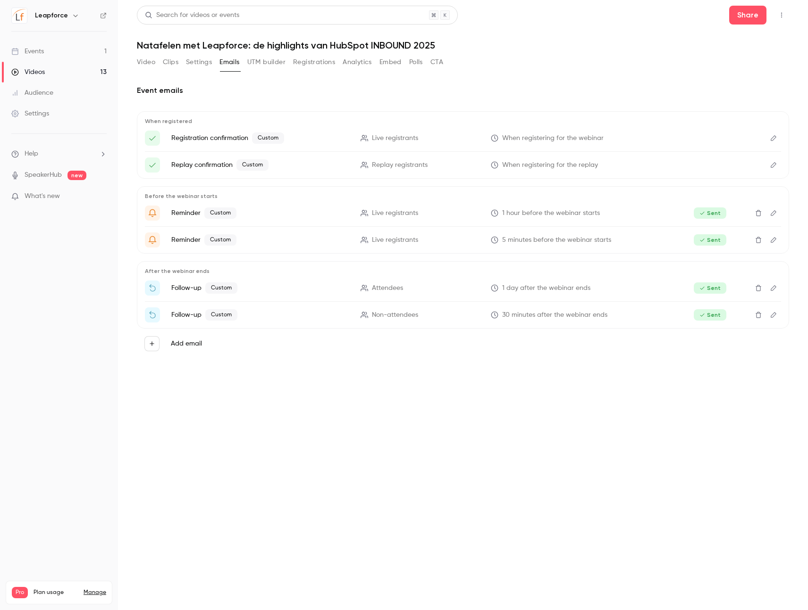
click at [774, 138] on icon "Edit" at bounding box center [773, 138] width 8 height 7
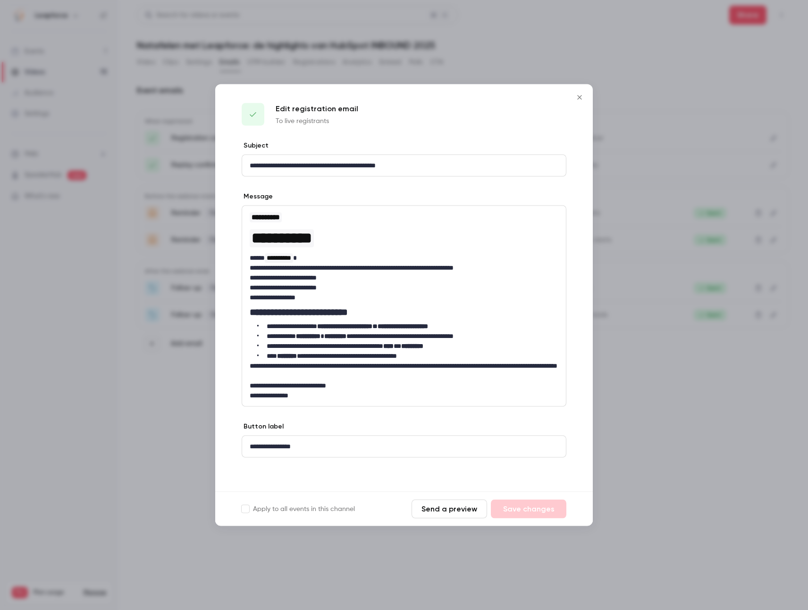
click at [583, 97] on icon "Close" at bounding box center [579, 98] width 11 height 8
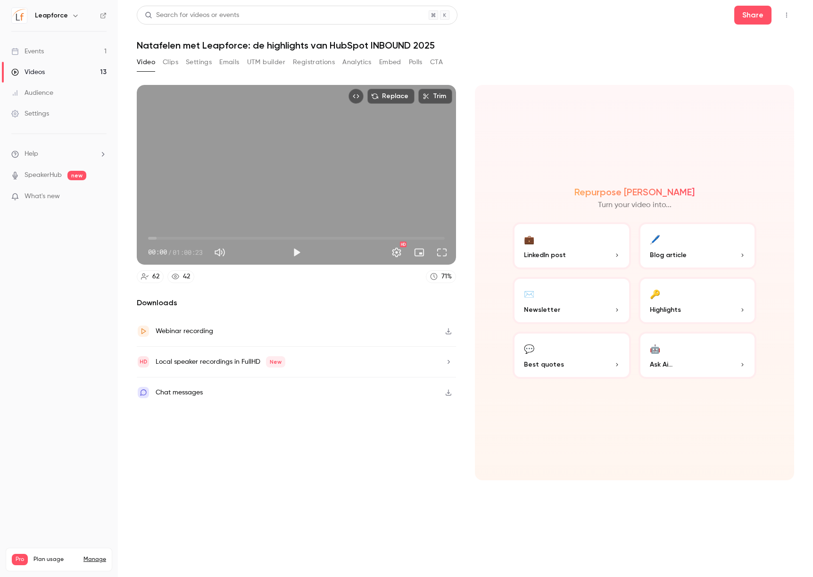
click at [66, 52] on link "Events 1" at bounding box center [59, 51] width 118 height 21
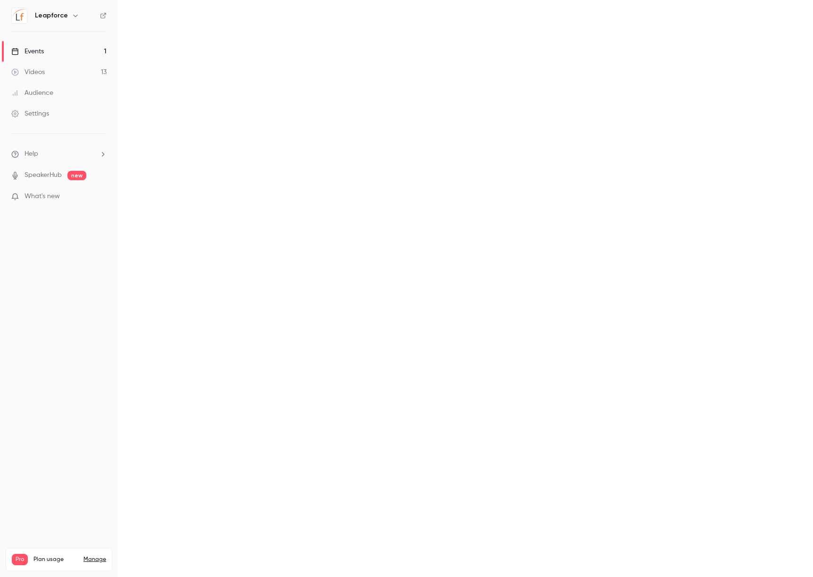
click at [66, 52] on link "Events 1" at bounding box center [59, 51] width 118 height 21
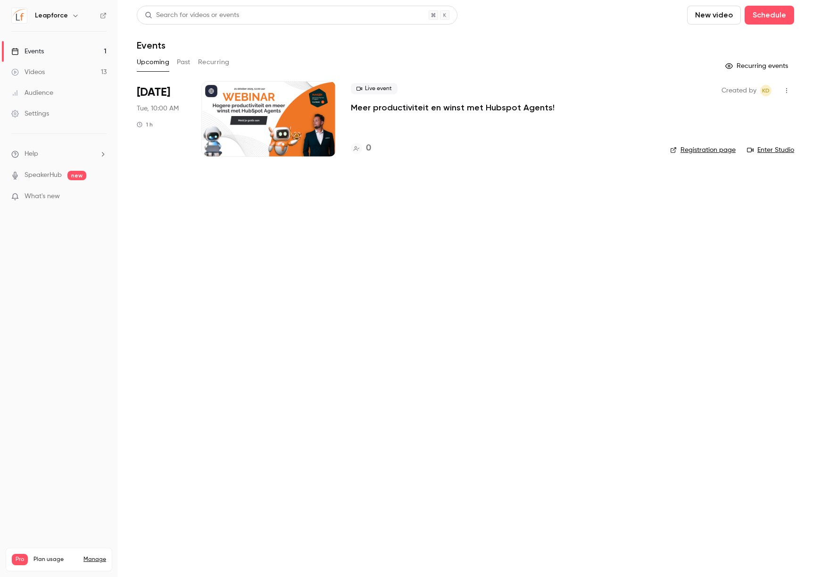
click at [58, 65] on link "Videos 13" at bounding box center [59, 72] width 118 height 21
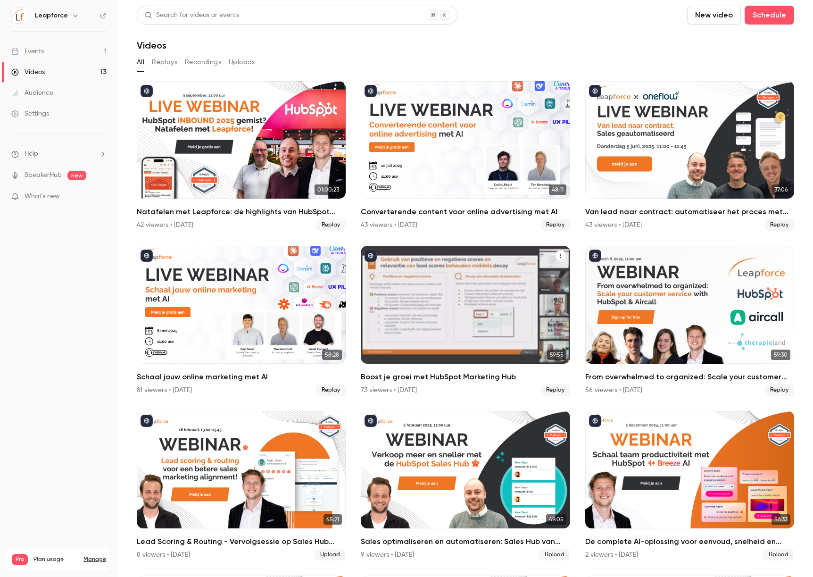
click at [430, 375] on h2 "Boost je groei met HubSpot Marketing Hub" at bounding box center [465, 376] width 209 height 11
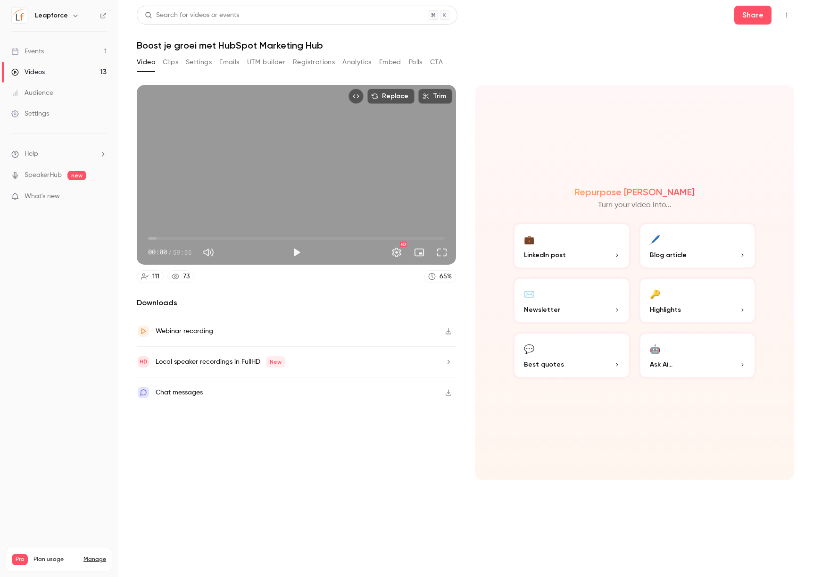
drag, startPoint x: 172, startPoint y: 64, endPoint x: 211, endPoint y: 76, distance: 40.9
click at [172, 63] on button "Clips" at bounding box center [171, 62] width 16 height 15
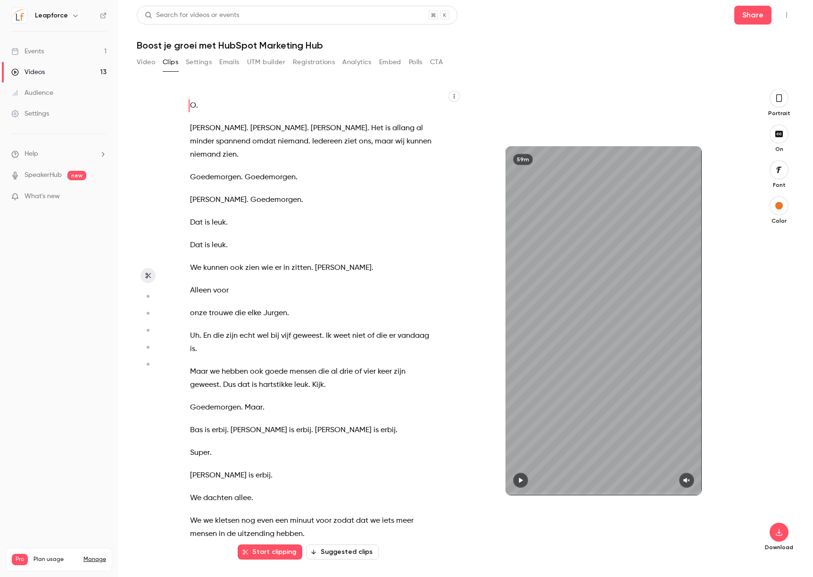
click at [191, 64] on button "Settings" at bounding box center [199, 62] width 26 height 15
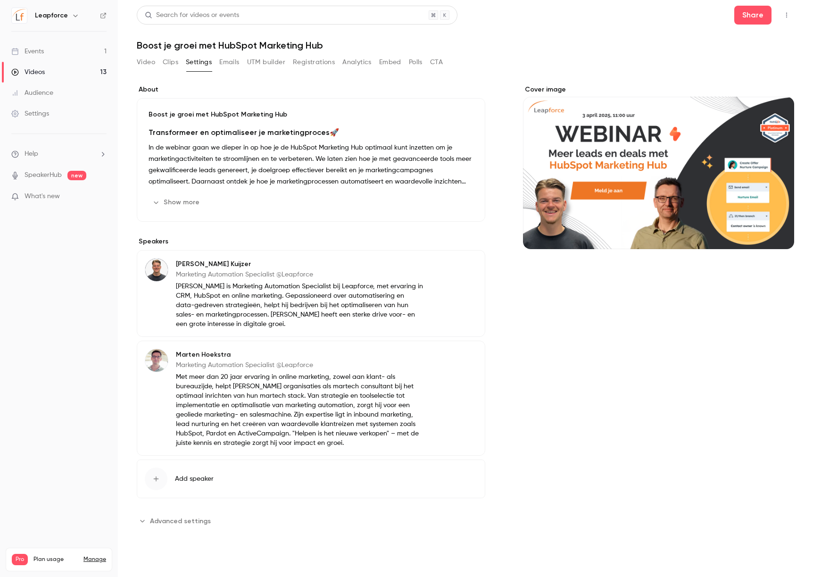
click at [188, 524] on span "Advanced settings" at bounding box center [180, 521] width 61 height 10
click at [229, 60] on button "Emails" at bounding box center [229, 62] width 20 height 15
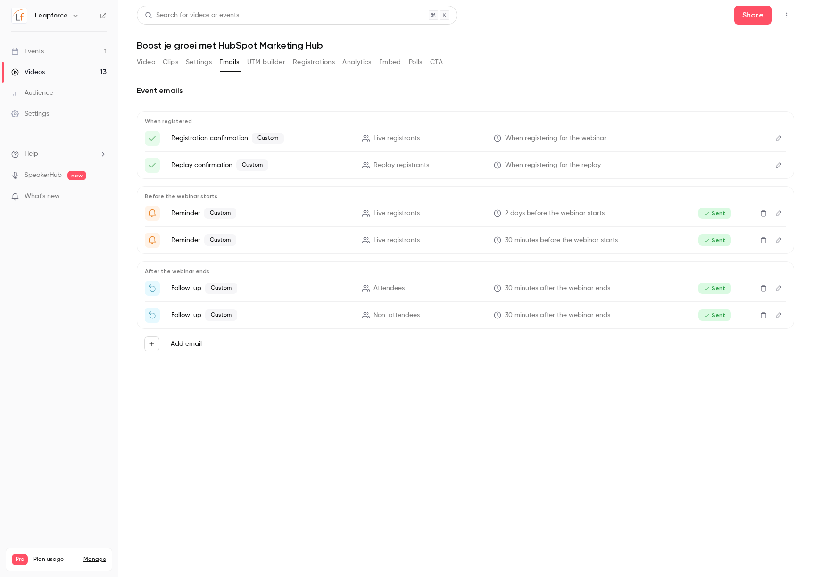
click at [778, 136] on icon "Edit" at bounding box center [779, 138] width 8 height 7
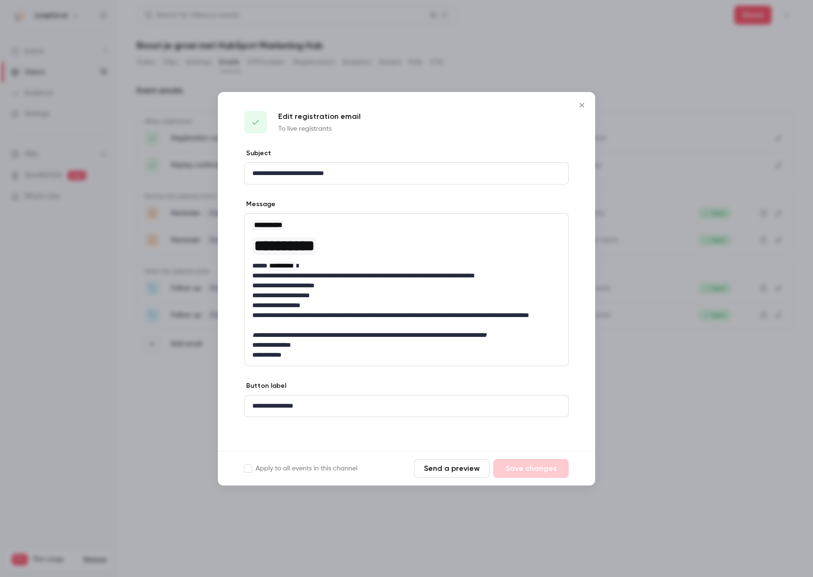
click at [580, 106] on icon "Close" at bounding box center [582, 105] width 4 height 4
